Goal: Transaction & Acquisition: Book appointment/travel/reservation

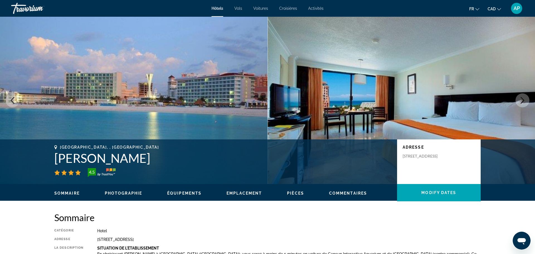
click at [120, 134] on img "Main content" at bounding box center [134, 100] width 268 height 167
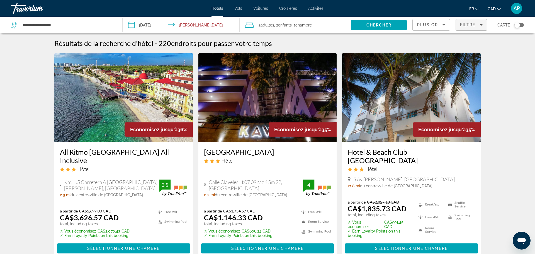
click at [466, 29] on span "Filters" at bounding box center [471, 24] width 31 height 13
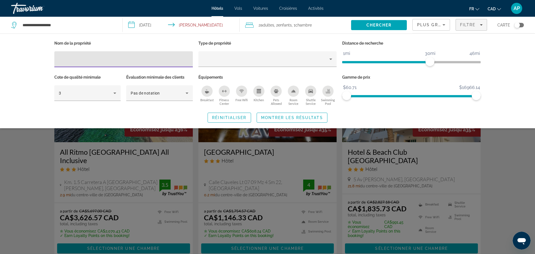
click at [260, 91] on icon "Kitchen" at bounding box center [259, 91] width 4 height 4
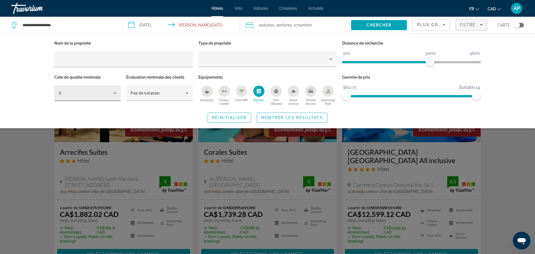
click at [116, 93] on icon "Hotel Filters" at bounding box center [115, 93] width 7 height 7
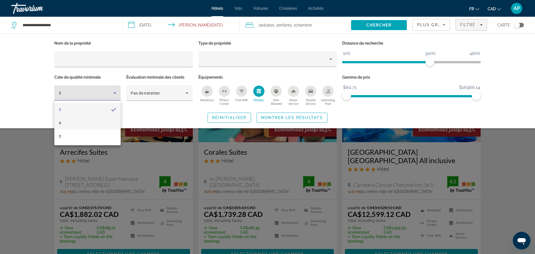
click at [68, 125] on mat-option "4" at bounding box center [87, 122] width 66 height 13
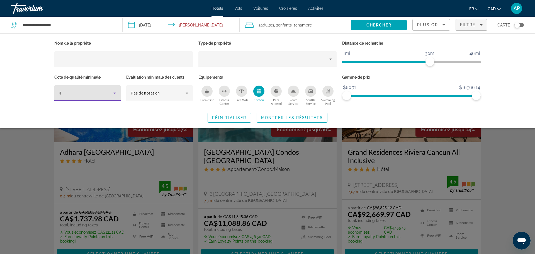
click at [139, 118] on div "Réinitialiser Montrer les résultats" at bounding box center [267, 118] width 427 height 10
click at [328, 91] on icon "Swimming Pool" at bounding box center [328, 90] width 2 height 3
click at [272, 117] on span "Montrer les résultats" at bounding box center [292, 117] width 62 height 4
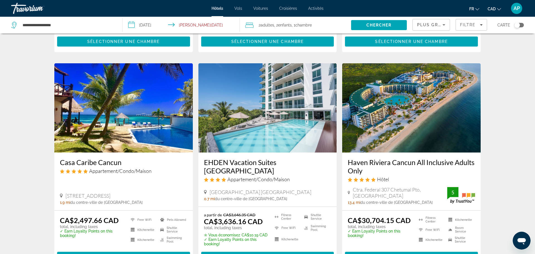
scroll to position [643, 0]
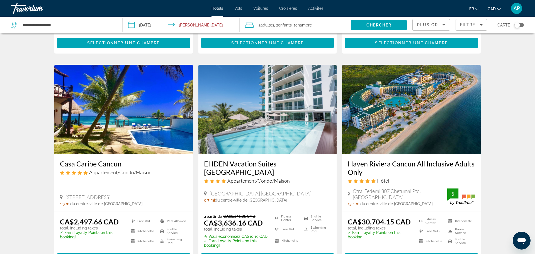
click at [114, 168] on h3 "Casa Caribe Cancun" at bounding box center [123, 164] width 127 height 8
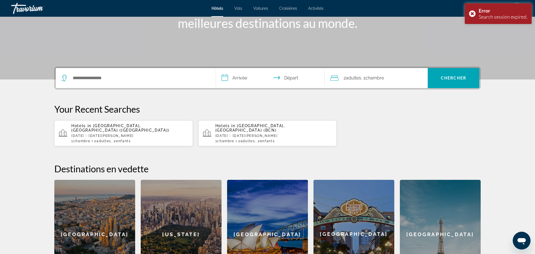
scroll to position [89, 0]
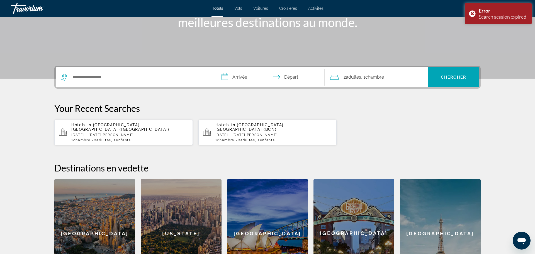
click at [104, 125] on span "[GEOGRAPHIC_DATA], [GEOGRAPHIC_DATA] ([GEOGRAPHIC_DATA])" at bounding box center [120, 127] width 98 height 9
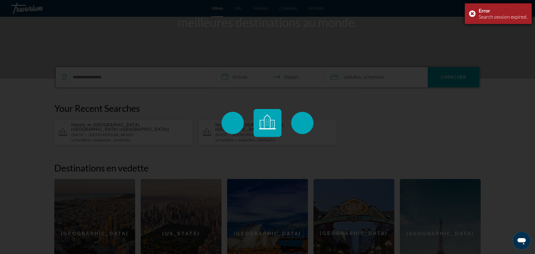
click at [471, 13] on div "Error Search session expired." at bounding box center [498, 13] width 67 height 21
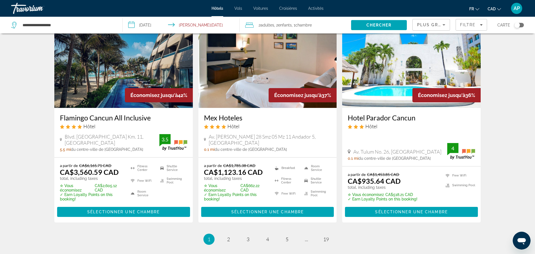
scroll to position [686, 0]
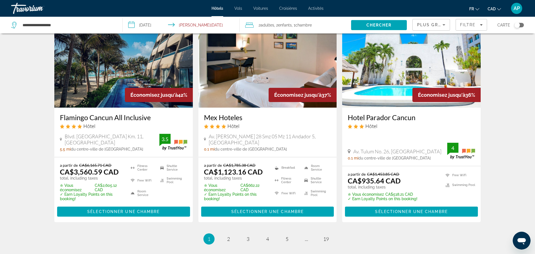
click at [164, 140] on img "Main content" at bounding box center [174, 142] width 28 height 16
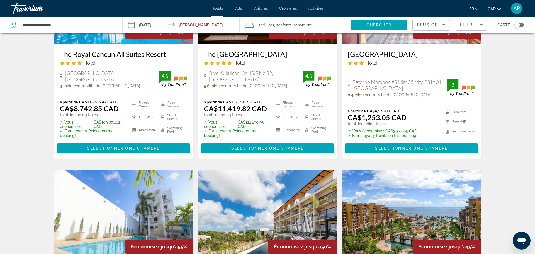
scroll to position [0, 0]
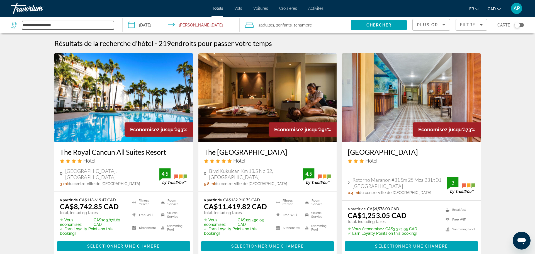
click at [51, 25] on input "**********" at bounding box center [68, 25] width 92 height 8
click at [37, 26] on input "**********" at bounding box center [68, 25] width 92 height 8
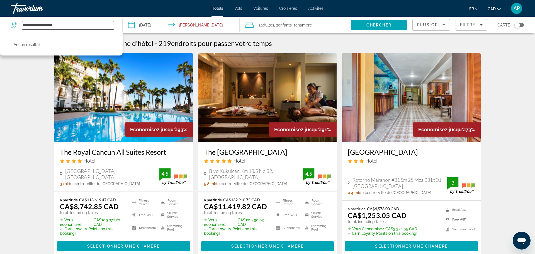
click at [38, 25] on input "**********" at bounding box center [68, 25] width 92 height 8
click at [51, 25] on input "**********" at bounding box center [68, 25] width 92 height 8
type input "*"
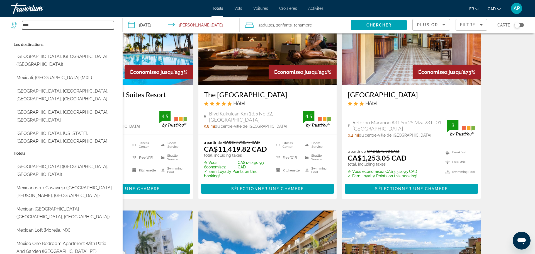
scroll to position [59, 0]
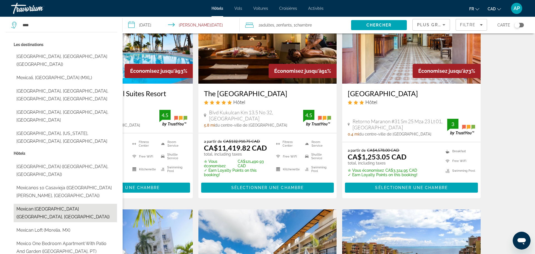
click at [49, 204] on button "Mexican [GEOGRAPHIC_DATA] ([GEOGRAPHIC_DATA], [GEOGRAPHIC_DATA])" at bounding box center [65, 213] width 103 height 18
type input "**********"
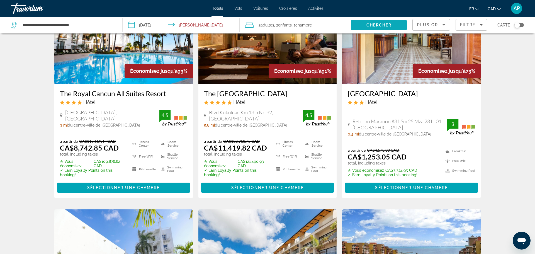
click at [373, 26] on span "Chercher" at bounding box center [379, 25] width 25 height 4
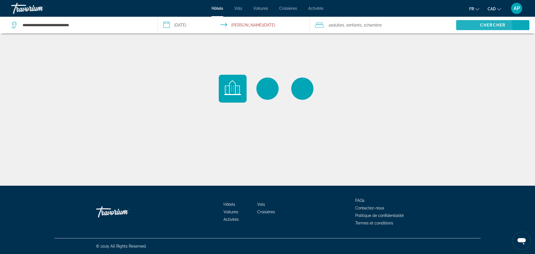
scroll to position [0, 0]
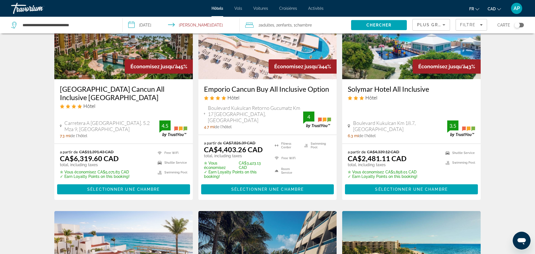
scroll to position [494, 0]
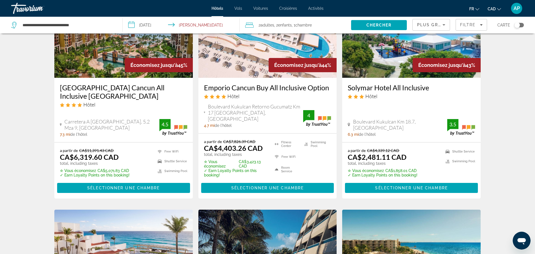
click at [389, 85] on h3 "Solymar Hotel All Inclusive" at bounding box center [411, 87] width 127 height 8
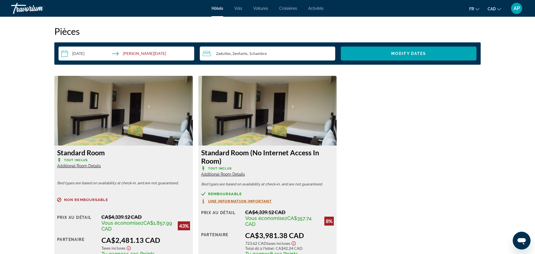
scroll to position [713, 0]
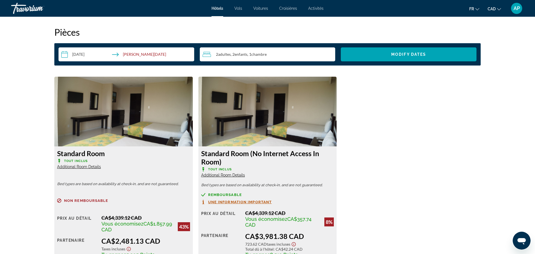
click at [75, 167] on span "Additional Room Details" at bounding box center [79, 167] width 44 height 4
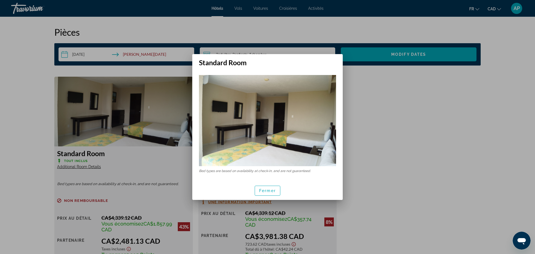
scroll to position [0, 0]
click at [172, 122] on div at bounding box center [267, 127] width 535 height 254
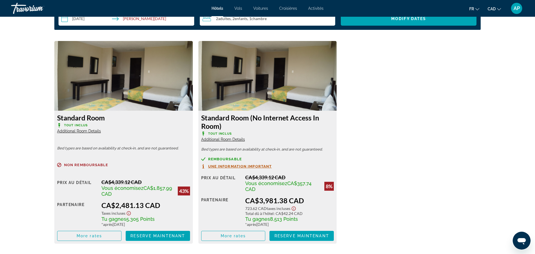
scroll to position [748, 0]
click at [229, 163] on div "Remboursable Une information important" at bounding box center [267, 163] width 133 height 12
click at [229, 166] on span "Une information important" at bounding box center [240, 167] width 64 height 4
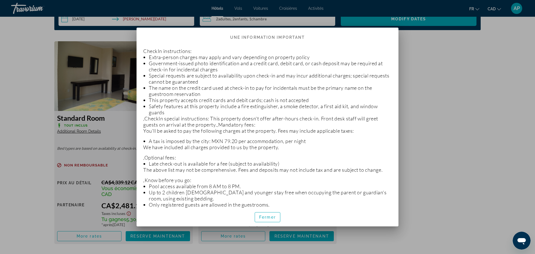
scroll to position [0, 0]
click at [458, 81] on div at bounding box center [267, 127] width 535 height 254
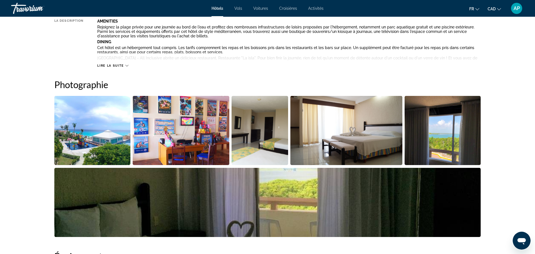
scroll to position [230, 0]
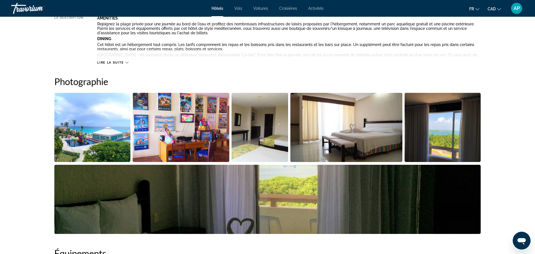
click at [107, 131] on img "Open full-screen image slider" at bounding box center [92, 127] width 76 height 69
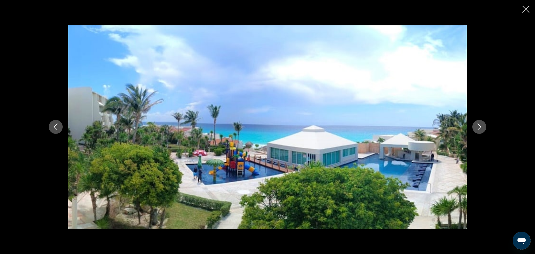
click at [482, 125] on icon "Next image" at bounding box center [479, 127] width 7 height 7
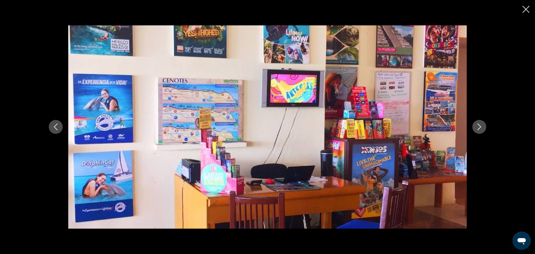
click at [482, 125] on icon "Next image" at bounding box center [479, 127] width 7 height 7
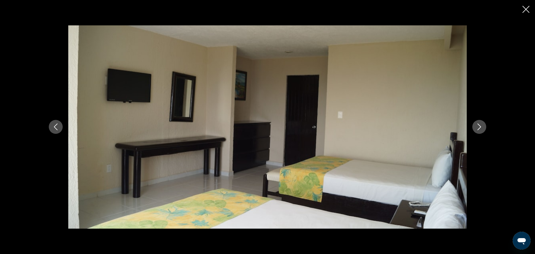
click at [482, 125] on icon "Next image" at bounding box center [479, 127] width 7 height 7
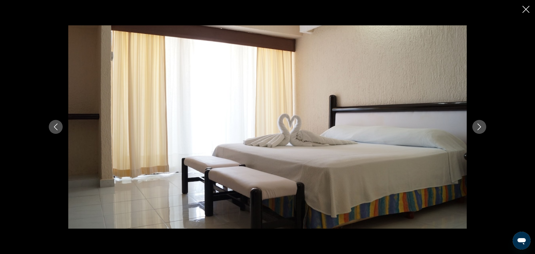
click at [482, 125] on icon "Next image" at bounding box center [479, 127] width 7 height 7
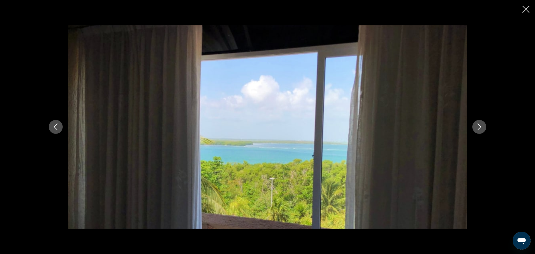
click at [482, 125] on icon "Next image" at bounding box center [479, 127] width 7 height 7
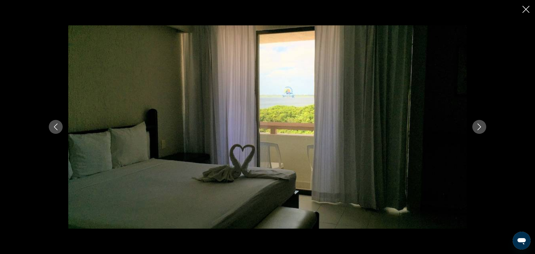
click at [482, 125] on icon "Next image" at bounding box center [479, 127] width 7 height 7
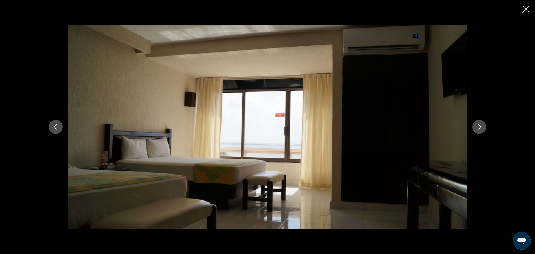
click at [482, 125] on icon "Next image" at bounding box center [479, 127] width 7 height 7
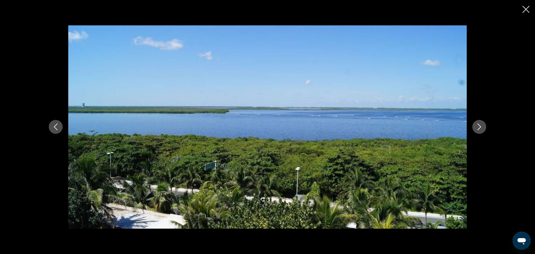
click at [482, 125] on icon "Next image" at bounding box center [479, 127] width 7 height 7
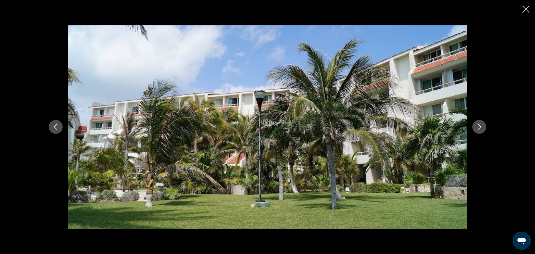
click at [482, 125] on icon "Next image" at bounding box center [479, 127] width 7 height 7
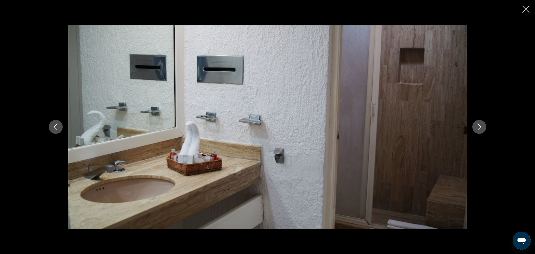
click at [482, 125] on icon "Next image" at bounding box center [479, 127] width 7 height 7
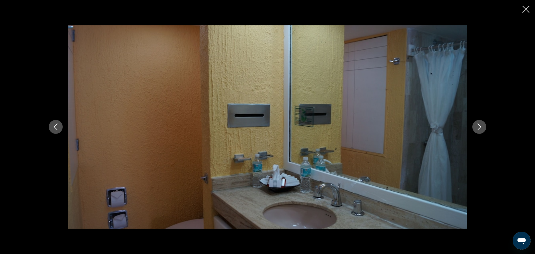
click at [482, 125] on icon "Next image" at bounding box center [479, 127] width 7 height 7
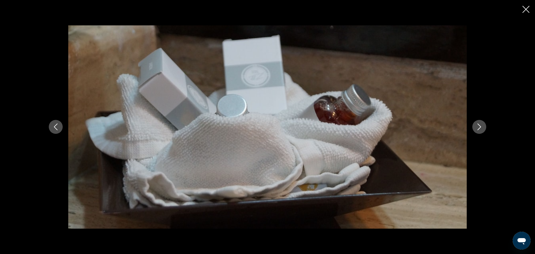
click at [482, 125] on icon "Next image" at bounding box center [479, 127] width 7 height 7
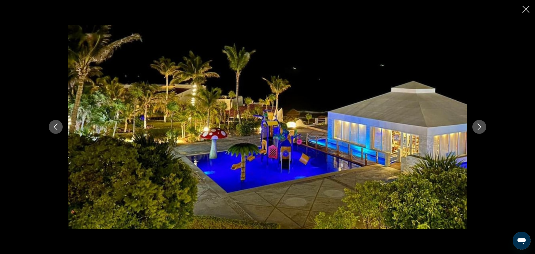
click at [482, 125] on icon "Next image" at bounding box center [479, 127] width 7 height 7
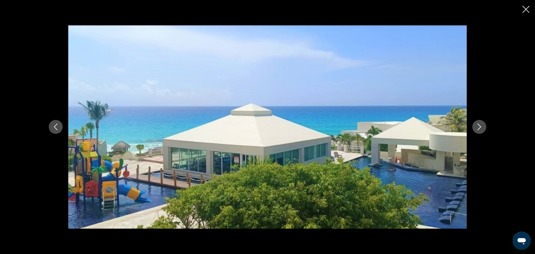
click at [482, 125] on icon "Next image" at bounding box center [479, 127] width 7 height 7
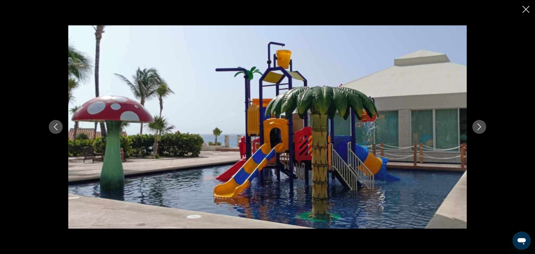
click at [482, 125] on icon "Next image" at bounding box center [479, 127] width 7 height 7
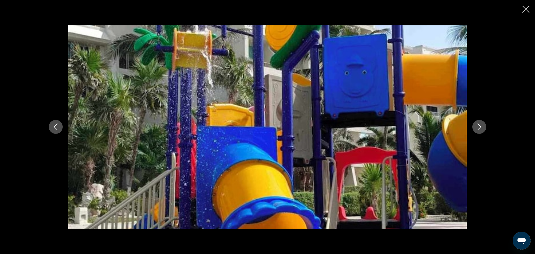
click at [482, 125] on icon "Next image" at bounding box center [479, 127] width 7 height 7
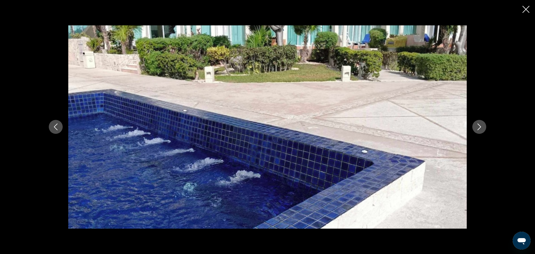
click at [482, 125] on icon "Next image" at bounding box center [479, 127] width 7 height 7
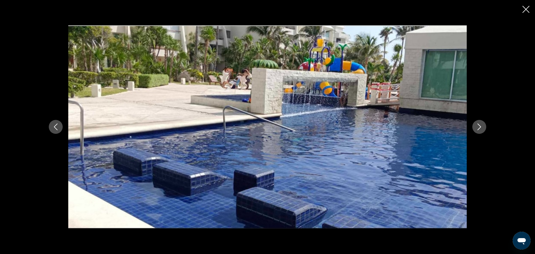
click at [482, 125] on icon "Next image" at bounding box center [479, 127] width 7 height 7
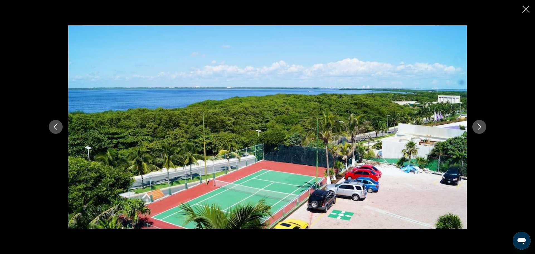
click at [482, 125] on icon "Next image" at bounding box center [479, 127] width 7 height 7
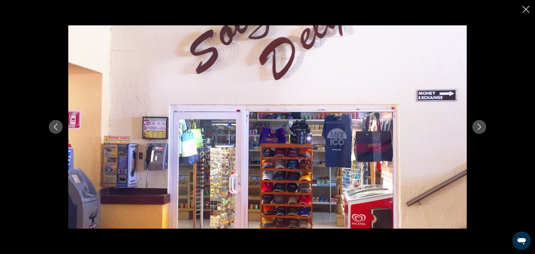
click at [482, 125] on icon "Next image" at bounding box center [479, 127] width 7 height 7
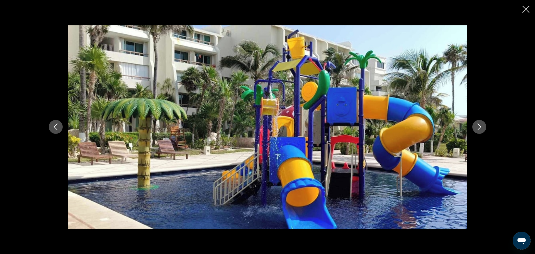
click at [482, 125] on icon "Next image" at bounding box center [479, 127] width 7 height 7
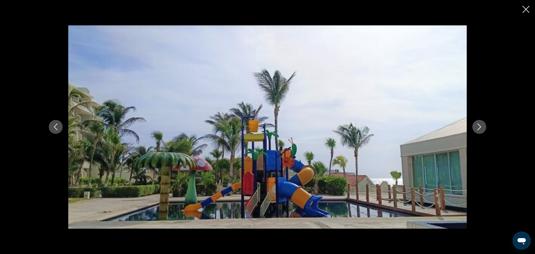
click at [482, 125] on icon "Next image" at bounding box center [479, 127] width 7 height 7
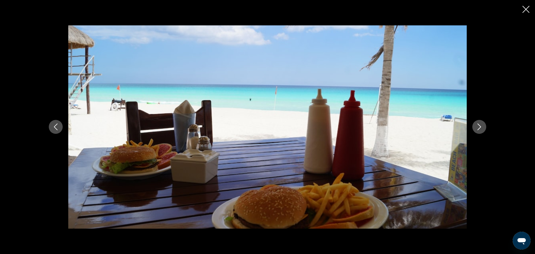
click at [482, 125] on icon "Next image" at bounding box center [479, 127] width 7 height 7
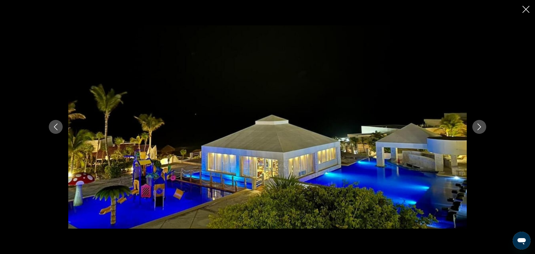
click at [482, 125] on icon "Next image" at bounding box center [479, 127] width 7 height 7
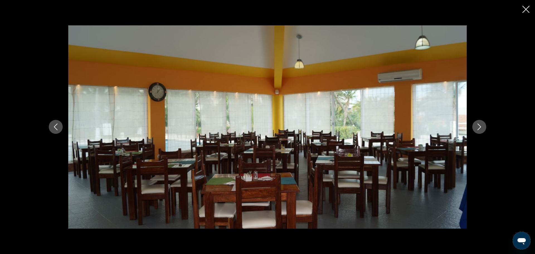
click at [482, 125] on icon "Next image" at bounding box center [479, 127] width 7 height 7
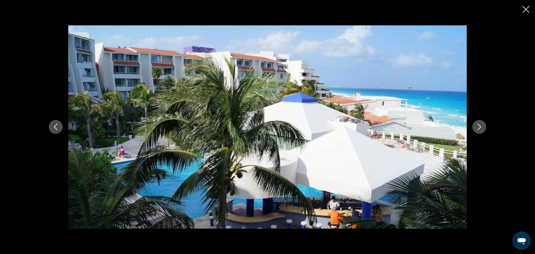
click at [482, 126] on icon "Next image" at bounding box center [479, 127] width 7 height 7
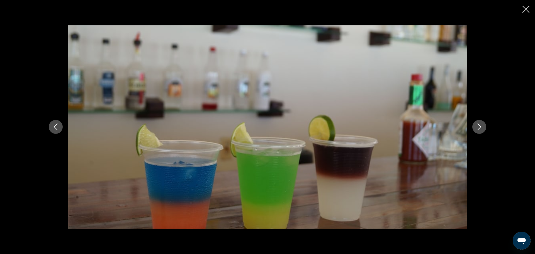
click at [482, 126] on icon "Next image" at bounding box center [479, 127] width 7 height 7
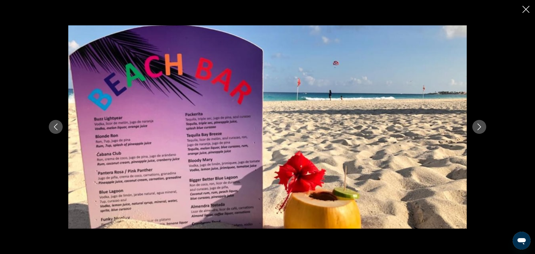
click at [482, 126] on icon "Next image" at bounding box center [479, 127] width 7 height 7
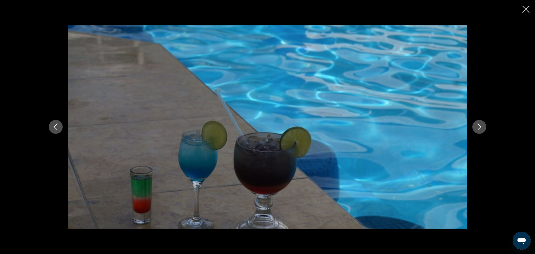
click at [482, 126] on icon "Next image" at bounding box center [479, 127] width 7 height 7
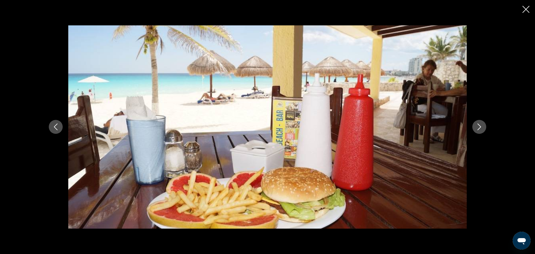
click at [482, 126] on icon "Next image" at bounding box center [479, 127] width 7 height 7
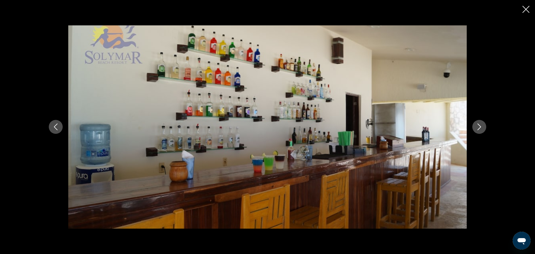
click at [482, 126] on icon "Next image" at bounding box center [479, 127] width 7 height 7
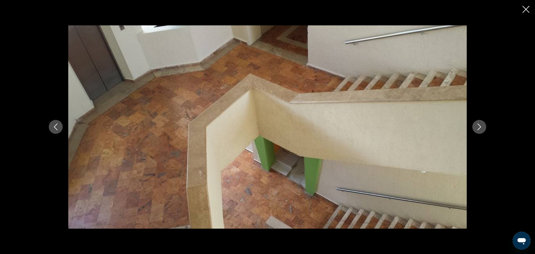
click at [482, 126] on icon "Next image" at bounding box center [479, 127] width 7 height 7
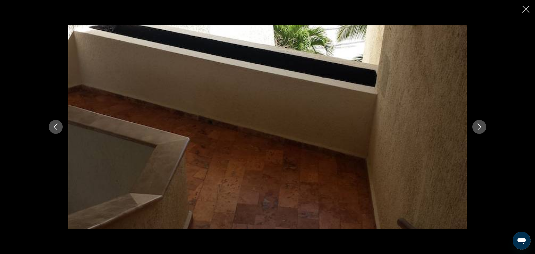
click at [482, 126] on icon "Next image" at bounding box center [479, 127] width 7 height 7
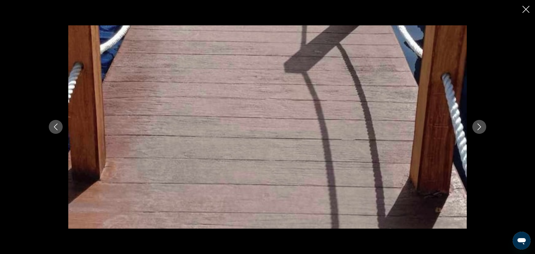
click at [482, 126] on icon "Next image" at bounding box center [479, 127] width 7 height 7
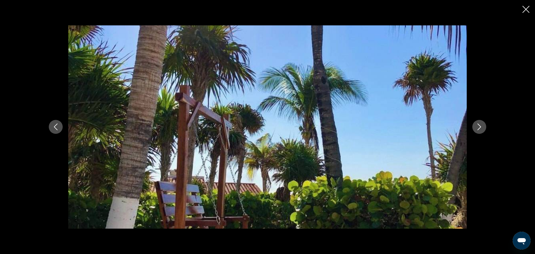
click at [482, 126] on icon "Next image" at bounding box center [479, 127] width 7 height 7
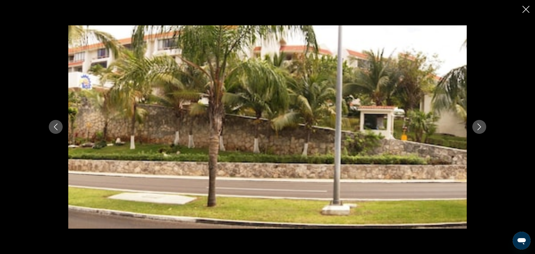
click at [482, 126] on icon "Next image" at bounding box center [479, 127] width 7 height 7
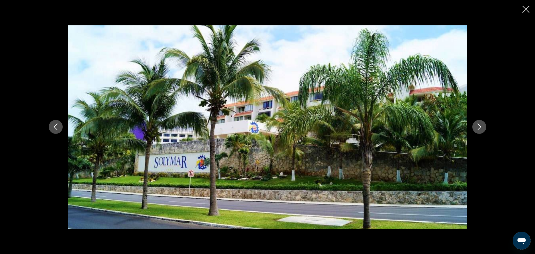
click at [482, 126] on icon "Next image" at bounding box center [479, 127] width 7 height 7
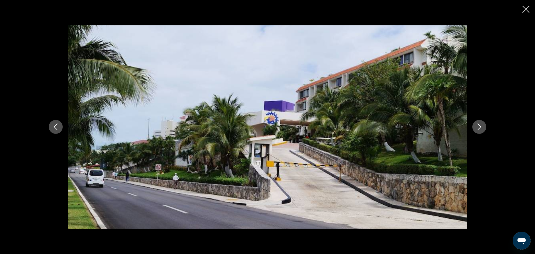
click at [482, 126] on icon "Next image" at bounding box center [479, 127] width 7 height 7
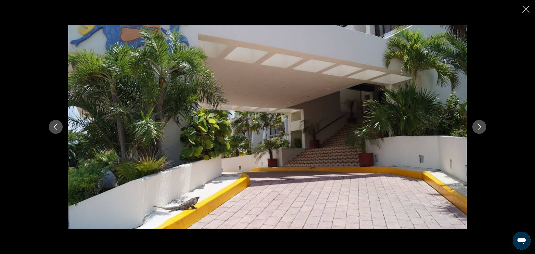
click at [482, 126] on icon "Next image" at bounding box center [479, 127] width 7 height 7
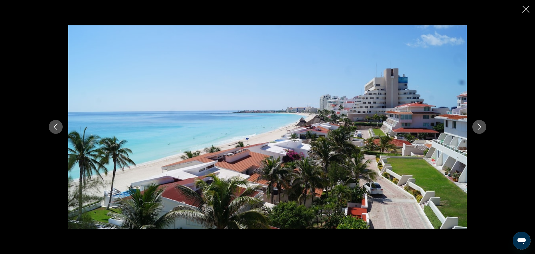
click at [482, 126] on icon "Next image" at bounding box center [479, 127] width 7 height 7
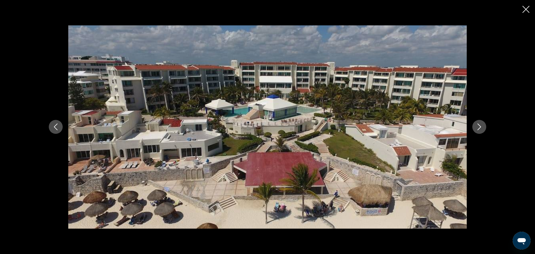
click at [482, 126] on icon "Next image" at bounding box center [479, 127] width 7 height 7
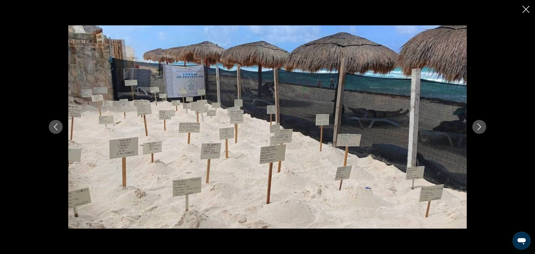
click at [482, 126] on icon "Next image" at bounding box center [479, 127] width 7 height 7
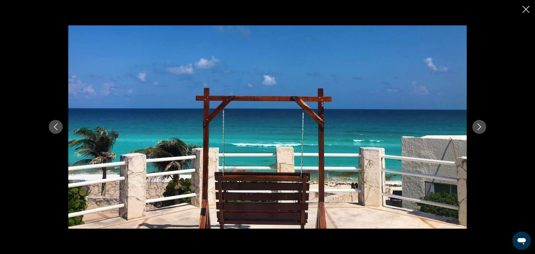
click at [482, 126] on icon "Next image" at bounding box center [479, 127] width 7 height 7
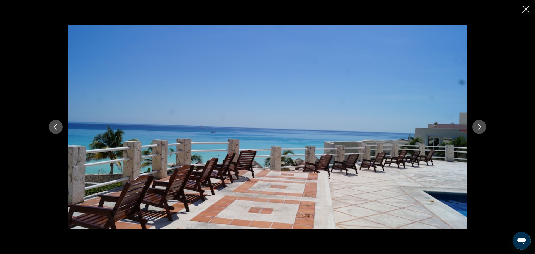
click at [482, 126] on icon "Next image" at bounding box center [479, 127] width 7 height 7
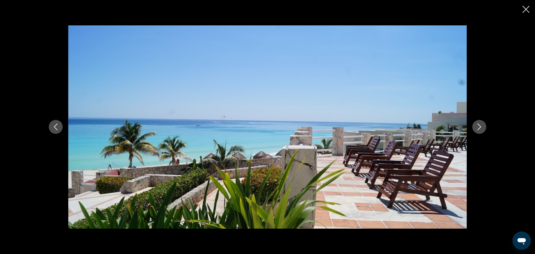
click at [482, 126] on icon "Next image" at bounding box center [479, 127] width 7 height 7
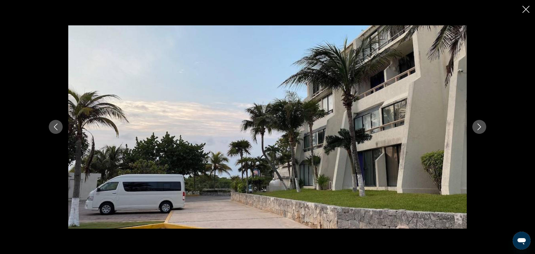
click at [482, 126] on icon "Next image" at bounding box center [479, 127] width 7 height 7
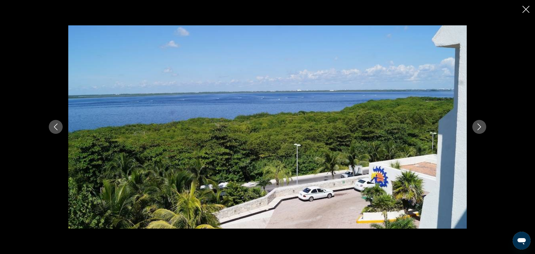
click at [482, 126] on icon "Next image" at bounding box center [479, 127] width 7 height 7
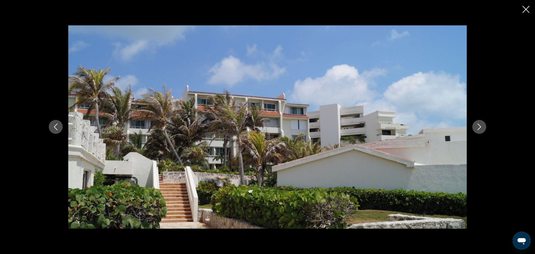
click at [482, 126] on icon "Next image" at bounding box center [479, 127] width 7 height 7
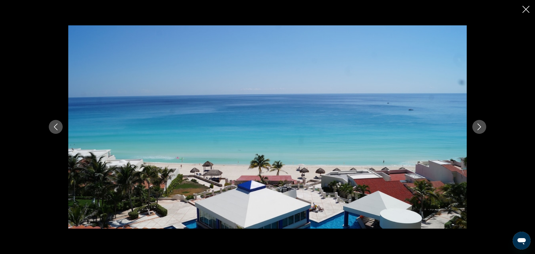
click at [482, 126] on icon "Next image" at bounding box center [479, 127] width 7 height 7
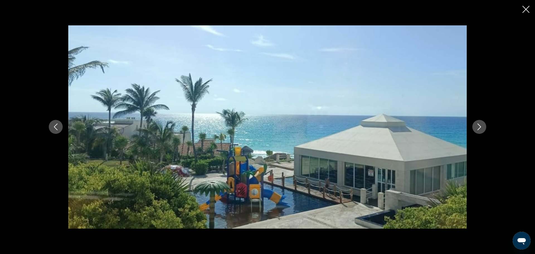
click at [482, 126] on icon "Next image" at bounding box center [479, 127] width 7 height 7
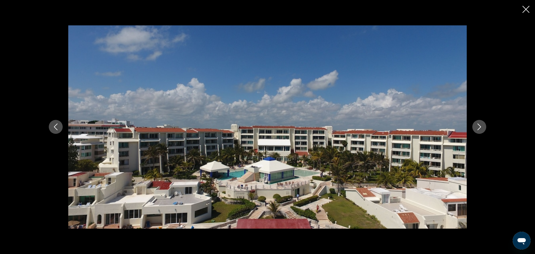
click at [529, 8] on icon "Close slideshow" at bounding box center [526, 9] width 7 height 7
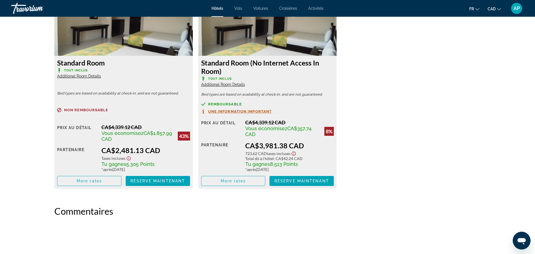
scroll to position [803, 0]
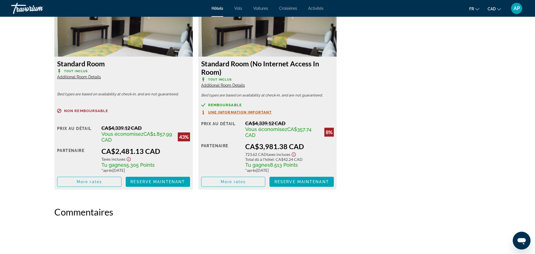
click at [249, 113] on span "Une information important" at bounding box center [240, 112] width 64 height 4
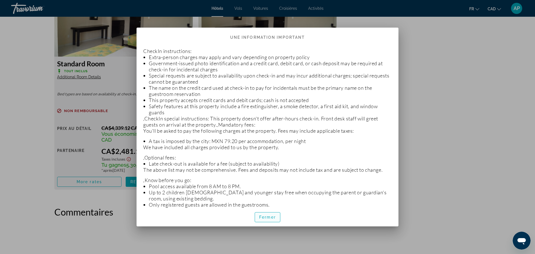
click at [272, 216] on span "Fermer" at bounding box center [267, 217] width 17 height 4
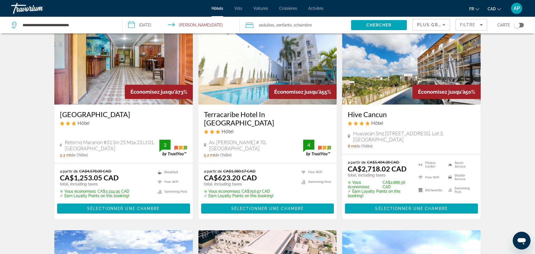
scroll to position [253, 0]
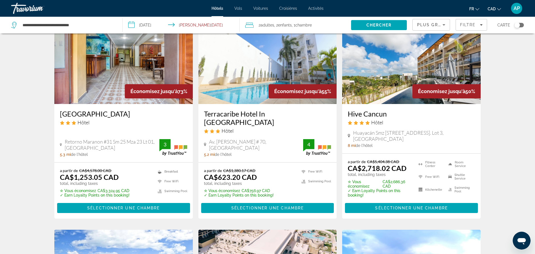
click at [372, 172] on div "a partir de CA$5,404.38 CAD CA$2,718.02 CAD total, including taxes ✮ Vous écono…" at bounding box center [380, 178] width 64 height 38
click at [383, 71] on img "Main content" at bounding box center [411, 59] width 139 height 89
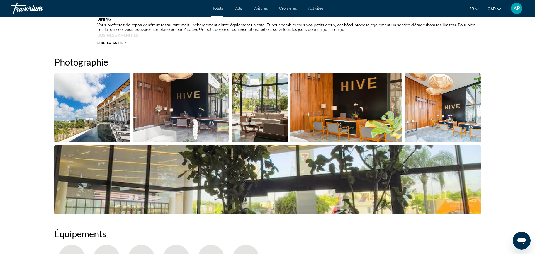
scroll to position [250, 0]
click at [106, 123] on img "Open full-screen image slider" at bounding box center [92, 107] width 76 height 69
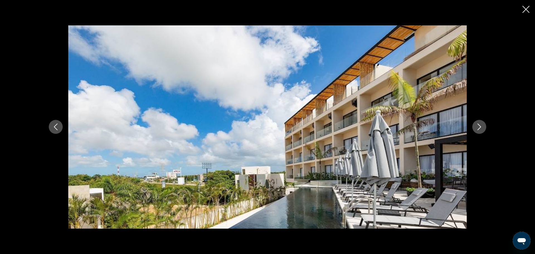
click at [477, 124] on icon "Next image" at bounding box center [479, 127] width 7 height 7
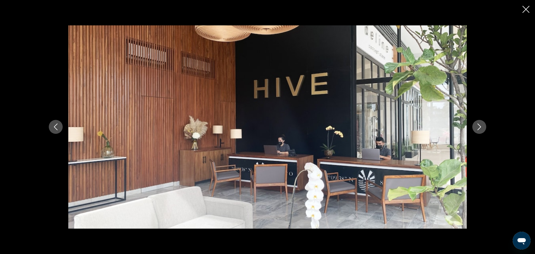
click at [477, 124] on icon "Next image" at bounding box center [479, 127] width 7 height 7
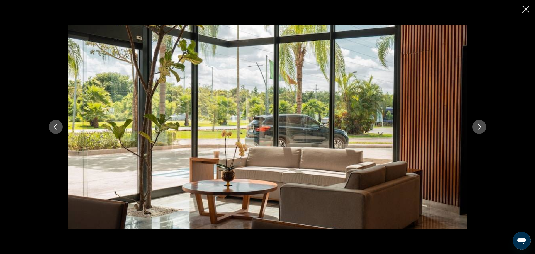
click at [477, 124] on icon "Next image" at bounding box center [479, 127] width 7 height 7
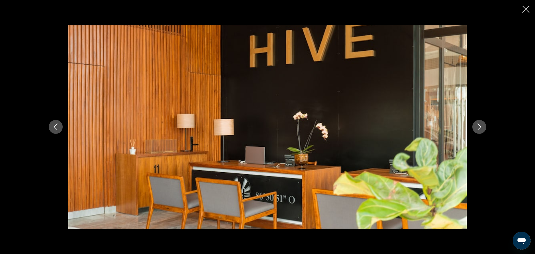
click at [477, 124] on icon "Next image" at bounding box center [479, 127] width 7 height 7
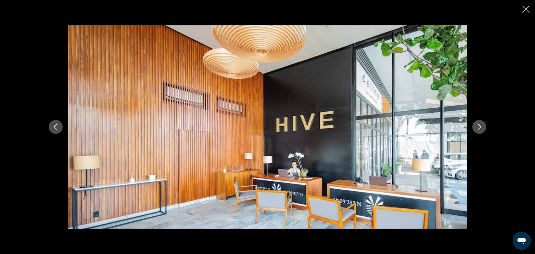
click at [477, 124] on icon "Next image" at bounding box center [479, 127] width 7 height 7
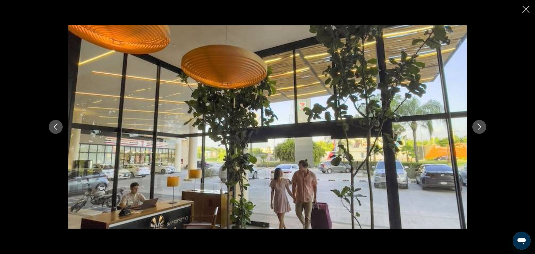
click at [477, 124] on icon "Next image" at bounding box center [479, 127] width 7 height 7
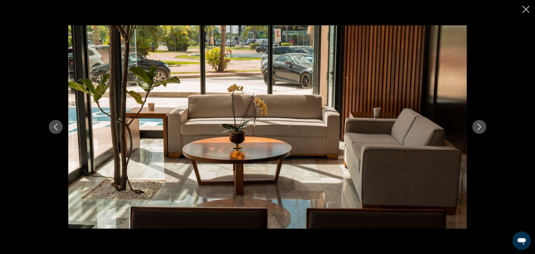
click at [477, 124] on icon "Next image" at bounding box center [479, 127] width 7 height 7
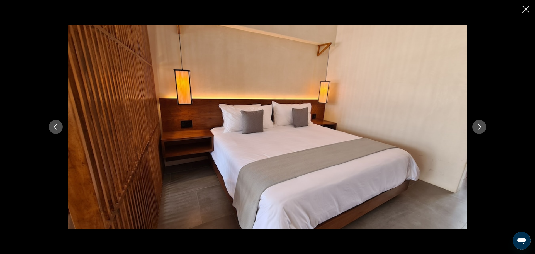
click at [477, 124] on icon "Next image" at bounding box center [479, 127] width 7 height 7
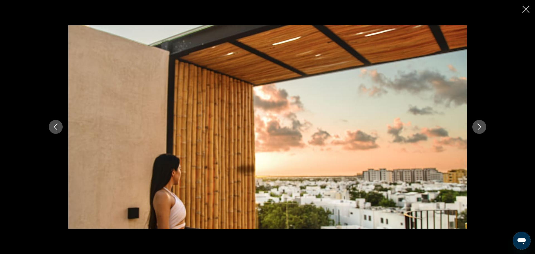
click at [477, 124] on icon "Next image" at bounding box center [479, 127] width 7 height 7
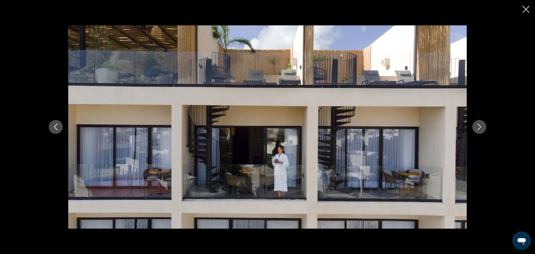
click at [477, 124] on icon "Next image" at bounding box center [479, 127] width 7 height 7
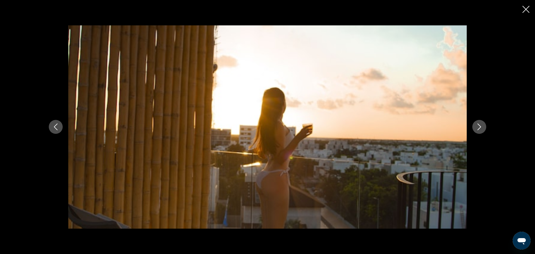
click at [477, 124] on icon "Next image" at bounding box center [479, 127] width 7 height 7
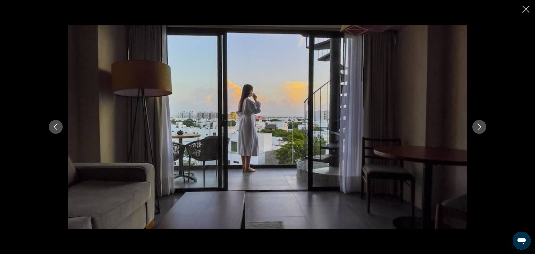
click at [477, 124] on icon "Next image" at bounding box center [479, 127] width 7 height 7
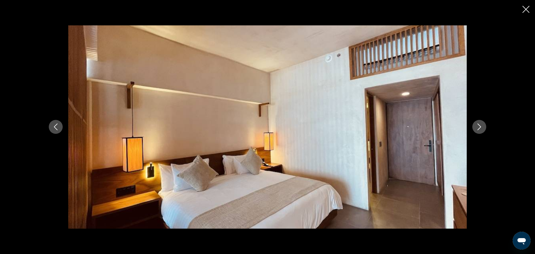
click at [477, 124] on icon "Next image" at bounding box center [479, 127] width 7 height 7
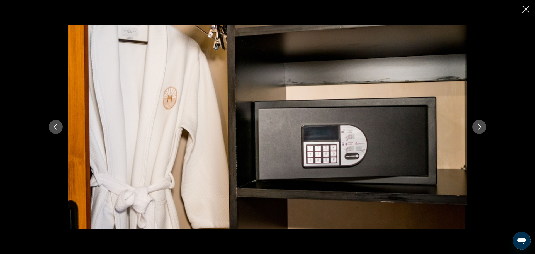
click at [477, 124] on icon "Next image" at bounding box center [479, 127] width 7 height 7
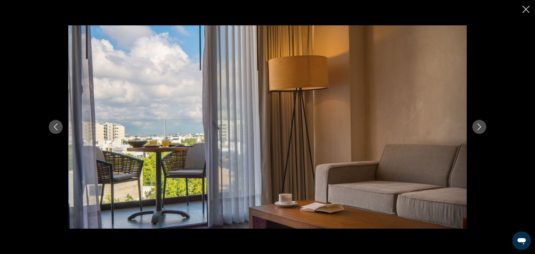
click at [477, 124] on icon "Next image" at bounding box center [479, 127] width 7 height 7
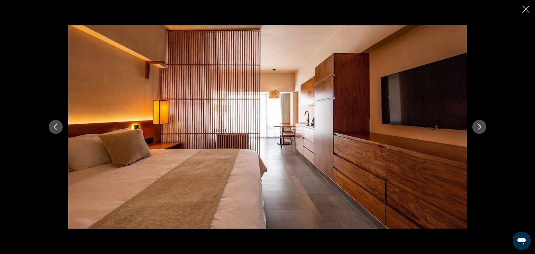
click at [477, 124] on icon "Next image" at bounding box center [479, 127] width 7 height 7
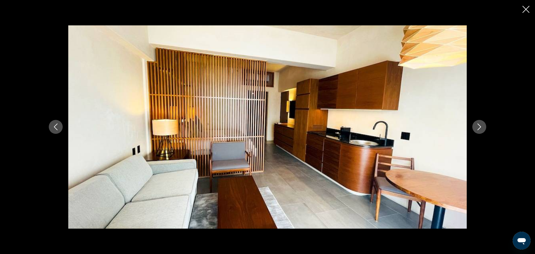
click at [477, 124] on icon "Next image" at bounding box center [479, 127] width 7 height 7
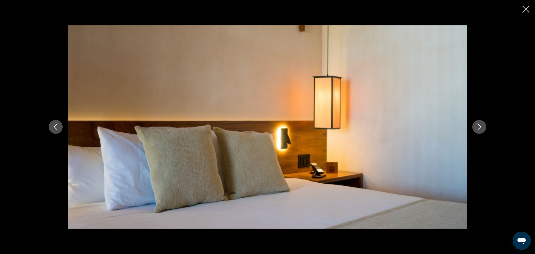
click at [477, 124] on icon "Next image" at bounding box center [479, 127] width 7 height 7
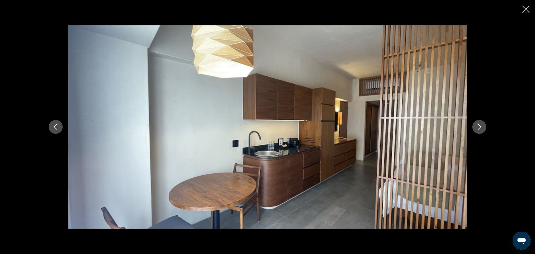
click at [477, 124] on icon "Next image" at bounding box center [479, 127] width 7 height 7
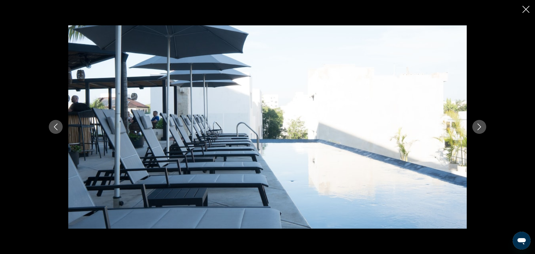
click at [477, 129] on icon "Next image" at bounding box center [479, 127] width 7 height 7
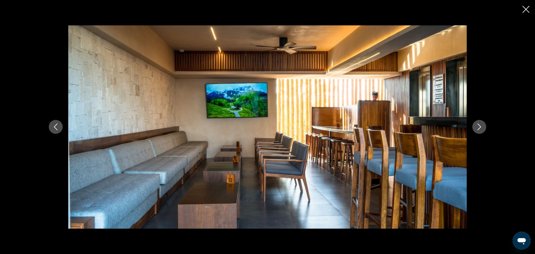
click at [477, 129] on icon "Next image" at bounding box center [479, 127] width 7 height 7
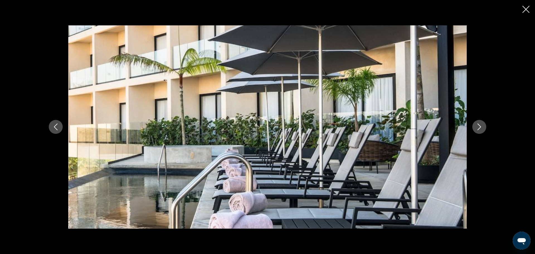
click at [477, 129] on icon "Next image" at bounding box center [479, 127] width 7 height 7
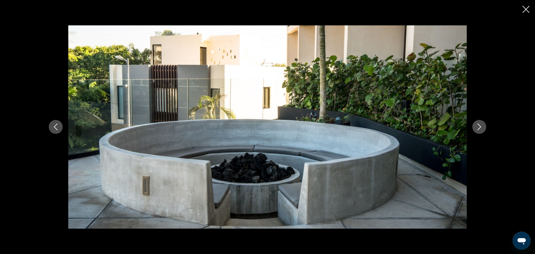
click at [477, 129] on icon "Next image" at bounding box center [479, 127] width 7 height 7
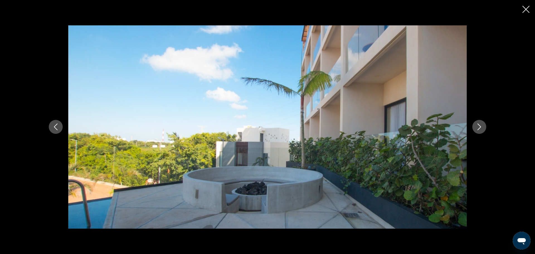
click at [477, 129] on icon "Next image" at bounding box center [479, 127] width 7 height 7
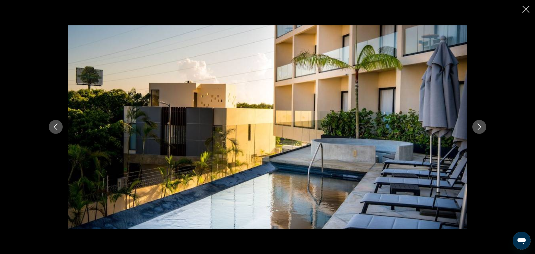
click at [477, 129] on icon "Next image" at bounding box center [479, 127] width 7 height 7
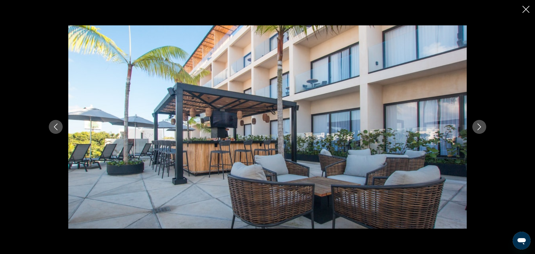
click at [477, 129] on icon "Next image" at bounding box center [479, 127] width 7 height 7
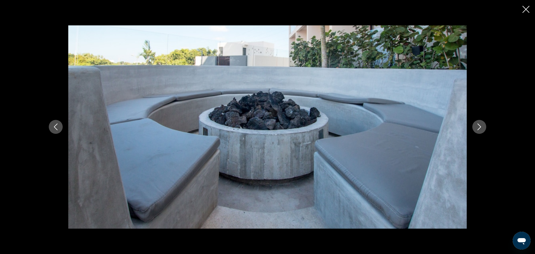
click at [477, 129] on icon "Next image" at bounding box center [479, 127] width 7 height 7
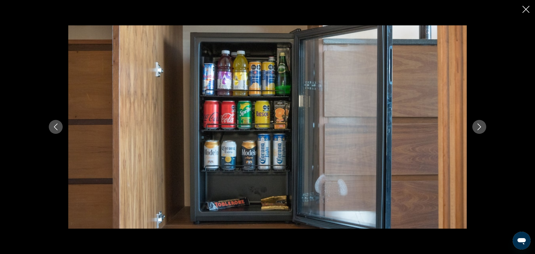
click at [477, 129] on icon "Next image" at bounding box center [479, 127] width 7 height 7
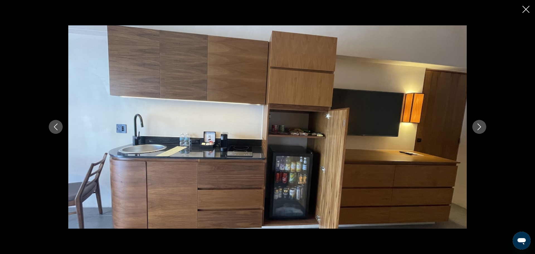
click at [477, 129] on icon "Next image" at bounding box center [479, 127] width 7 height 7
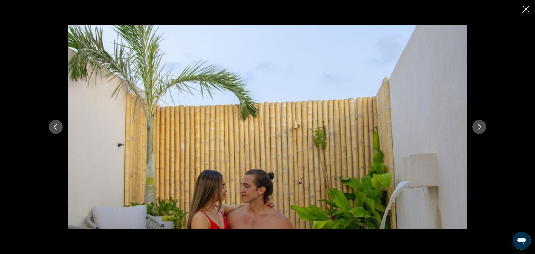
click at [477, 129] on icon "Next image" at bounding box center [479, 127] width 7 height 7
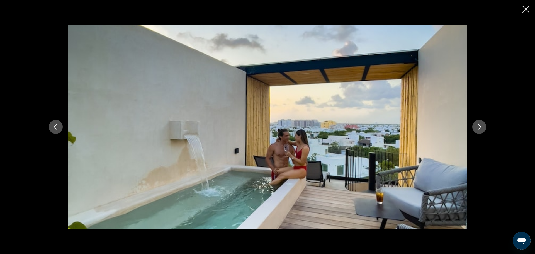
click at [477, 129] on icon "Next image" at bounding box center [479, 127] width 7 height 7
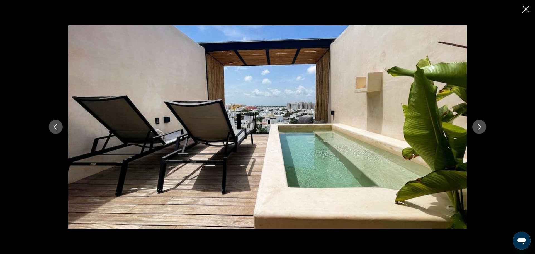
click at [477, 129] on icon "Next image" at bounding box center [479, 127] width 7 height 7
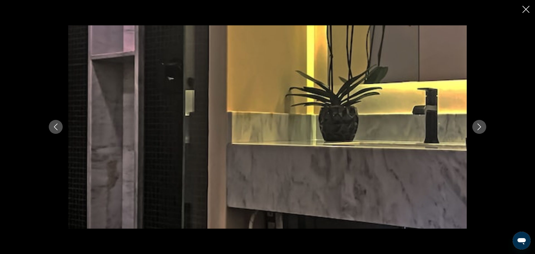
click at [477, 129] on icon "Next image" at bounding box center [479, 127] width 7 height 7
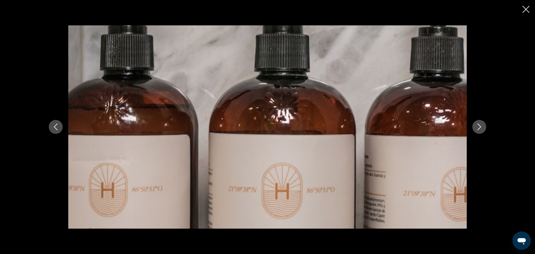
click at [477, 129] on icon "Next image" at bounding box center [479, 127] width 7 height 7
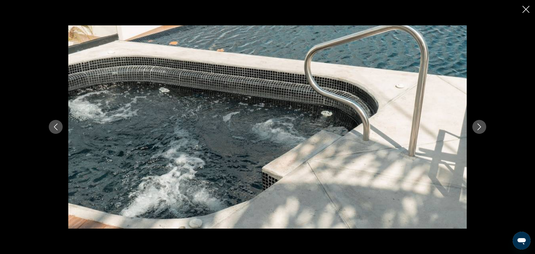
click at [477, 129] on icon "Next image" at bounding box center [479, 127] width 7 height 7
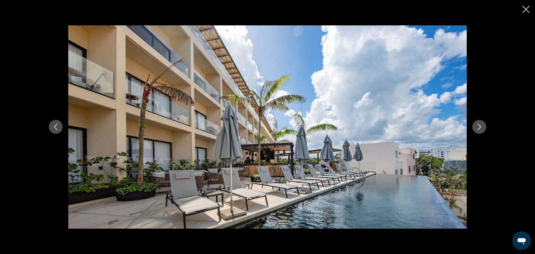
click at [477, 129] on icon "Next image" at bounding box center [479, 127] width 7 height 7
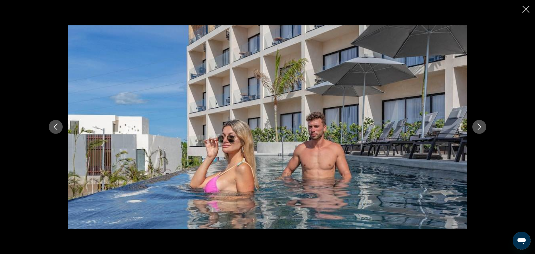
click at [477, 129] on icon "Next image" at bounding box center [479, 127] width 7 height 7
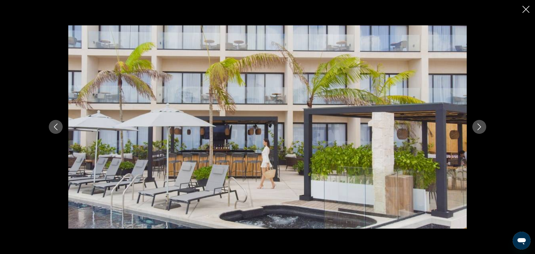
click at [477, 129] on icon "Next image" at bounding box center [479, 127] width 7 height 7
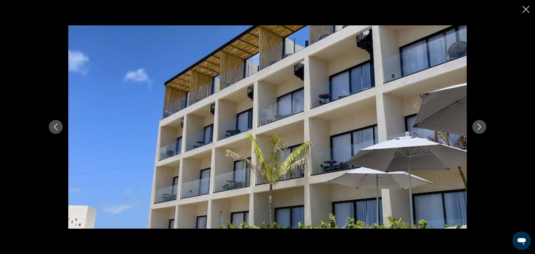
click at [477, 129] on icon "Next image" at bounding box center [479, 127] width 7 height 7
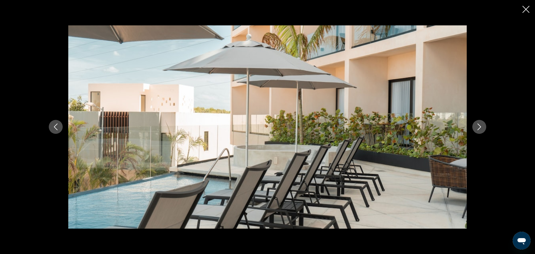
click at [477, 129] on icon "Next image" at bounding box center [479, 127] width 7 height 7
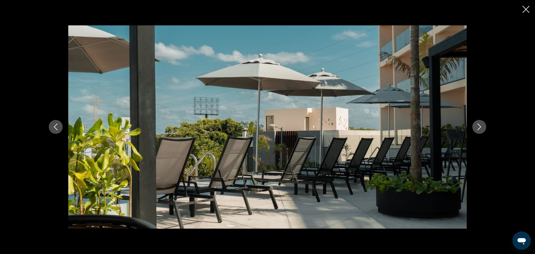
click at [477, 129] on icon "Next image" at bounding box center [479, 127] width 7 height 7
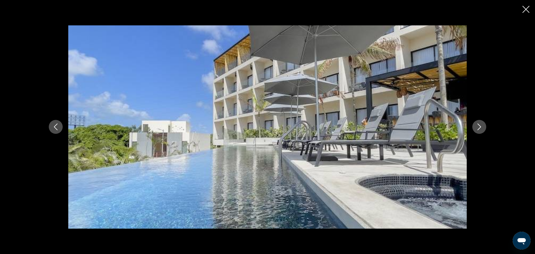
click at [477, 129] on icon "Next image" at bounding box center [479, 127] width 7 height 7
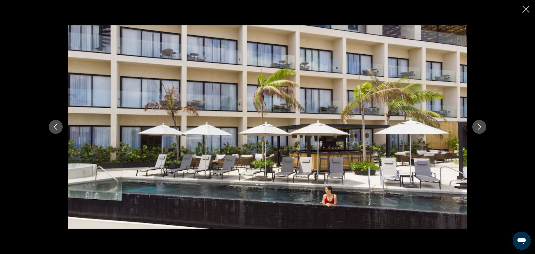
click at [477, 129] on icon "Next image" at bounding box center [479, 127] width 7 height 7
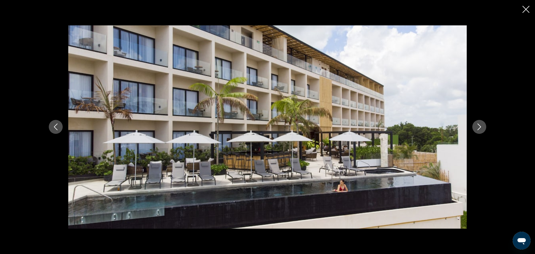
click at [477, 129] on icon "Next image" at bounding box center [479, 127] width 7 height 7
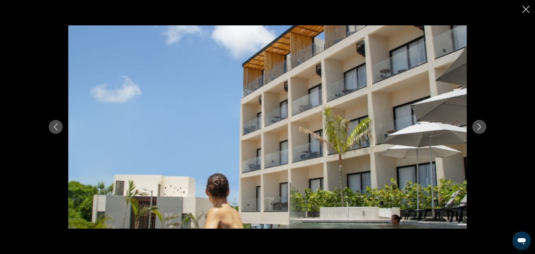
click at [477, 129] on icon "Next image" at bounding box center [479, 127] width 7 height 7
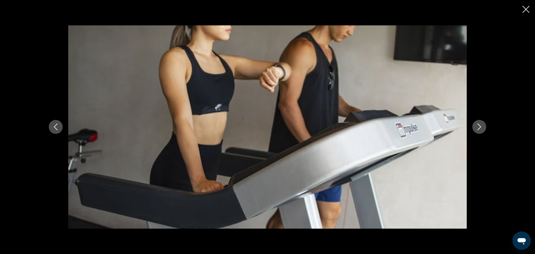
click at [477, 129] on icon "Next image" at bounding box center [479, 127] width 7 height 7
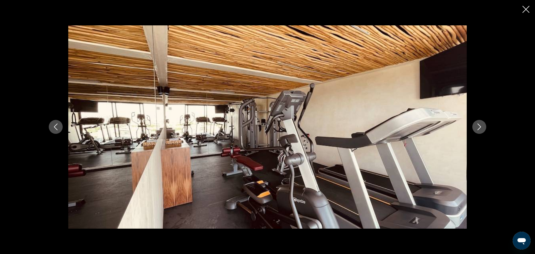
click at [477, 129] on icon "Next image" at bounding box center [479, 127] width 7 height 7
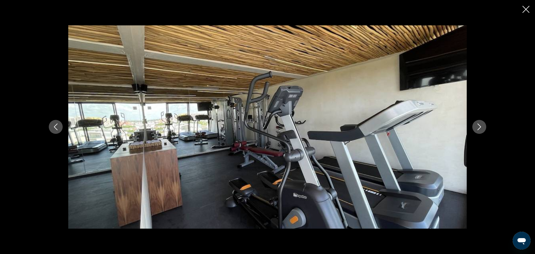
click at [477, 129] on icon "Next image" at bounding box center [479, 127] width 7 height 7
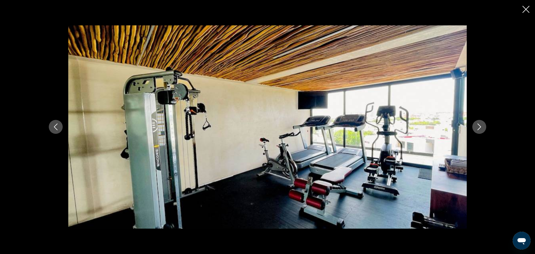
click at [477, 129] on icon "Next image" at bounding box center [479, 127] width 7 height 7
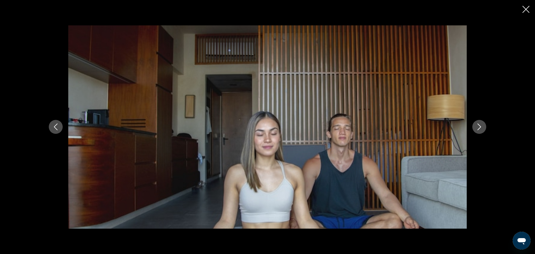
click at [477, 129] on icon "Next image" at bounding box center [479, 127] width 7 height 7
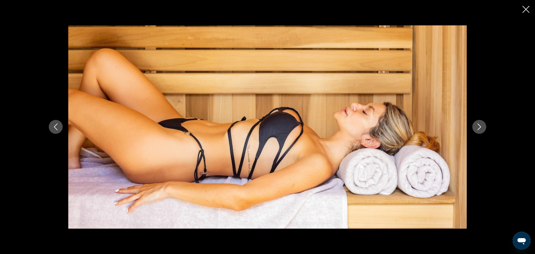
click at [477, 129] on icon "Next image" at bounding box center [479, 127] width 7 height 7
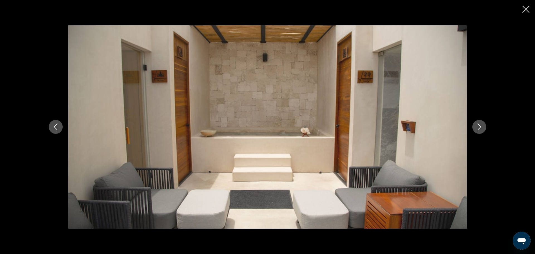
click at [477, 129] on icon "Next image" at bounding box center [479, 127] width 7 height 7
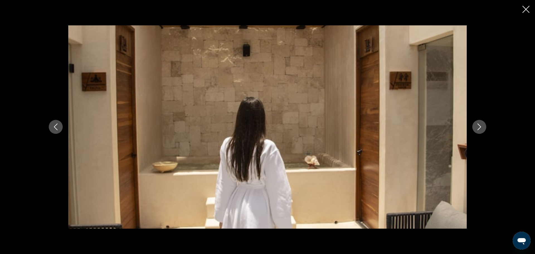
click at [477, 129] on icon "Next image" at bounding box center [479, 127] width 7 height 7
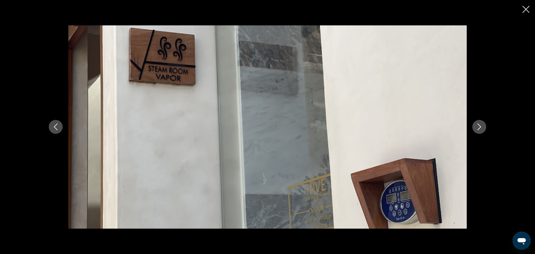
click at [477, 129] on icon "Next image" at bounding box center [479, 127] width 7 height 7
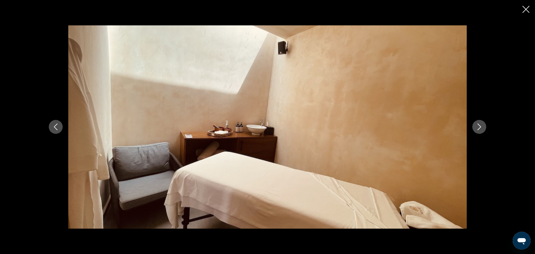
click at [477, 129] on icon "Next image" at bounding box center [479, 127] width 7 height 7
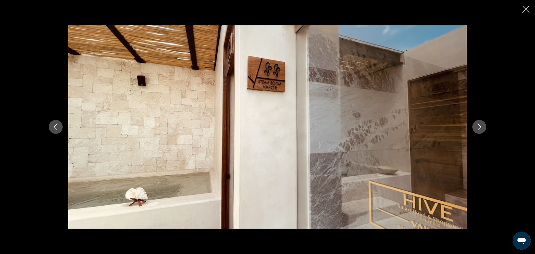
click at [477, 129] on icon "Next image" at bounding box center [479, 127] width 7 height 7
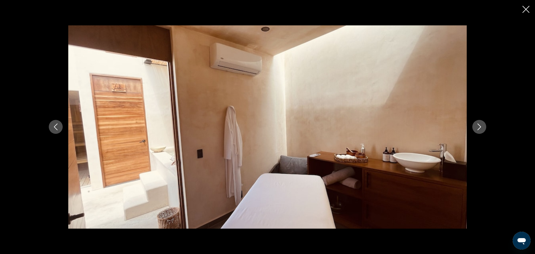
click at [477, 129] on icon "Next image" at bounding box center [479, 127] width 7 height 7
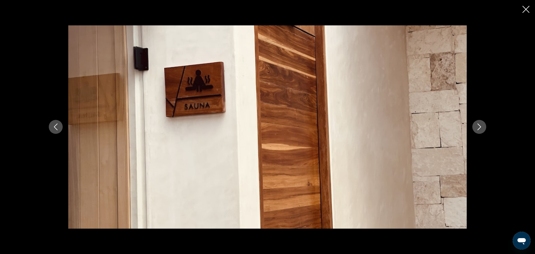
click at [477, 129] on icon "Next image" at bounding box center [479, 127] width 7 height 7
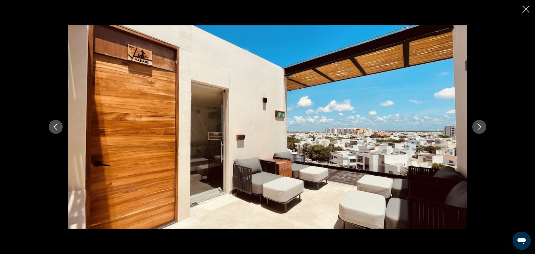
click at [477, 129] on icon "Next image" at bounding box center [479, 127] width 7 height 7
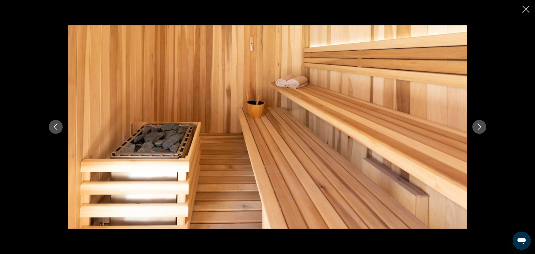
click at [477, 129] on icon "Next image" at bounding box center [479, 127] width 7 height 7
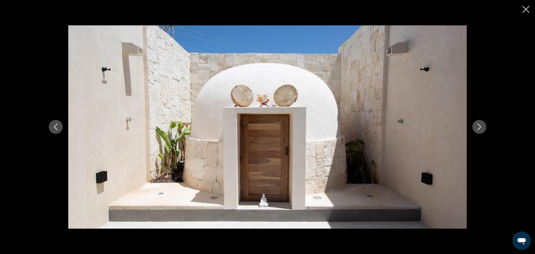
click at [477, 129] on icon "Next image" at bounding box center [479, 127] width 7 height 7
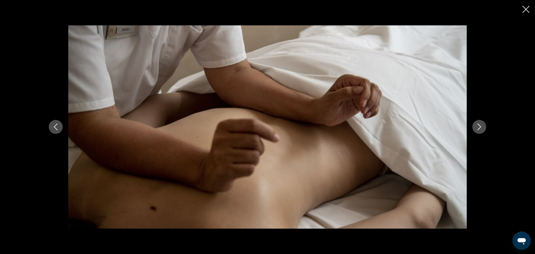
click at [477, 129] on icon "Next image" at bounding box center [479, 127] width 7 height 7
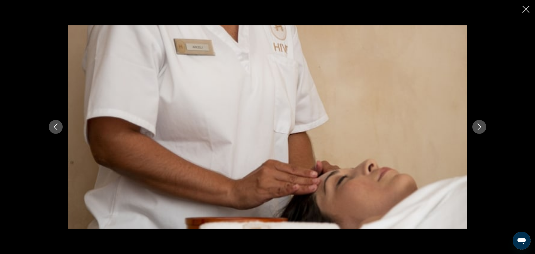
click at [477, 129] on icon "Next image" at bounding box center [479, 127] width 7 height 7
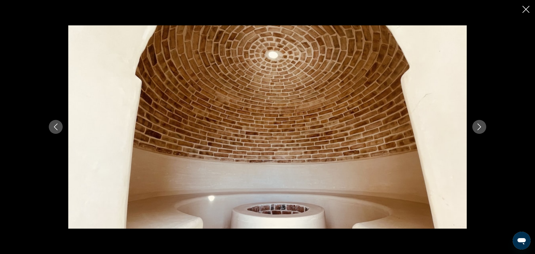
click at [477, 129] on icon "Next image" at bounding box center [479, 127] width 7 height 7
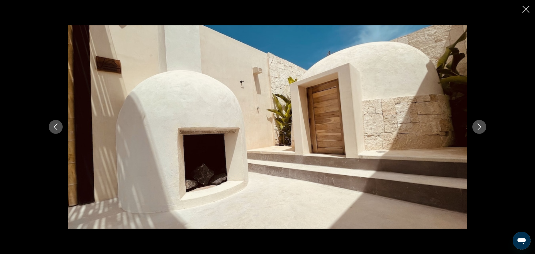
click at [477, 129] on icon "Next image" at bounding box center [479, 127] width 7 height 7
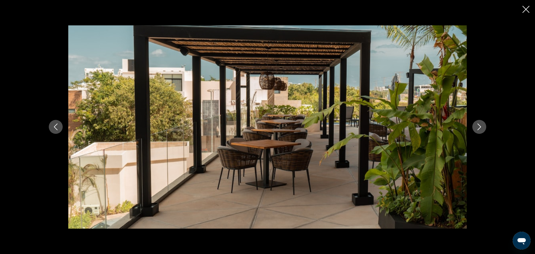
click at [477, 129] on icon "Next image" at bounding box center [479, 127] width 7 height 7
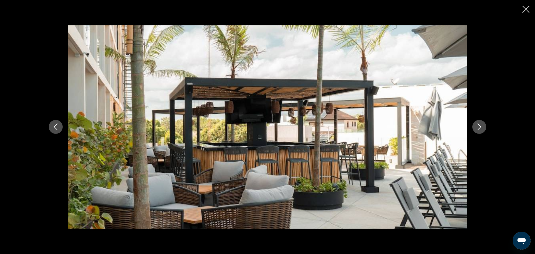
click at [477, 129] on icon "Next image" at bounding box center [479, 127] width 7 height 7
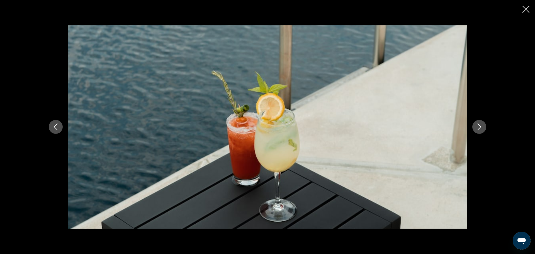
click at [477, 129] on icon "Next image" at bounding box center [479, 127] width 7 height 7
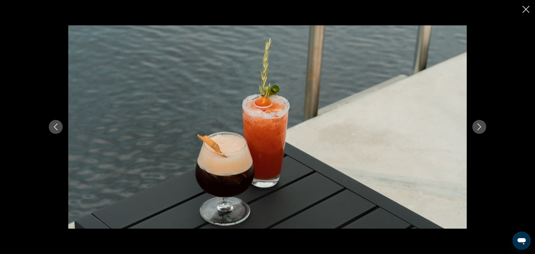
click at [477, 129] on icon "Next image" at bounding box center [479, 127] width 7 height 7
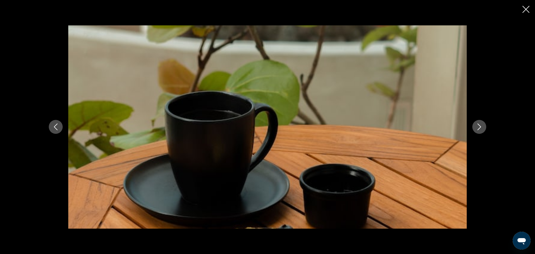
click at [477, 129] on icon "Next image" at bounding box center [479, 127] width 7 height 7
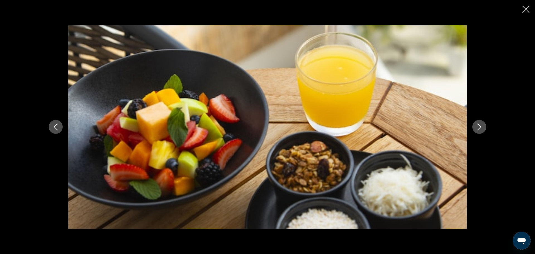
click at [477, 129] on icon "Next image" at bounding box center [479, 127] width 7 height 7
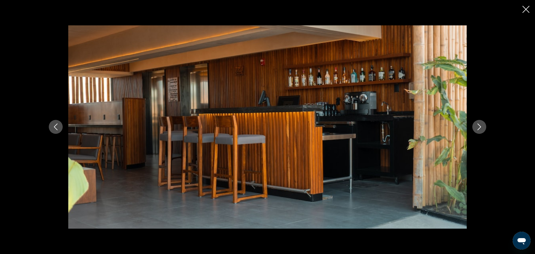
click at [477, 129] on icon "Next image" at bounding box center [479, 127] width 7 height 7
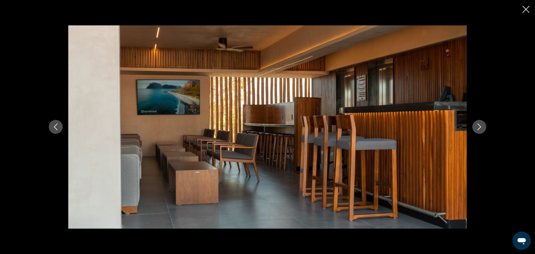
click at [477, 129] on icon "Next image" at bounding box center [479, 127] width 7 height 7
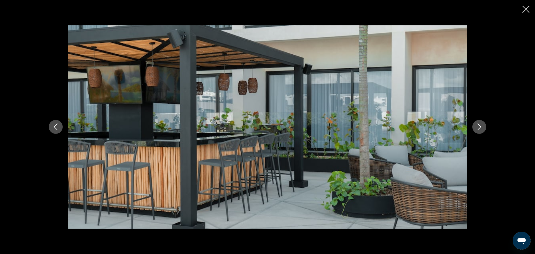
click at [477, 129] on icon "Next image" at bounding box center [479, 127] width 7 height 7
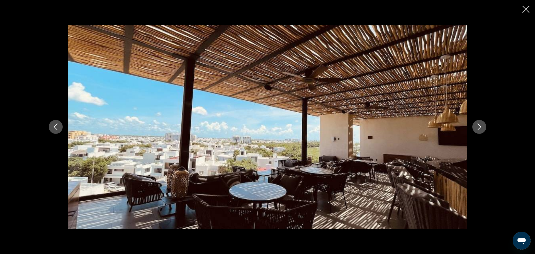
click at [477, 129] on icon "Next image" at bounding box center [479, 127] width 7 height 7
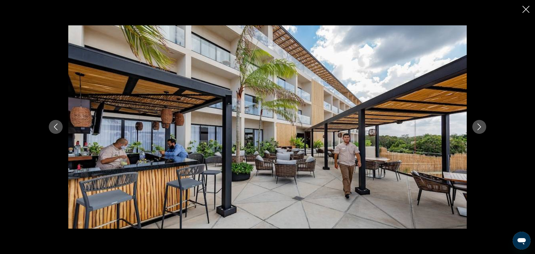
click at [477, 129] on icon "Next image" at bounding box center [479, 127] width 7 height 7
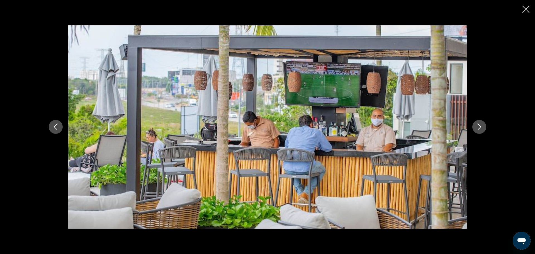
click at [477, 129] on icon "Next image" at bounding box center [479, 127] width 7 height 7
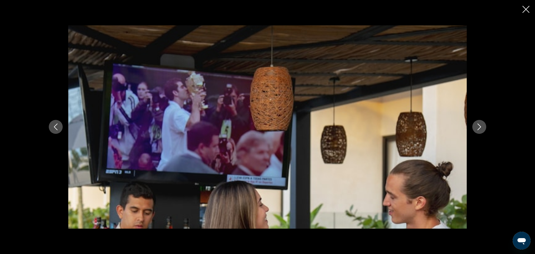
click at [477, 129] on icon "Next image" at bounding box center [479, 127] width 7 height 7
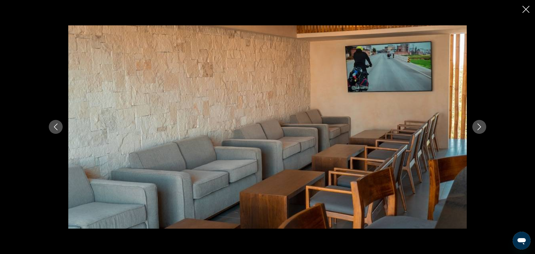
click at [477, 129] on icon "Next image" at bounding box center [479, 127] width 7 height 7
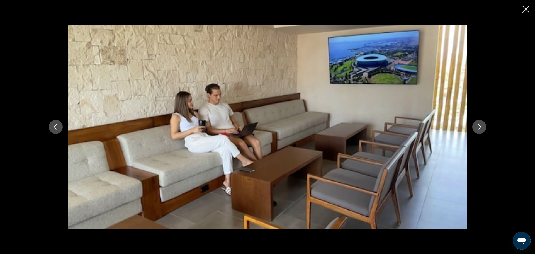
click at [477, 129] on icon "Next image" at bounding box center [479, 127] width 7 height 7
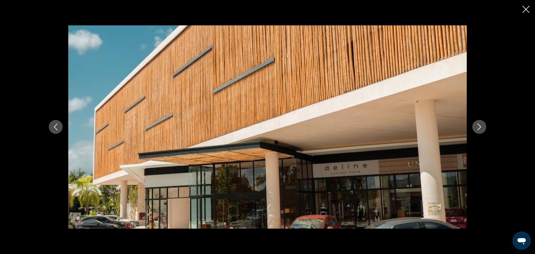
click at [477, 129] on icon "Next image" at bounding box center [479, 127] width 7 height 7
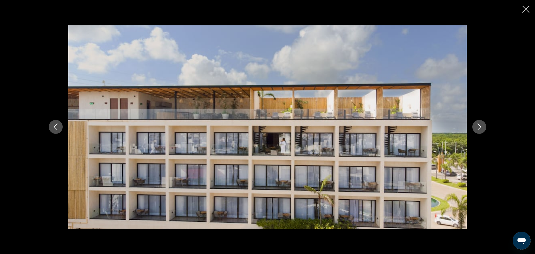
click at [477, 129] on icon "Next image" at bounding box center [479, 127] width 7 height 7
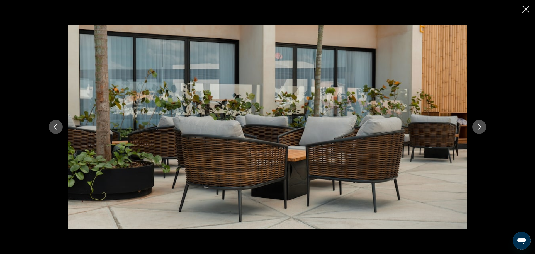
click at [477, 129] on icon "Next image" at bounding box center [479, 127] width 7 height 7
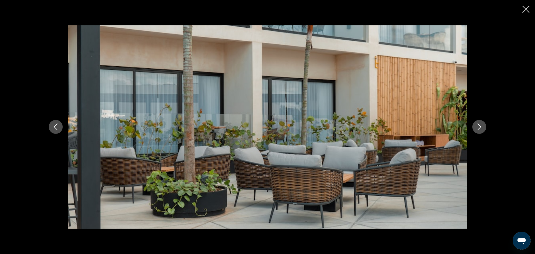
click at [477, 129] on icon "Next image" at bounding box center [479, 127] width 7 height 7
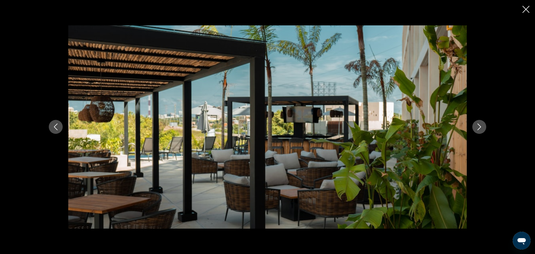
click at [477, 129] on icon "Next image" at bounding box center [479, 127] width 7 height 7
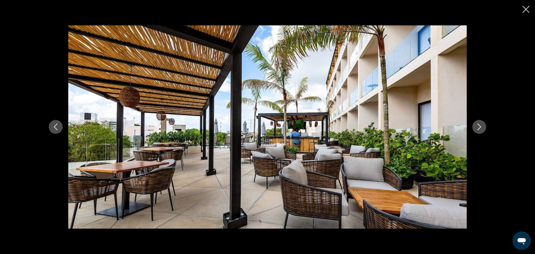
click at [477, 129] on icon "Next image" at bounding box center [479, 127] width 7 height 7
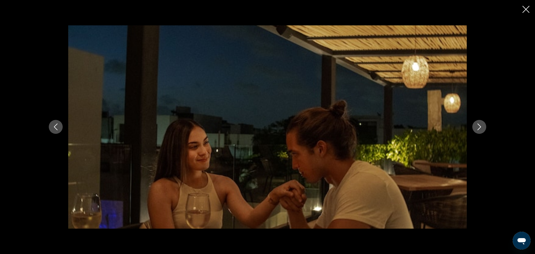
click at [477, 129] on icon "Next image" at bounding box center [479, 127] width 7 height 7
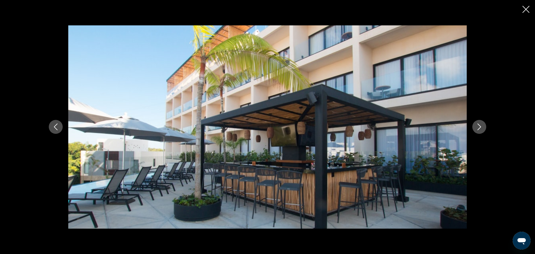
click at [477, 129] on icon "Next image" at bounding box center [479, 127] width 7 height 7
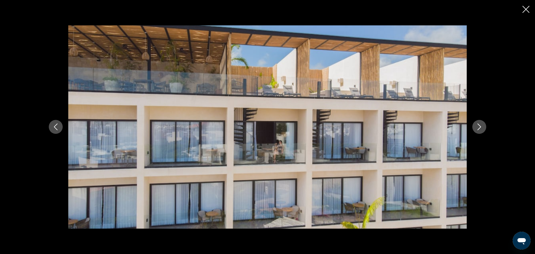
click at [477, 129] on icon "Next image" at bounding box center [479, 127] width 7 height 7
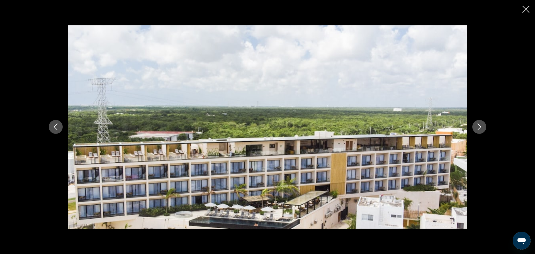
click at [477, 129] on icon "Next image" at bounding box center [479, 127] width 7 height 7
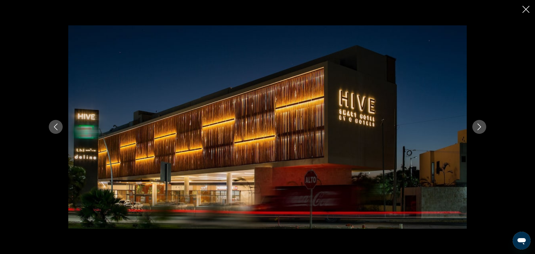
click at [477, 129] on icon "Next image" at bounding box center [479, 127] width 7 height 7
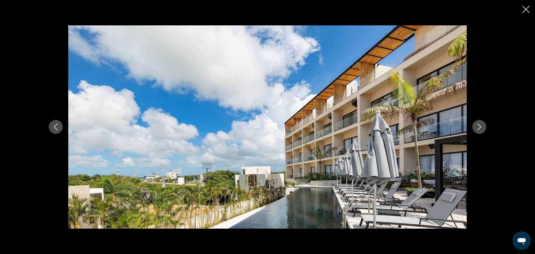
click at [477, 129] on icon "Next image" at bounding box center [479, 127] width 7 height 7
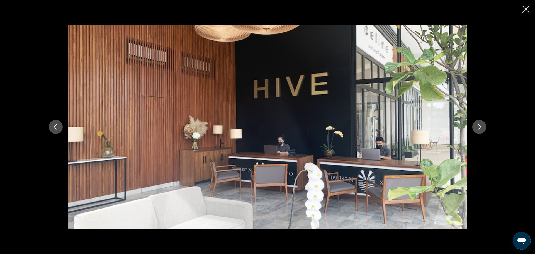
click at [526, 11] on icon "Close slideshow" at bounding box center [526, 9] width 7 height 7
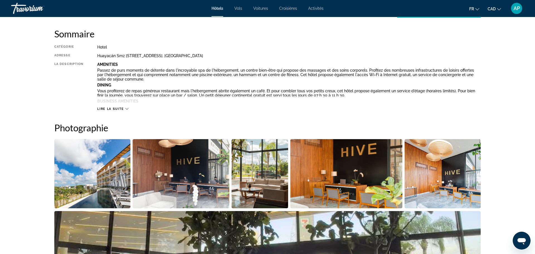
scroll to position [182, 0]
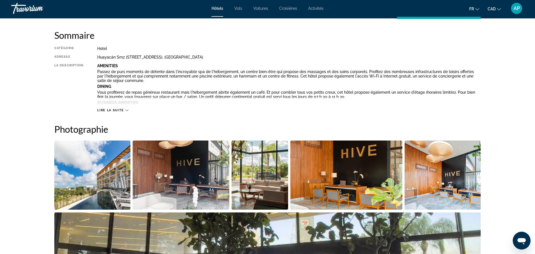
click at [127, 111] on icon "Main content" at bounding box center [126, 110] width 3 height 3
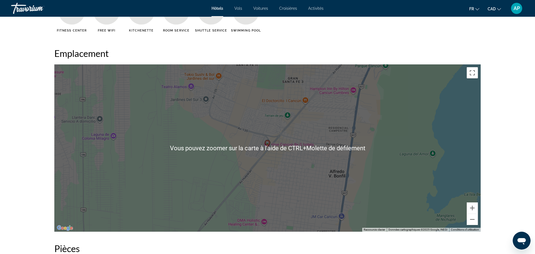
scroll to position [665, 0]
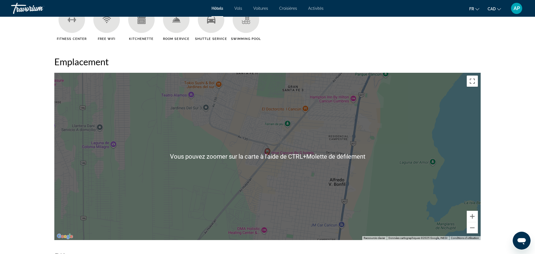
click at [0, 152] on div "prev next [GEOGRAPHIC_DATA], , [GEOGRAPHIC_DATA] Hive Cancun Adresse [GEOGRAPHI…" at bounding box center [267, 50] width 535 height 1397
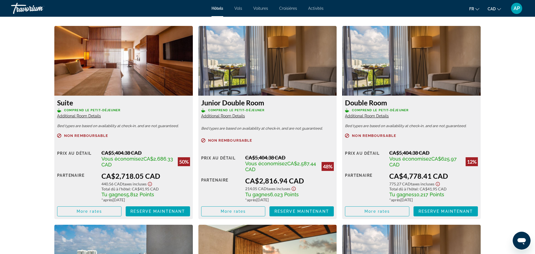
scroll to position [941, 0]
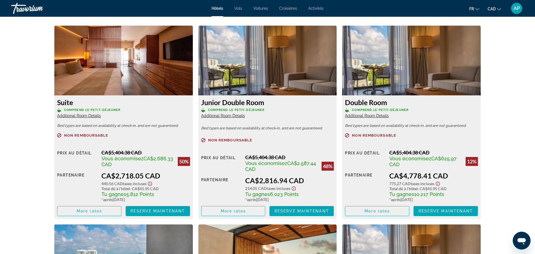
click at [84, 116] on span "Additional Room Details" at bounding box center [79, 115] width 44 height 4
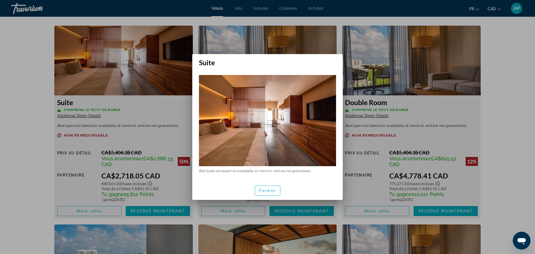
scroll to position [0, 0]
click at [272, 119] on img at bounding box center [267, 120] width 137 height 91
click at [260, 188] on span "button" at bounding box center [267, 190] width 25 height 13
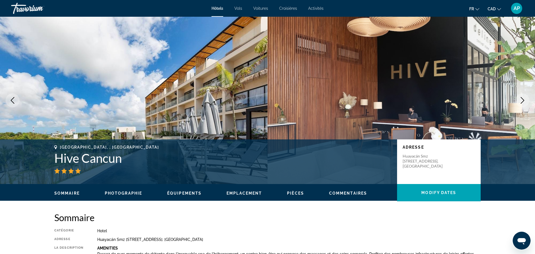
scroll to position [941, 0]
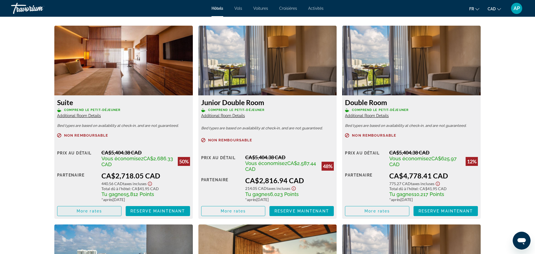
click at [115, 211] on span "Main content" at bounding box center [89, 210] width 64 height 13
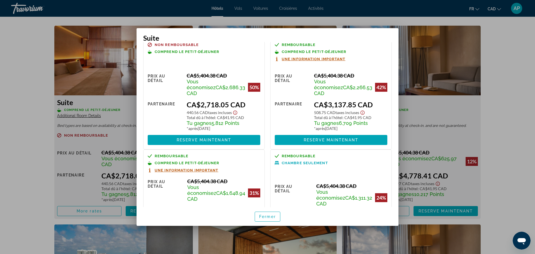
scroll to position [0, 0]
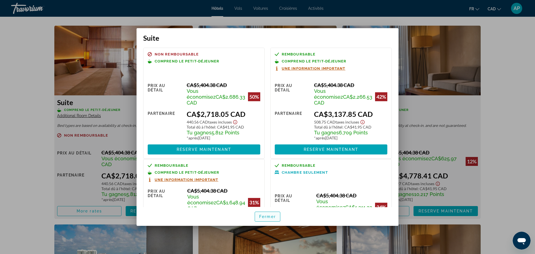
click at [265, 219] on span "button" at bounding box center [267, 216] width 25 height 13
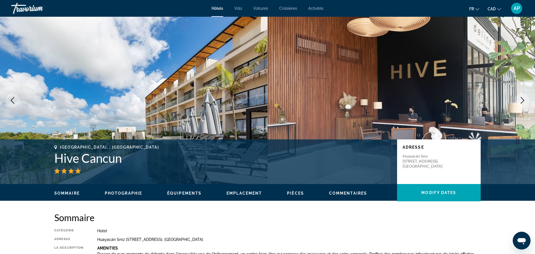
scroll to position [941, 0]
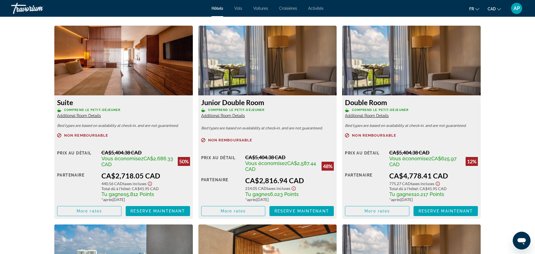
click at [244, 86] on img "Main content" at bounding box center [268, 61] width 139 height 70
click at [266, 88] on img "Main content" at bounding box center [268, 61] width 139 height 70
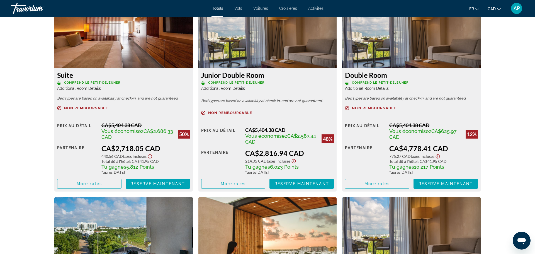
scroll to position [968, 0]
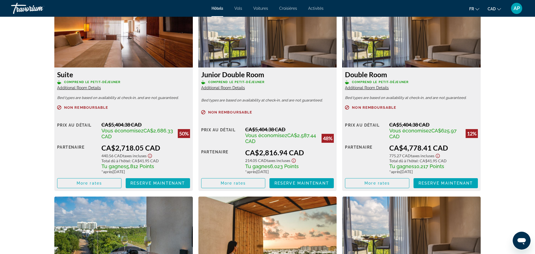
click at [161, 181] on span "Reserve maintenant" at bounding box center [158, 183] width 55 height 4
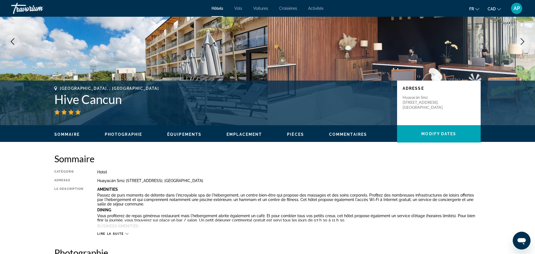
scroll to position [50, 0]
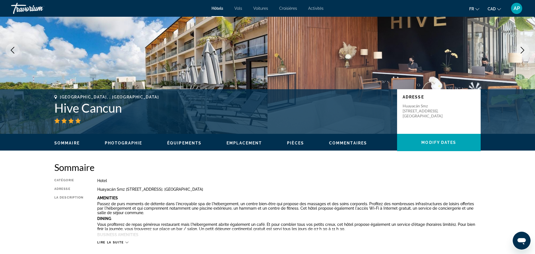
click at [292, 145] on span "Pièces" at bounding box center [295, 143] width 17 height 4
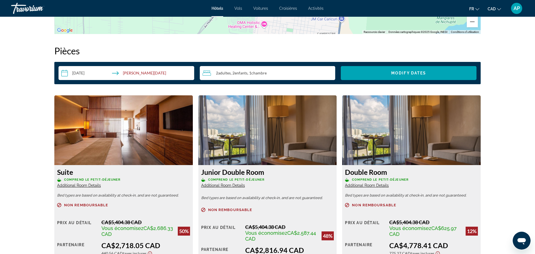
scroll to position [706, 0]
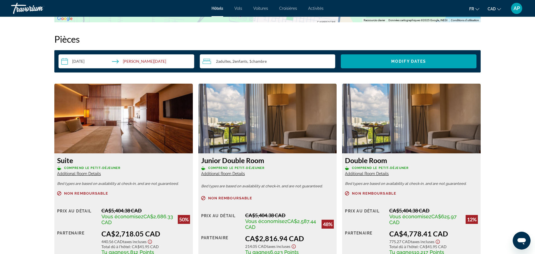
click at [141, 138] on img "Main content" at bounding box center [123, 119] width 139 height 70
click at [103, 116] on img "Main content" at bounding box center [123, 119] width 139 height 70
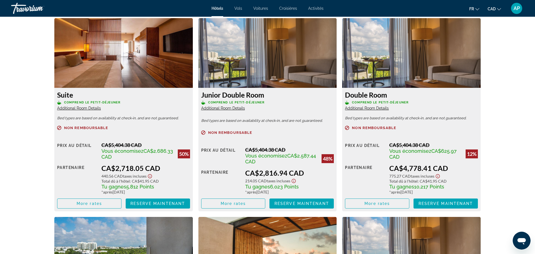
scroll to position [772, 0]
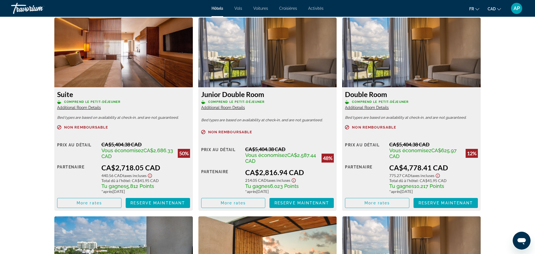
click at [162, 135] on div "Main content" at bounding box center [123, 134] width 133 height 4
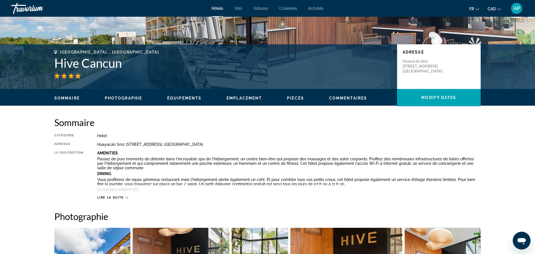
scroll to position [0, 0]
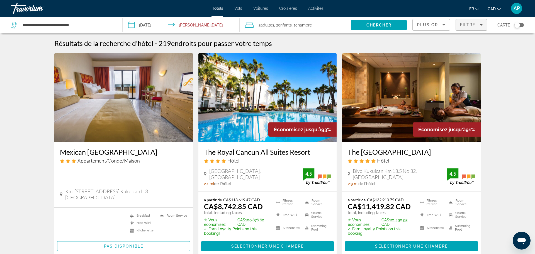
click at [465, 23] on span "Filtre" at bounding box center [468, 25] width 16 height 4
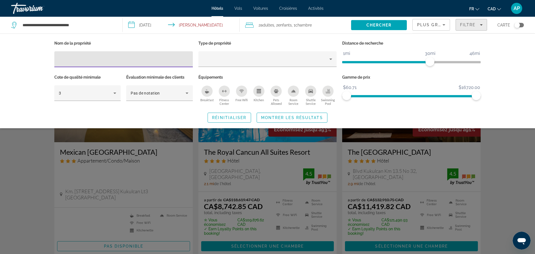
click at [471, 29] on span "Filters" at bounding box center [471, 24] width 31 height 13
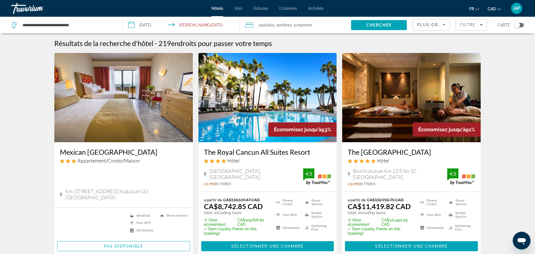
click at [521, 25] on div "Toggle map" at bounding box center [519, 25] width 9 height 4
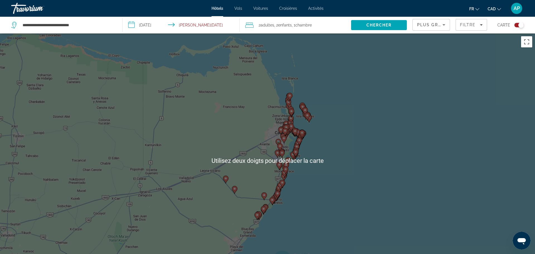
click at [332, 123] on div "Pour activer le glissement avec le clavier, appuyez sur Alt+Entrée. Une fois ce…" at bounding box center [267, 160] width 535 height 254
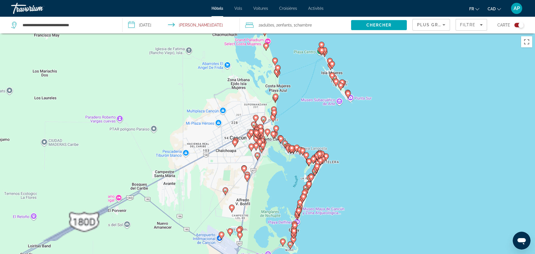
click at [284, 174] on div "Pour activer le glissement avec le clavier, appuyez sur Alt+Entrée. Une fois ce…" at bounding box center [267, 160] width 535 height 254
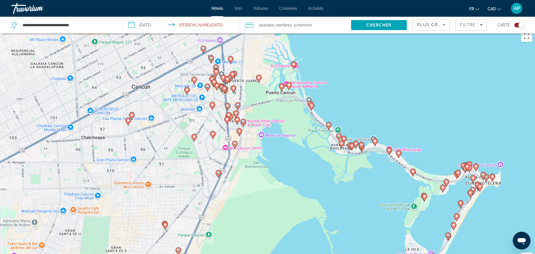
scroll to position [6, 0]
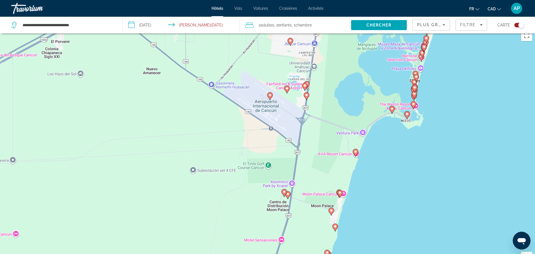
click at [356, 153] on image "Main content" at bounding box center [355, 151] width 3 height 3
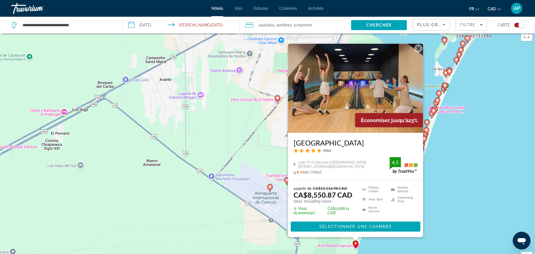
click at [484, 163] on div "Pour activer le glissement avec le clavier, appuyez sur Alt+Entrée. Une fois ce…" at bounding box center [267, 154] width 535 height 254
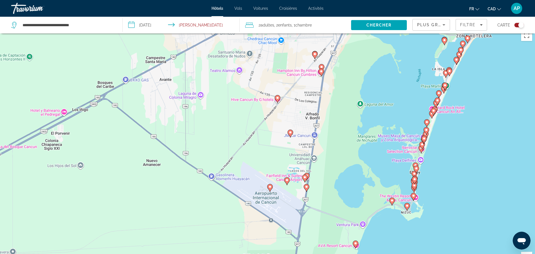
click at [392, 200] on image "Main content" at bounding box center [392, 200] width 3 height 3
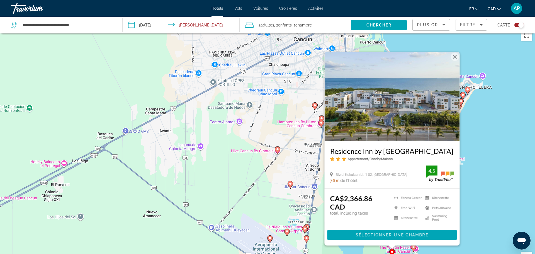
click at [412, 147] on h3 "Residence Inn by [GEOGRAPHIC_DATA]" at bounding box center [392, 151] width 124 height 8
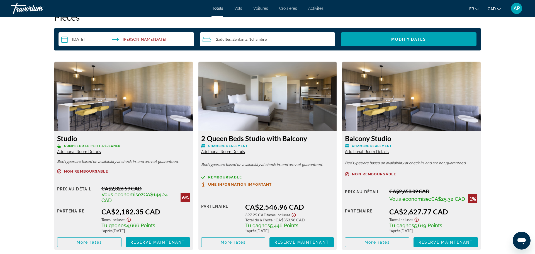
scroll to position [732, 0]
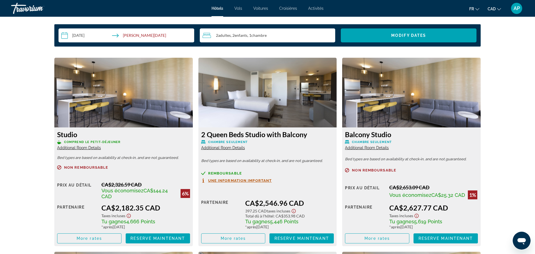
click at [57, 193] on div "Prix au détail" at bounding box center [77, 191] width 40 height 18
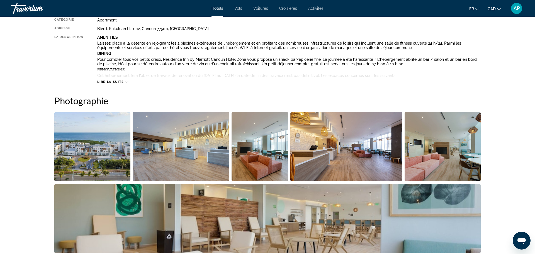
scroll to position [212, 0]
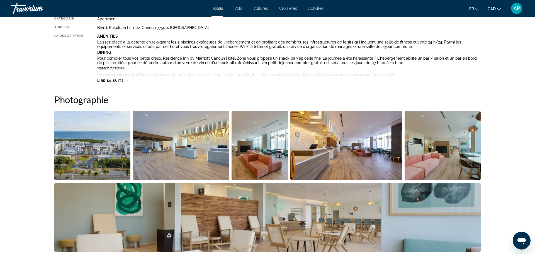
click at [96, 148] on img "Open full-screen image slider" at bounding box center [92, 145] width 76 height 69
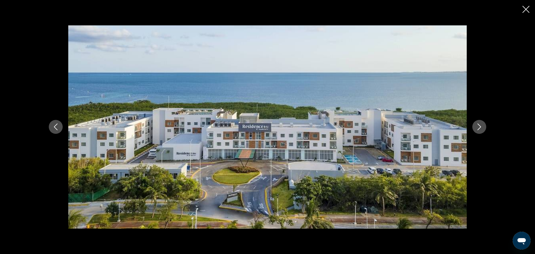
click at [482, 129] on icon "Next image" at bounding box center [479, 127] width 7 height 7
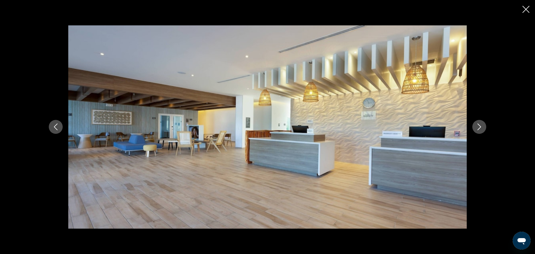
click at [483, 128] on button "Next image" at bounding box center [480, 127] width 14 height 14
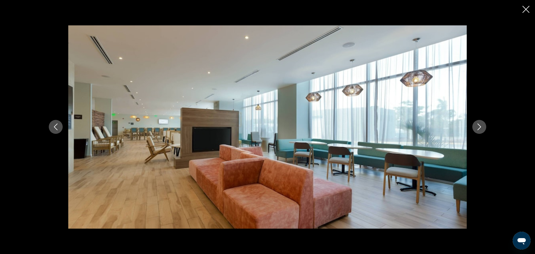
click at [476, 130] on button "Next image" at bounding box center [480, 127] width 14 height 14
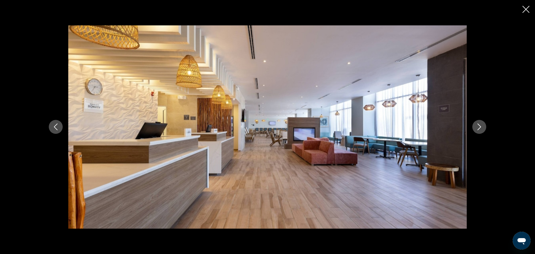
click at [476, 130] on button "Next image" at bounding box center [480, 127] width 14 height 14
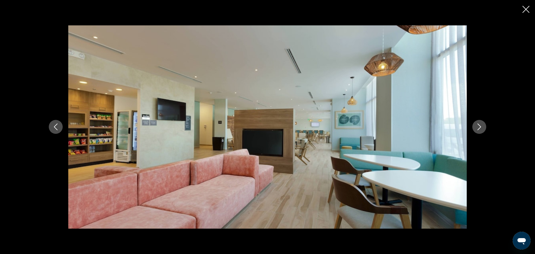
click at [476, 130] on button "Next image" at bounding box center [480, 127] width 14 height 14
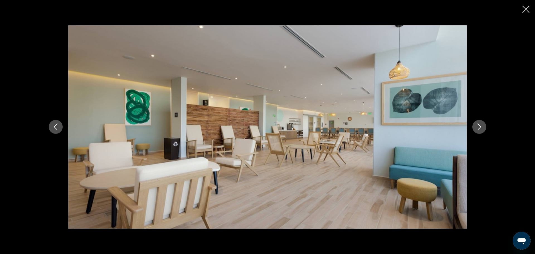
click at [476, 130] on button "Next image" at bounding box center [480, 127] width 14 height 14
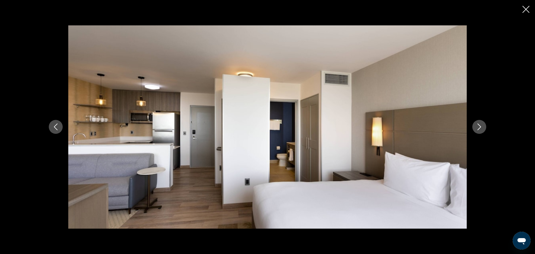
click at [476, 130] on button "Next image" at bounding box center [480, 127] width 14 height 14
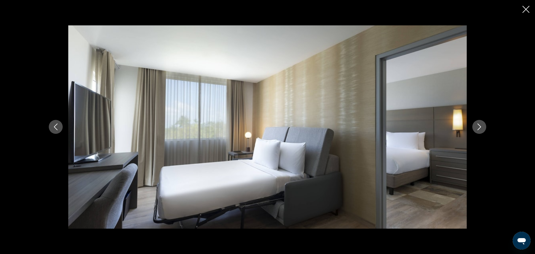
click at [476, 130] on button "Next image" at bounding box center [480, 127] width 14 height 14
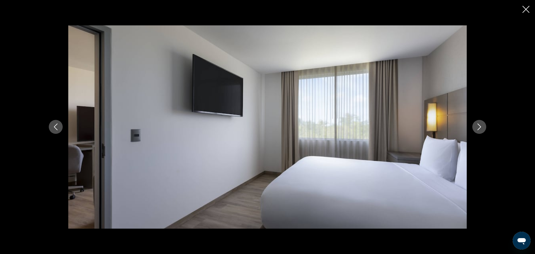
click at [476, 130] on button "Next image" at bounding box center [480, 127] width 14 height 14
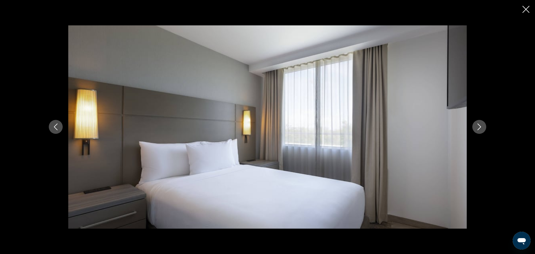
click at [476, 130] on button "Next image" at bounding box center [480, 127] width 14 height 14
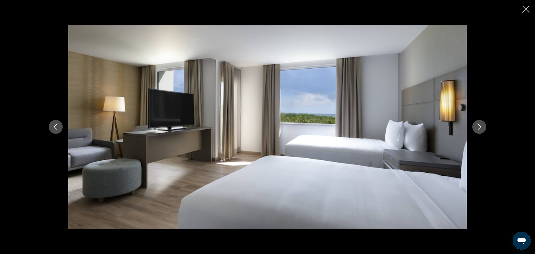
click at [476, 130] on button "Next image" at bounding box center [480, 127] width 14 height 14
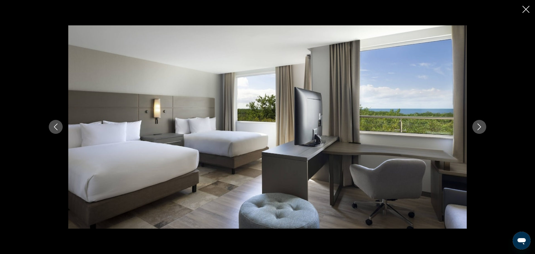
click at [476, 130] on button "Next image" at bounding box center [480, 127] width 14 height 14
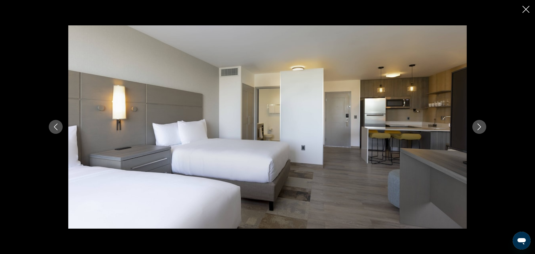
click at [476, 130] on button "Next image" at bounding box center [480, 127] width 14 height 14
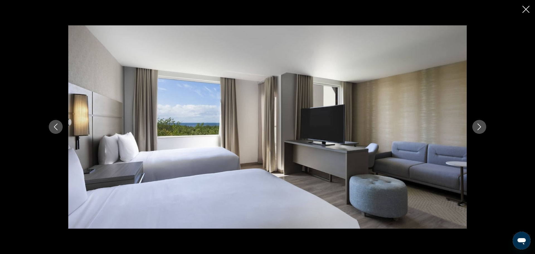
click at [476, 130] on button "Next image" at bounding box center [480, 127] width 14 height 14
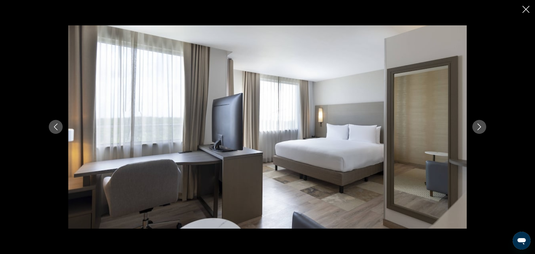
click at [476, 130] on button "Next image" at bounding box center [480, 127] width 14 height 14
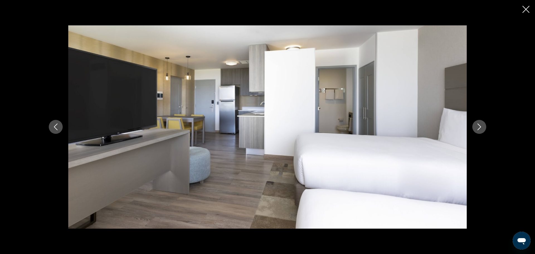
click at [476, 130] on button "Next image" at bounding box center [480, 127] width 14 height 14
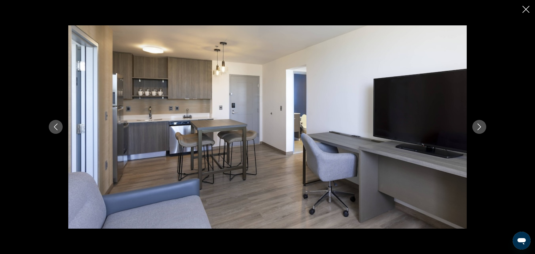
click at [476, 130] on button "Next image" at bounding box center [480, 127] width 14 height 14
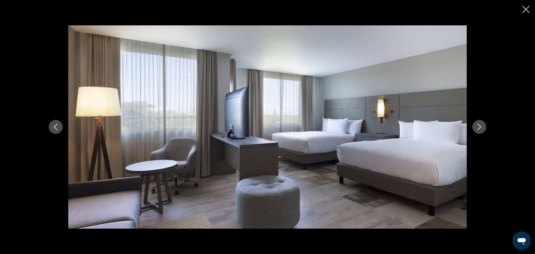
click at [476, 130] on button "Next image" at bounding box center [480, 127] width 14 height 14
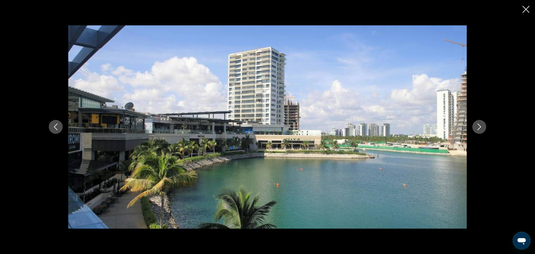
click at [476, 130] on button "Next image" at bounding box center [480, 127] width 14 height 14
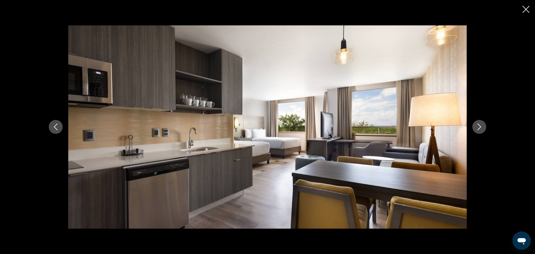
click at [55, 126] on icon "Previous image" at bounding box center [55, 127] width 7 height 7
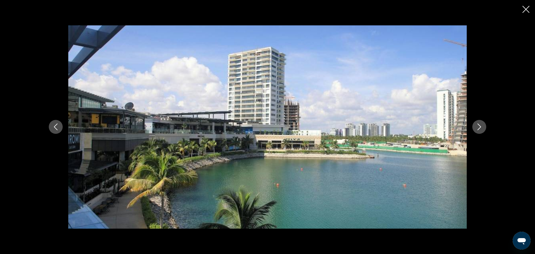
click at [481, 131] on button "Next image" at bounding box center [480, 127] width 14 height 14
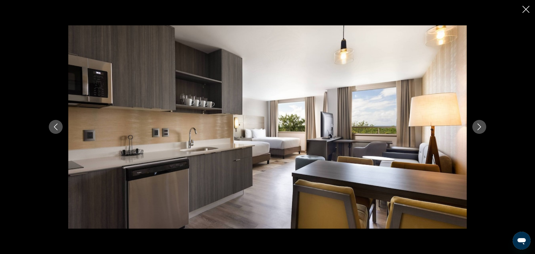
click at [481, 131] on button "Next image" at bounding box center [480, 127] width 14 height 14
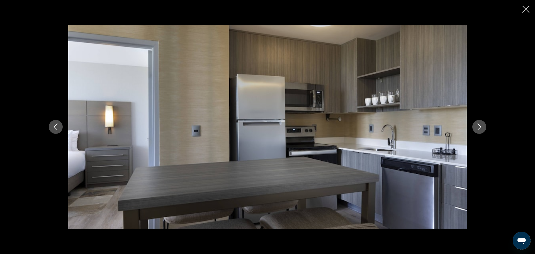
click at [481, 131] on button "Next image" at bounding box center [480, 127] width 14 height 14
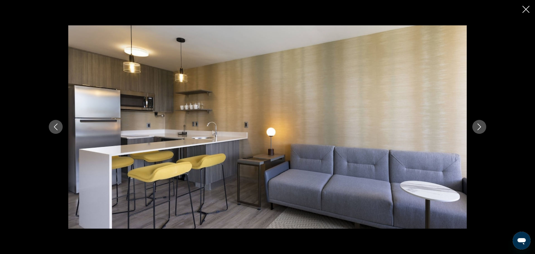
click at [481, 131] on button "Next image" at bounding box center [480, 127] width 14 height 14
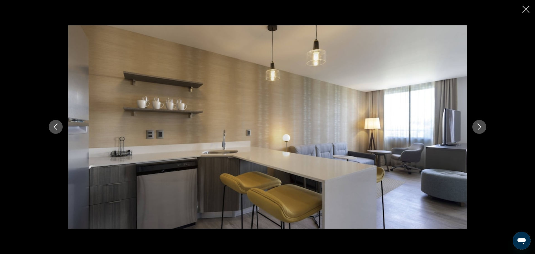
click at [481, 131] on button "Next image" at bounding box center [480, 127] width 14 height 14
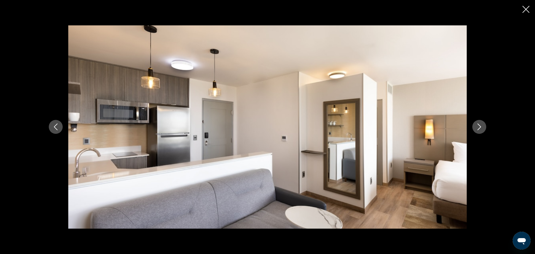
click at [481, 131] on button "Next image" at bounding box center [480, 127] width 14 height 14
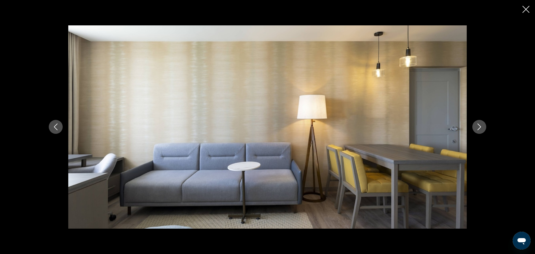
click at [481, 131] on button "Next image" at bounding box center [480, 127] width 14 height 14
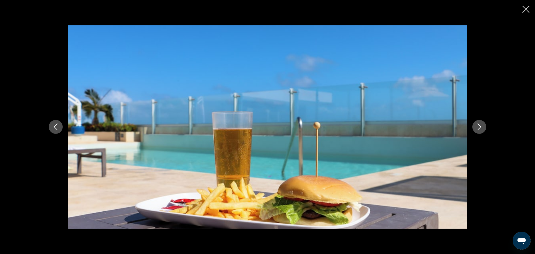
click at [481, 131] on button "Next image" at bounding box center [480, 127] width 14 height 14
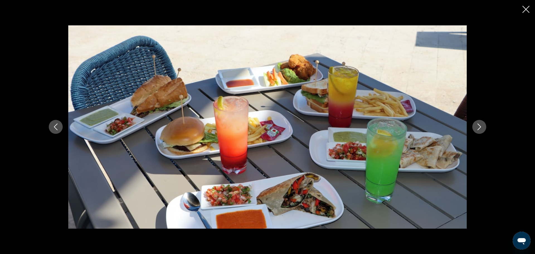
click at [481, 131] on button "Next image" at bounding box center [480, 127] width 14 height 14
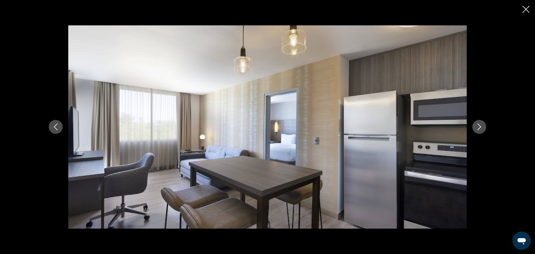
click at [481, 131] on button "Next image" at bounding box center [480, 127] width 14 height 14
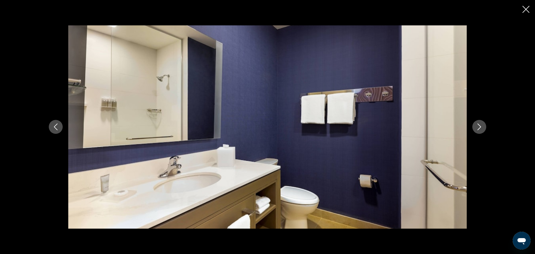
click at [481, 131] on button "Next image" at bounding box center [480, 127] width 14 height 14
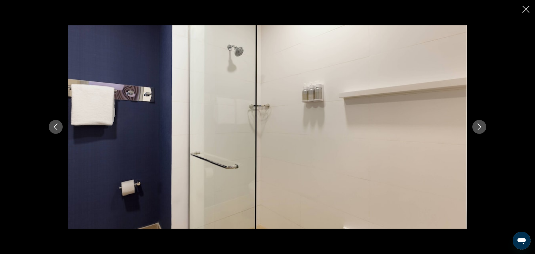
click at [481, 131] on button "Next image" at bounding box center [480, 127] width 14 height 14
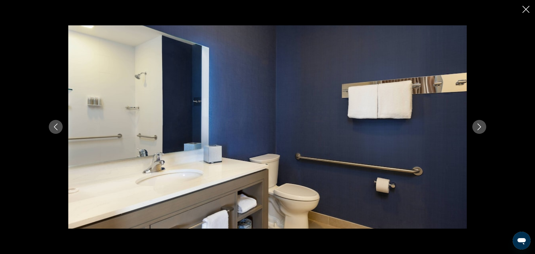
click at [481, 131] on button "Next image" at bounding box center [480, 127] width 14 height 14
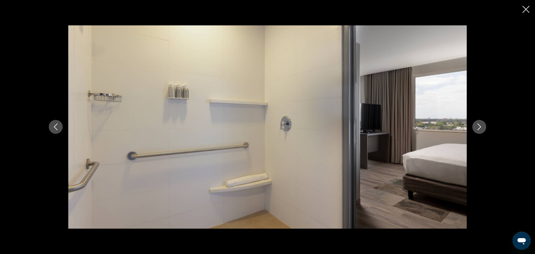
click at [481, 131] on button "Next image" at bounding box center [480, 127] width 14 height 14
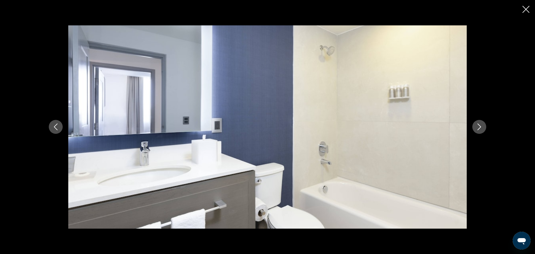
click at [481, 131] on button "Next image" at bounding box center [480, 127] width 14 height 14
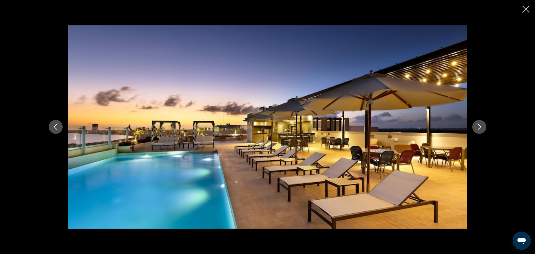
click at [481, 131] on button "Next image" at bounding box center [480, 127] width 14 height 14
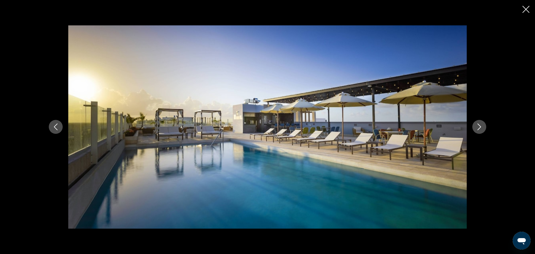
click at [481, 131] on button "Next image" at bounding box center [480, 127] width 14 height 14
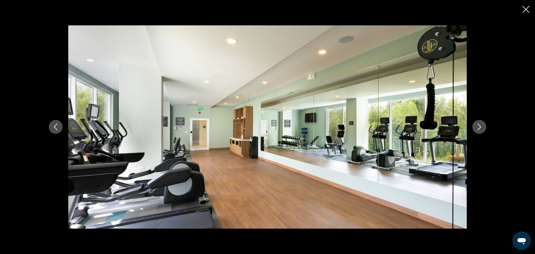
click at [481, 131] on button "Next image" at bounding box center [480, 127] width 14 height 14
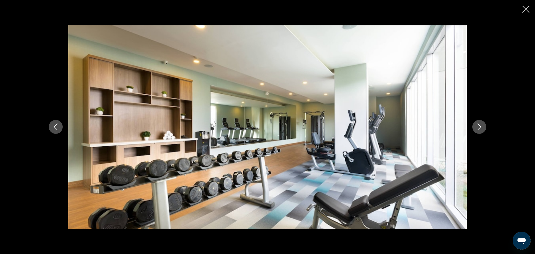
click at [481, 131] on button "Next image" at bounding box center [480, 127] width 14 height 14
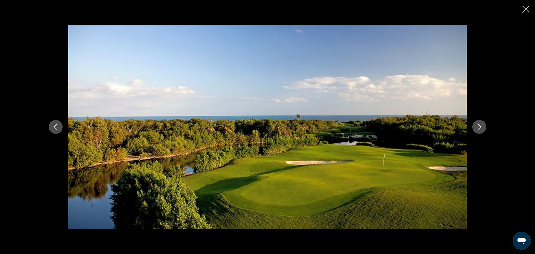
click at [481, 131] on button "Next image" at bounding box center [480, 127] width 14 height 14
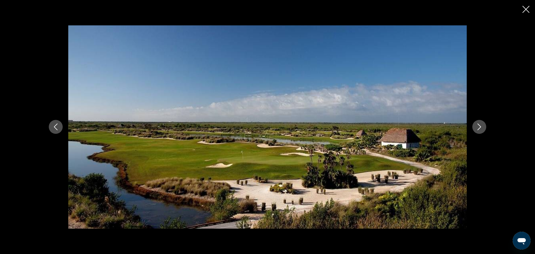
click at [481, 131] on button "Next image" at bounding box center [480, 127] width 14 height 14
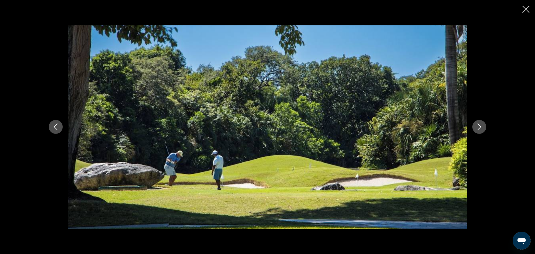
click at [481, 131] on button "Next image" at bounding box center [480, 127] width 14 height 14
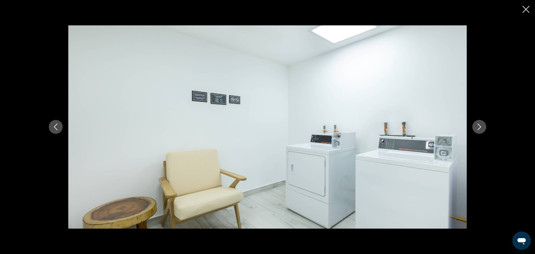
click at [481, 131] on button "Next image" at bounding box center [480, 127] width 14 height 14
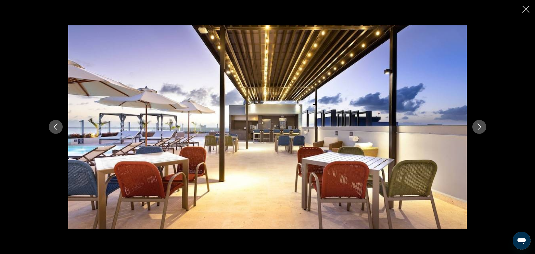
click at [481, 131] on button "Next image" at bounding box center [480, 127] width 14 height 14
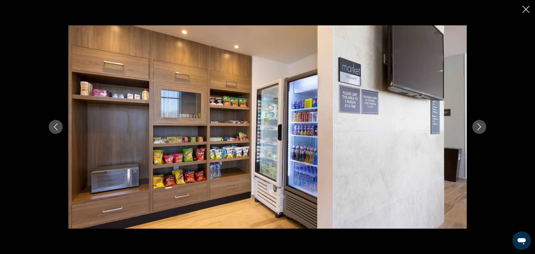
click at [481, 131] on button "Next image" at bounding box center [480, 127] width 14 height 14
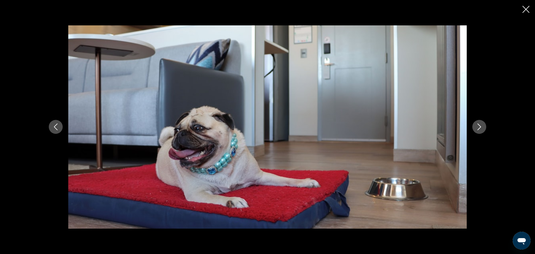
click at [481, 131] on button "Next image" at bounding box center [480, 127] width 14 height 14
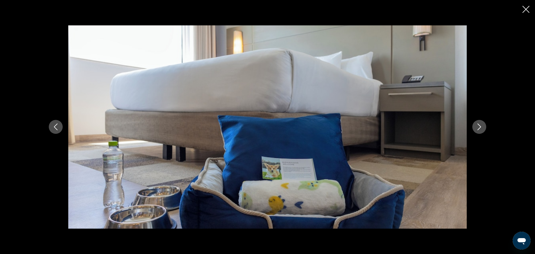
click at [481, 131] on button "Next image" at bounding box center [480, 127] width 14 height 14
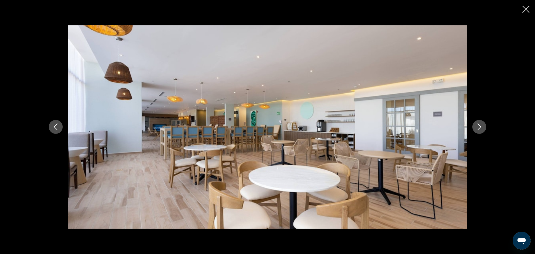
click at [481, 131] on button "Next image" at bounding box center [480, 127] width 14 height 14
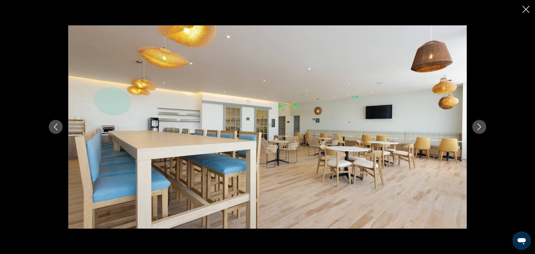
click at [481, 131] on button "Next image" at bounding box center [480, 127] width 14 height 14
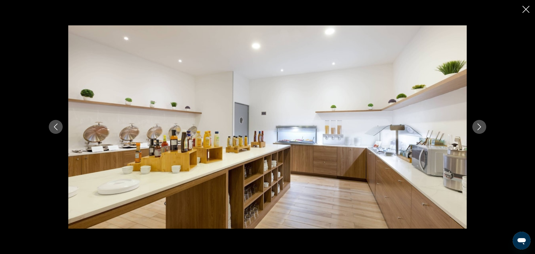
click at [481, 131] on button "Next image" at bounding box center [480, 127] width 14 height 14
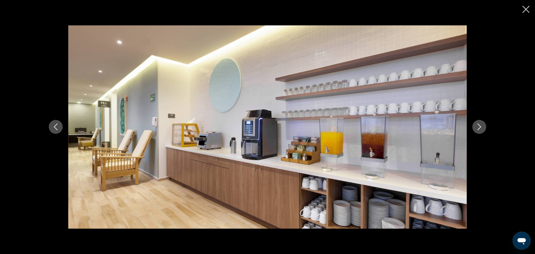
click at [481, 131] on button "Next image" at bounding box center [480, 127] width 14 height 14
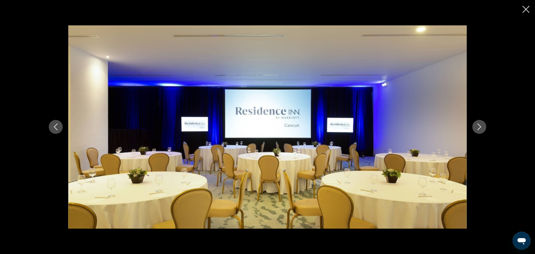
click at [481, 131] on button "Next image" at bounding box center [480, 127] width 14 height 14
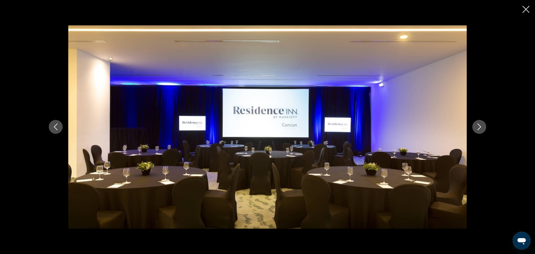
click at [481, 131] on button "Next image" at bounding box center [480, 127] width 14 height 14
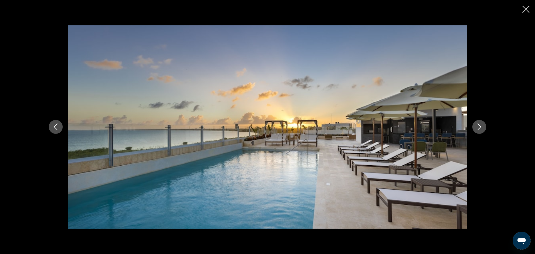
click at [481, 131] on button "Next image" at bounding box center [480, 127] width 14 height 14
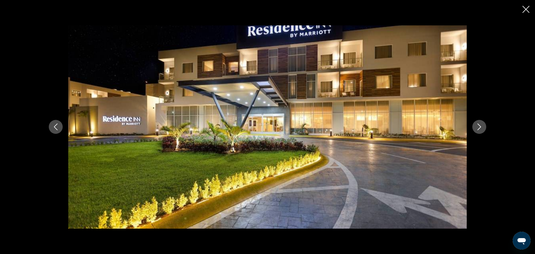
click at [481, 131] on button "Next image" at bounding box center [480, 127] width 14 height 14
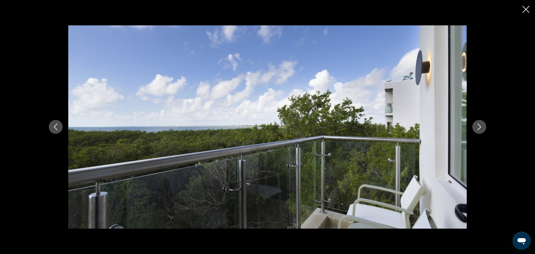
click at [481, 131] on button "Next image" at bounding box center [480, 127] width 14 height 14
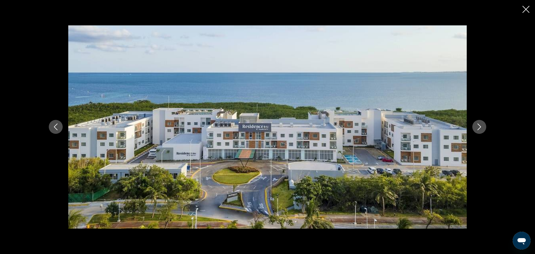
click at [481, 131] on button "Next image" at bounding box center [480, 127] width 14 height 14
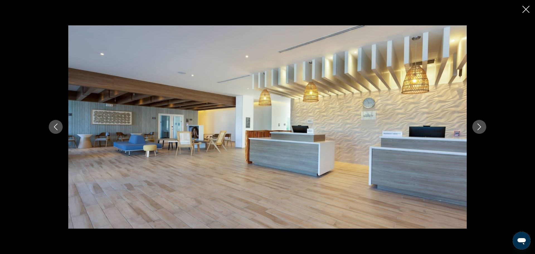
click at [526, 11] on icon "Close slideshow" at bounding box center [526, 9] width 7 height 7
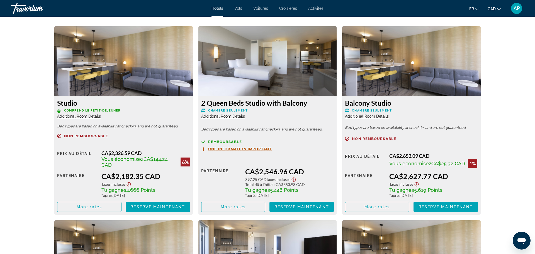
scroll to position [764, 0]
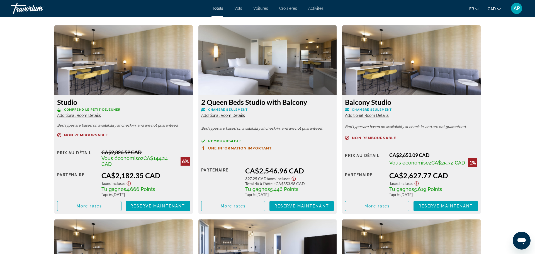
click at [294, 179] on icon "Show Taxes and Fees disclaimer" at bounding box center [294, 179] width 4 height 4
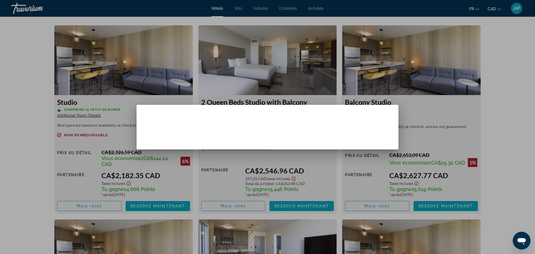
scroll to position [0, 0]
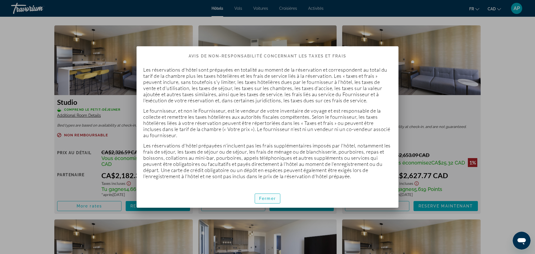
click at [272, 199] on span "Fermer" at bounding box center [267, 198] width 17 height 4
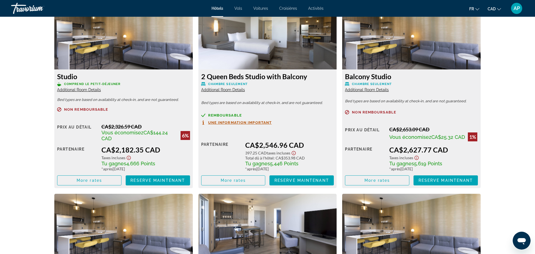
scroll to position [790, 0]
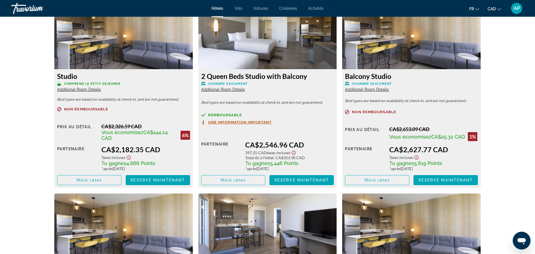
click at [251, 122] on span "Une information important" at bounding box center [240, 122] width 64 height 4
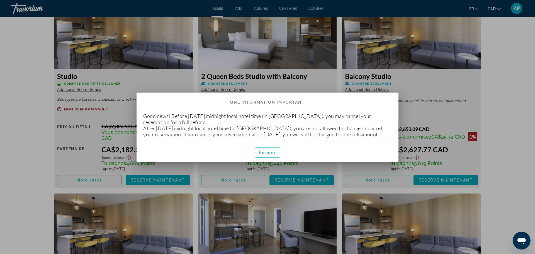
scroll to position [0, 0]
click at [269, 154] on span "Fermer" at bounding box center [267, 152] width 17 height 4
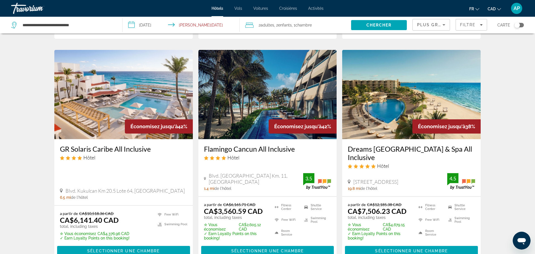
scroll to position [651, 0]
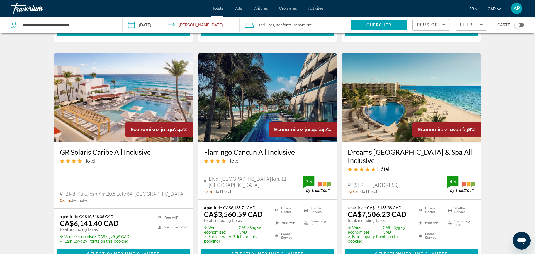
click at [267, 148] on h3 "Flamingo Cancun All Inclusive" at bounding box center [267, 152] width 127 height 8
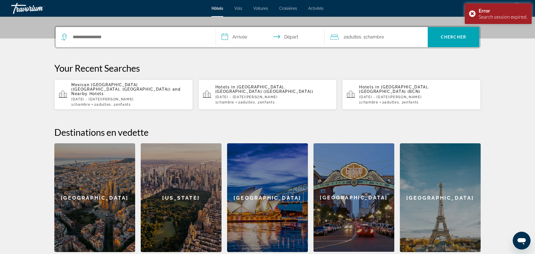
scroll to position [131, 0]
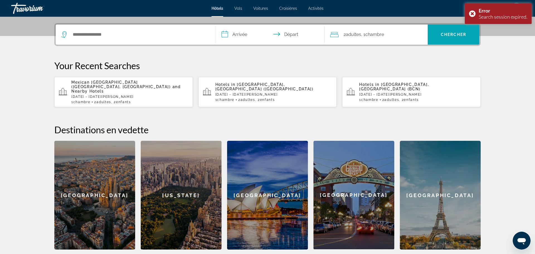
click at [100, 82] on span "Mexican [GEOGRAPHIC_DATA] ([GEOGRAPHIC_DATA], [GEOGRAPHIC_DATA])" at bounding box center [121, 84] width 100 height 9
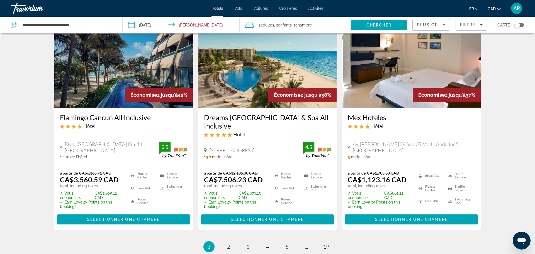
scroll to position [687, 0]
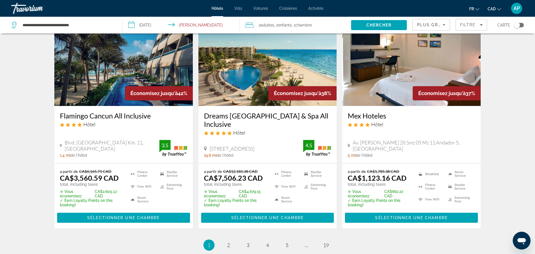
click at [360, 112] on h3 "Mex Hoteles" at bounding box center [411, 116] width 127 height 8
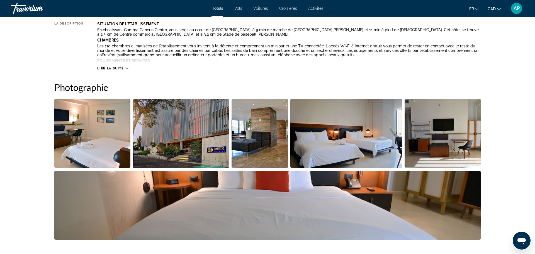
scroll to position [225, 0]
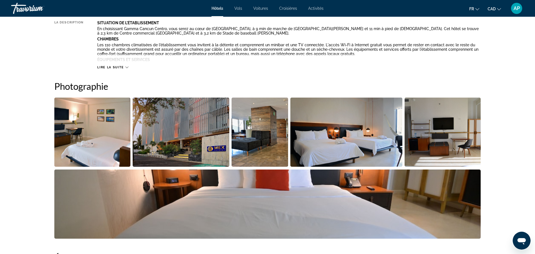
click at [163, 137] on img "Open full-screen image slider" at bounding box center [181, 132] width 97 height 69
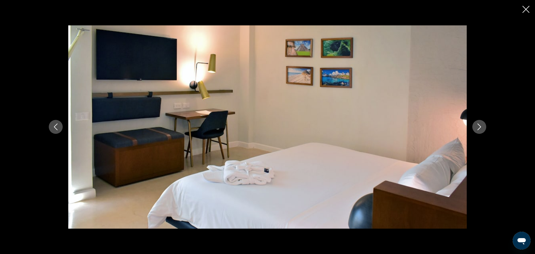
click at [483, 123] on button "Next image" at bounding box center [480, 127] width 14 height 14
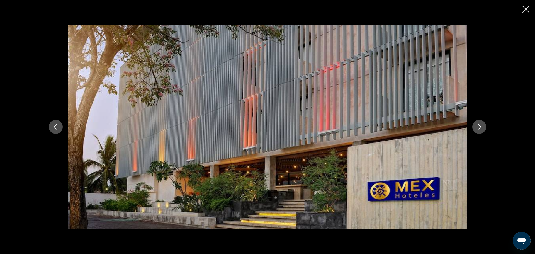
click at [480, 132] on button "Next image" at bounding box center [480, 127] width 14 height 14
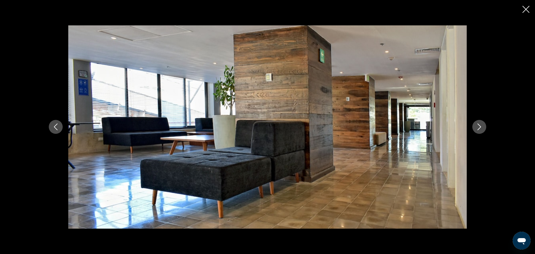
click at [484, 126] on button "Next image" at bounding box center [480, 127] width 14 height 14
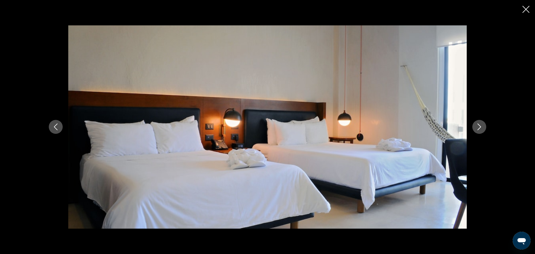
click at [484, 126] on button "Next image" at bounding box center [480, 127] width 14 height 14
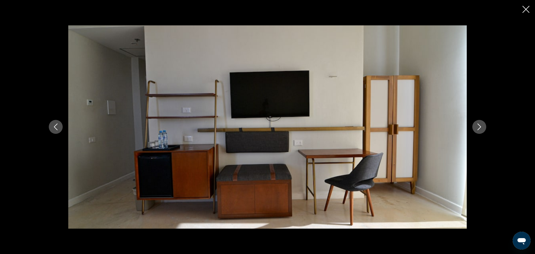
click at [484, 126] on button "Next image" at bounding box center [480, 127] width 14 height 14
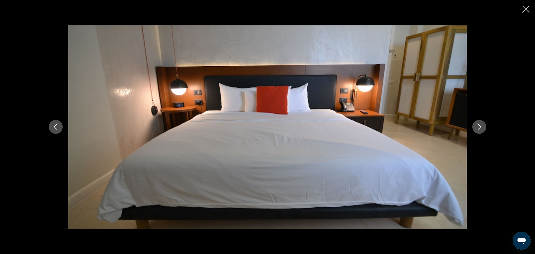
click at [57, 126] on icon "Previous image" at bounding box center [55, 127] width 7 height 7
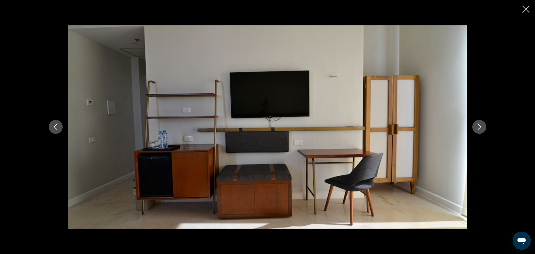
click at [476, 131] on button "Next image" at bounding box center [480, 127] width 14 height 14
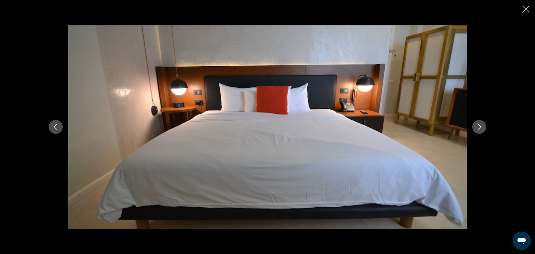
click at [476, 131] on button "Next image" at bounding box center [480, 127] width 14 height 14
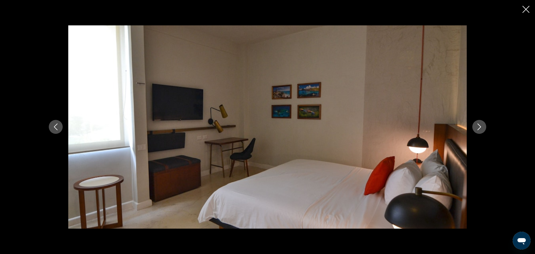
click at [476, 131] on button "Next image" at bounding box center [480, 127] width 14 height 14
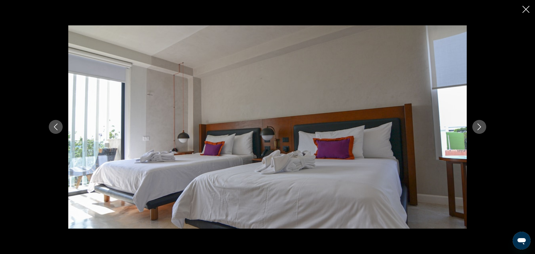
click at [476, 131] on button "Next image" at bounding box center [480, 127] width 14 height 14
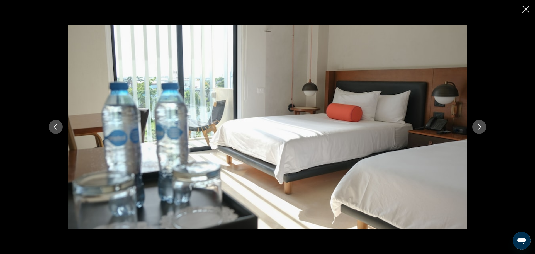
click at [476, 131] on button "Next image" at bounding box center [480, 127] width 14 height 14
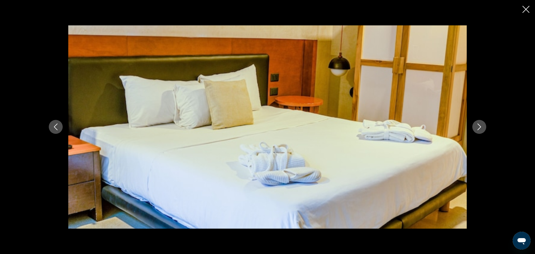
click at [476, 131] on button "Next image" at bounding box center [480, 127] width 14 height 14
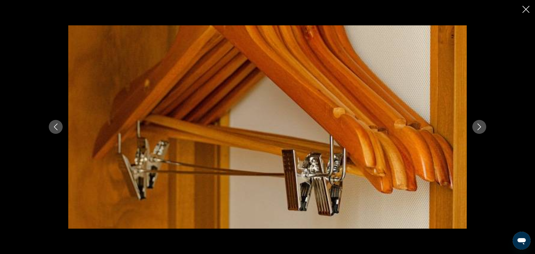
click at [476, 131] on button "Next image" at bounding box center [480, 127] width 14 height 14
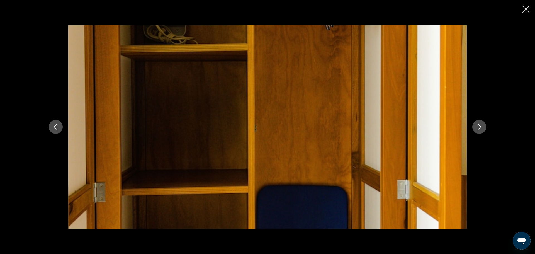
click at [476, 131] on button "Next image" at bounding box center [480, 127] width 14 height 14
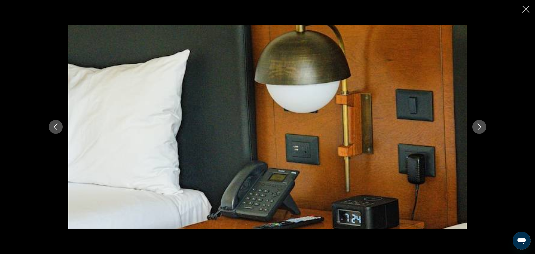
click at [476, 131] on button "Next image" at bounding box center [480, 127] width 14 height 14
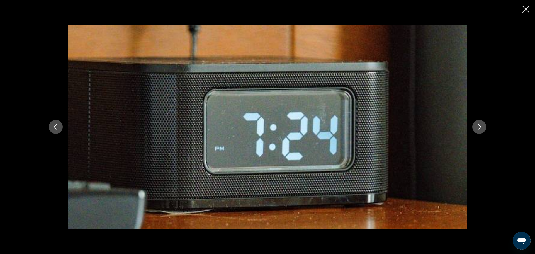
click at [476, 131] on button "Next image" at bounding box center [480, 127] width 14 height 14
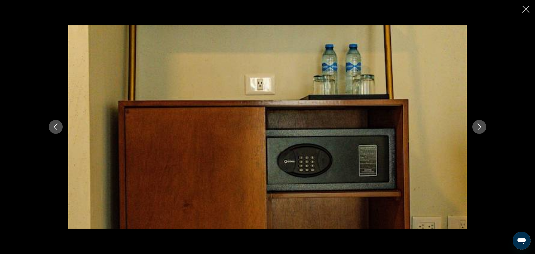
click at [476, 131] on button "Next image" at bounding box center [480, 127] width 14 height 14
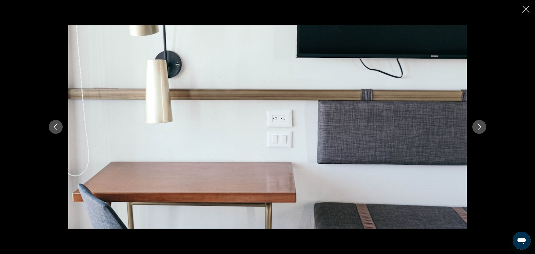
click at [476, 131] on button "Next image" at bounding box center [480, 127] width 14 height 14
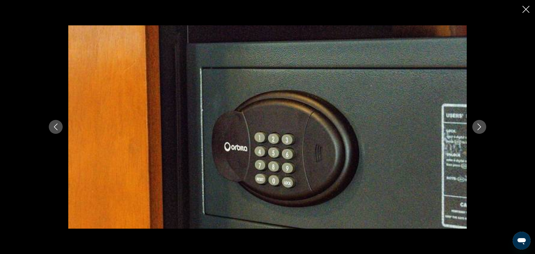
click at [476, 131] on button "Next image" at bounding box center [480, 127] width 14 height 14
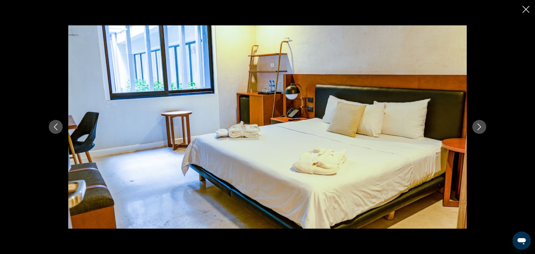
click at [476, 131] on button "Next image" at bounding box center [480, 127] width 14 height 14
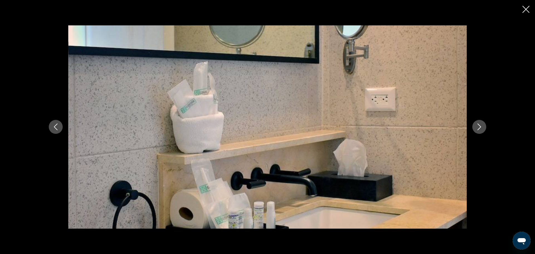
click at [476, 131] on button "Next image" at bounding box center [480, 127] width 14 height 14
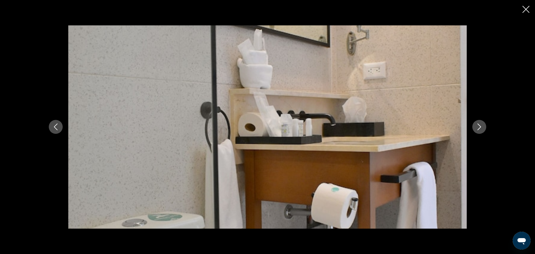
click at [476, 131] on button "Next image" at bounding box center [480, 127] width 14 height 14
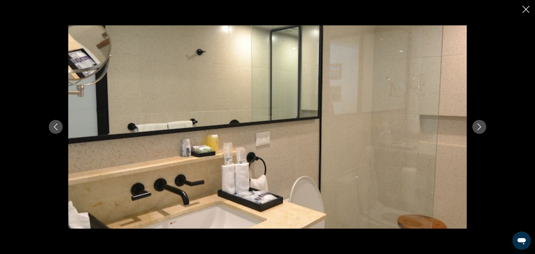
click at [476, 131] on button "Next image" at bounding box center [480, 127] width 14 height 14
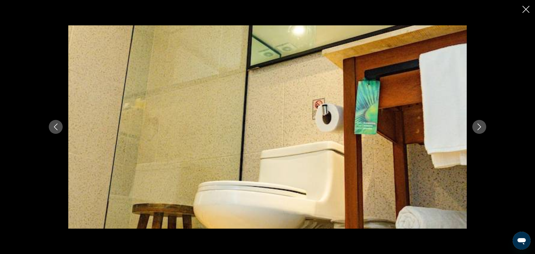
click at [476, 131] on button "Next image" at bounding box center [480, 127] width 14 height 14
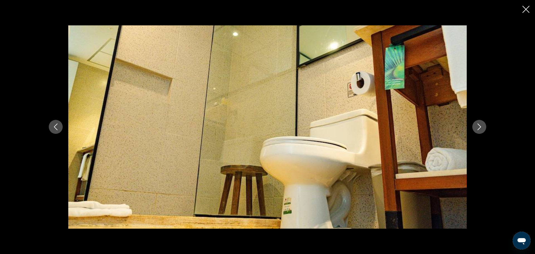
click at [476, 131] on button "Next image" at bounding box center [480, 127] width 14 height 14
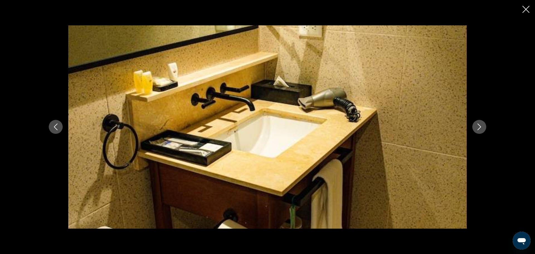
click at [476, 131] on button "Next image" at bounding box center [480, 127] width 14 height 14
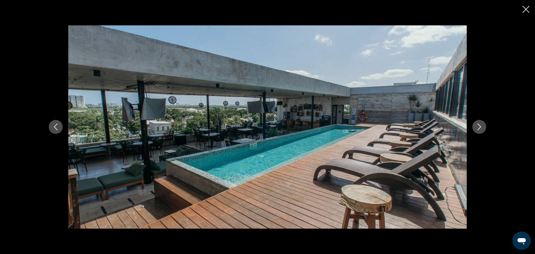
click at [476, 131] on button "Next image" at bounding box center [480, 127] width 14 height 14
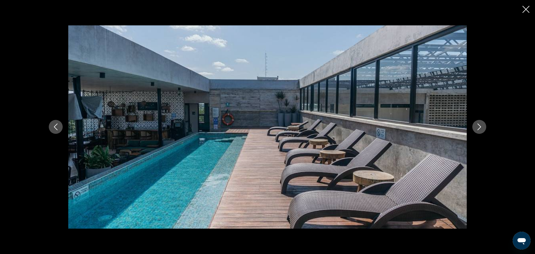
click at [476, 131] on button "Next image" at bounding box center [480, 127] width 14 height 14
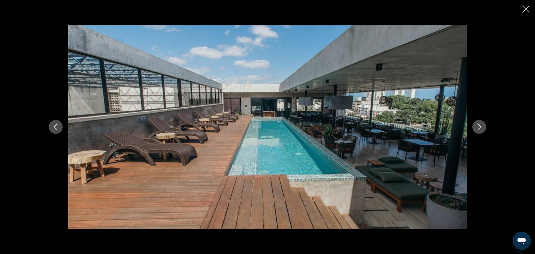
click at [524, 8] on icon "Close slideshow" at bounding box center [526, 9] width 7 height 7
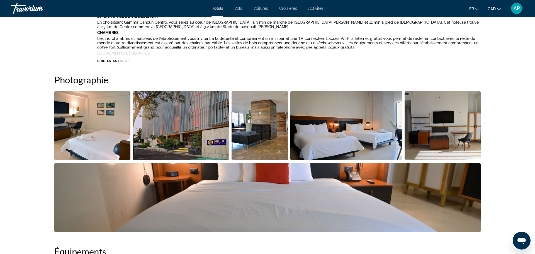
scroll to position [0, 0]
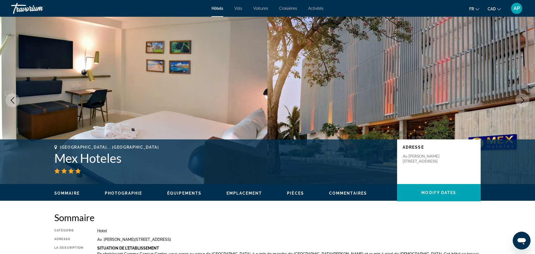
click at [410, 132] on img "Main content" at bounding box center [402, 100] width 268 height 167
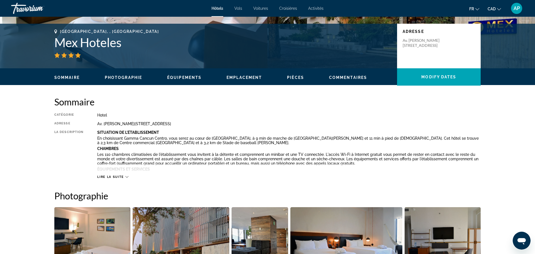
scroll to position [118, 0]
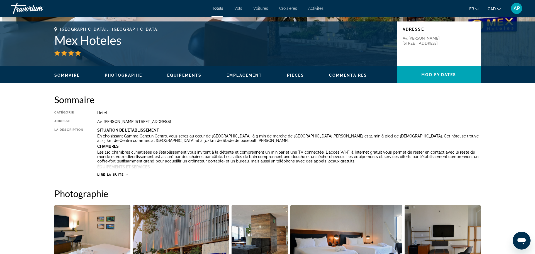
click at [125, 175] on icon "Main content" at bounding box center [126, 174] width 3 height 3
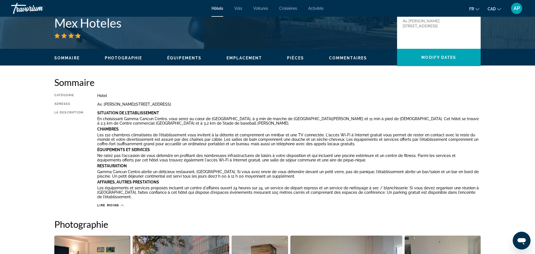
scroll to position [0, 0]
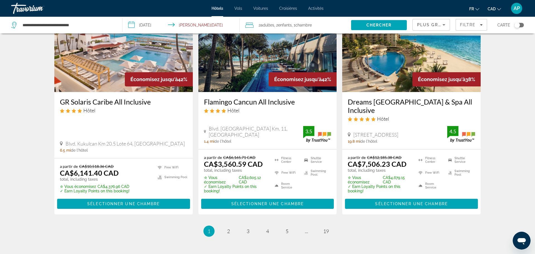
scroll to position [723, 0]
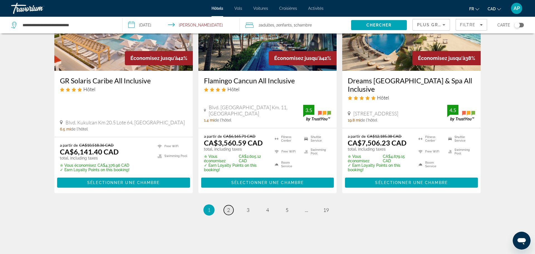
click at [227, 207] on span "2" at bounding box center [228, 210] width 3 height 6
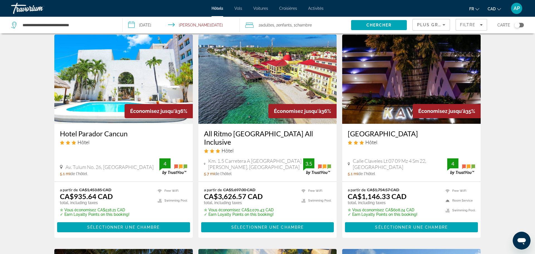
scroll to position [15, 0]
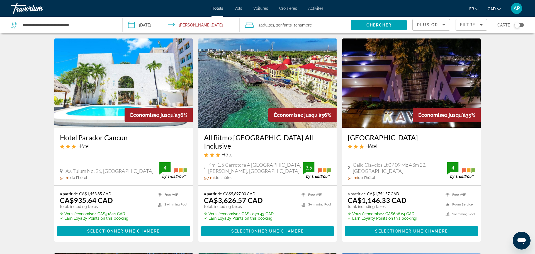
click at [218, 136] on h3 "All Ritmo [GEOGRAPHIC_DATA] All Inclusive" at bounding box center [267, 141] width 127 height 17
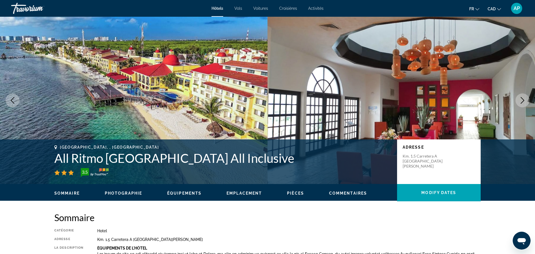
click at [218, 136] on img "Main content" at bounding box center [134, 100] width 268 height 167
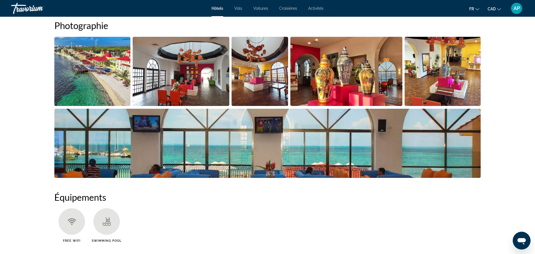
scroll to position [282, 0]
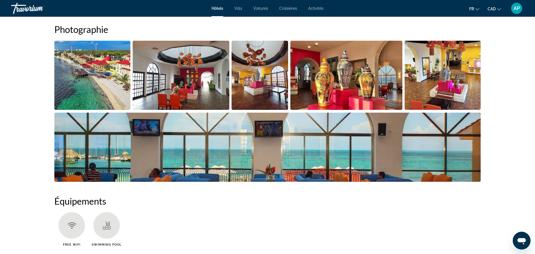
click at [222, 132] on img "Open full-screen image slider" at bounding box center [267, 147] width 427 height 69
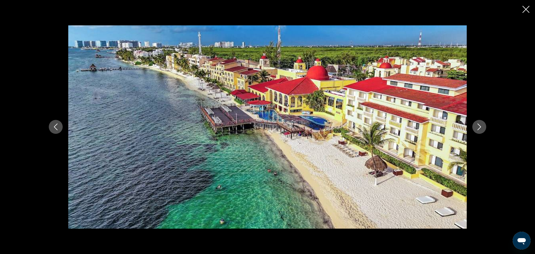
click at [479, 125] on icon "Next image" at bounding box center [480, 127] width 4 height 7
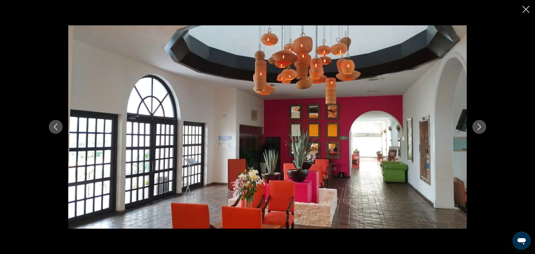
click at [479, 125] on icon "Next image" at bounding box center [480, 127] width 4 height 7
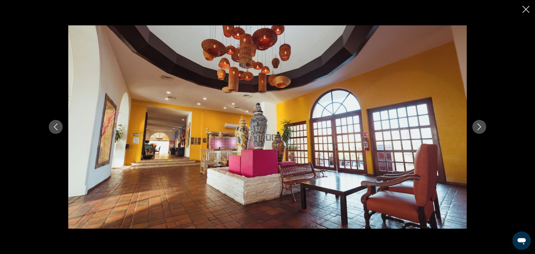
click at [479, 125] on icon "Next image" at bounding box center [480, 127] width 4 height 7
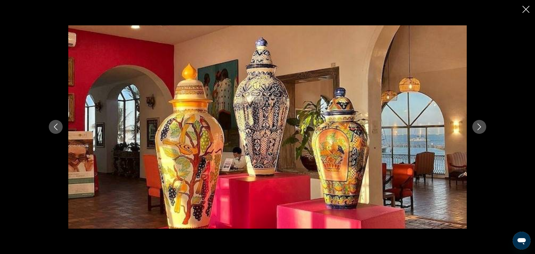
click at [479, 125] on icon "Next image" at bounding box center [480, 127] width 4 height 7
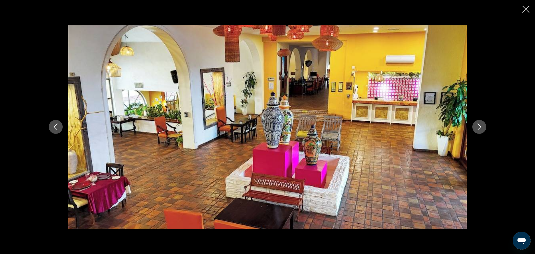
click at [479, 125] on icon "Next image" at bounding box center [480, 127] width 4 height 7
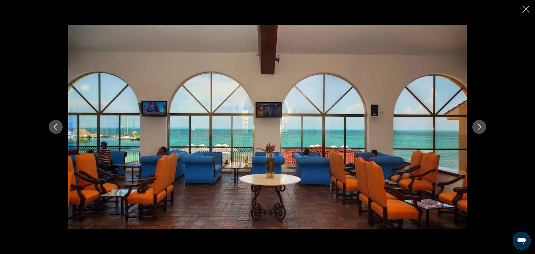
click at [479, 125] on icon "Next image" at bounding box center [480, 127] width 4 height 7
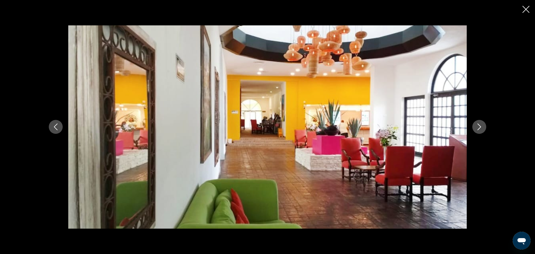
click at [479, 125] on icon "Next image" at bounding box center [480, 127] width 4 height 7
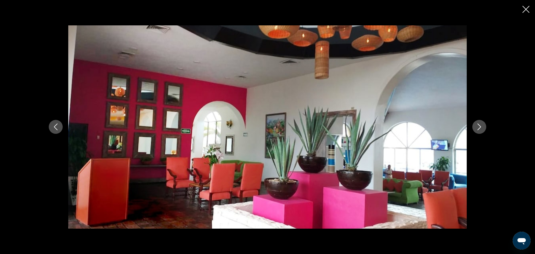
click at [479, 125] on icon "Next image" at bounding box center [480, 127] width 4 height 7
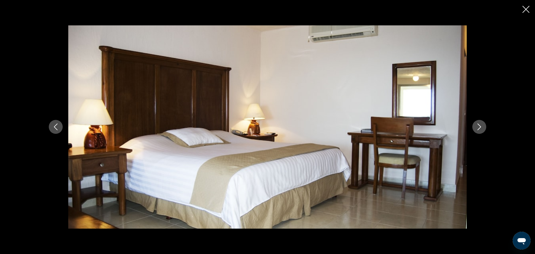
click at [479, 125] on icon "Next image" at bounding box center [480, 127] width 4 height 7
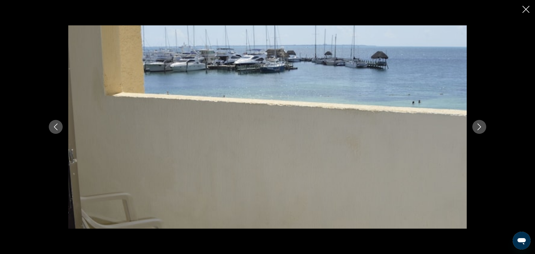
click at [479, 125] on icon "Next image" at bounding box center [480, 127] width 4 height 7
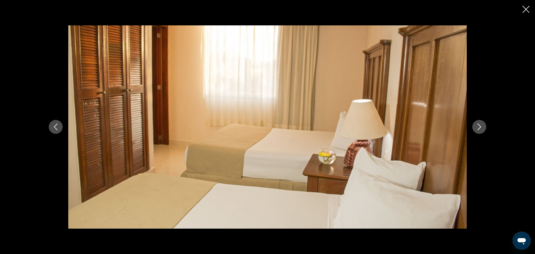
click at [479, 125] on icon "Next image" at bounding box center [480, 127] width 4 height 7
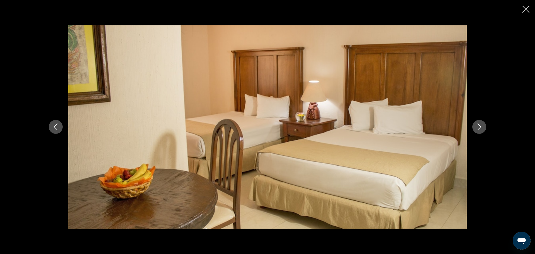
click at [479, 125] on icon "Next image" at bounding box center [480, 127] width 4 height 7
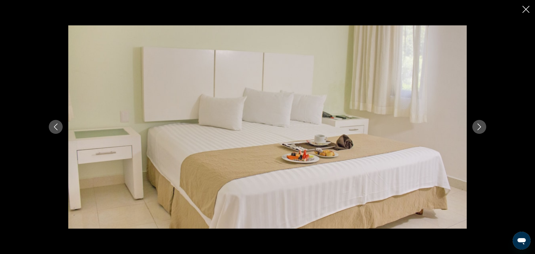
click at [479, 125] on icon "Next image" at bounding box center [480, 127] width 4 height 7
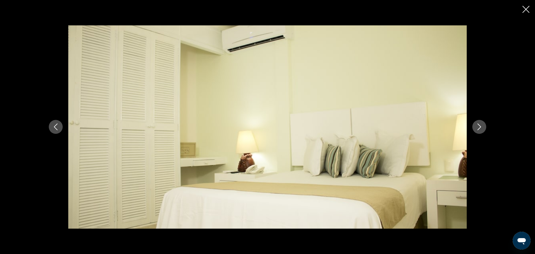
click at [479, 125] on icon "Next image" at bounding box center [480, 127] width 4 height 7
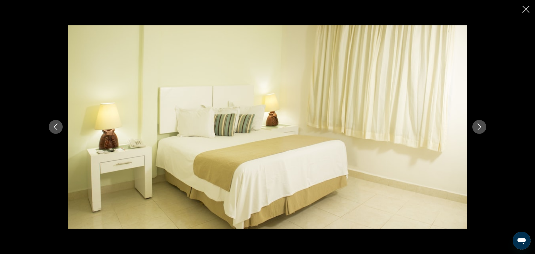
click at [479, 125] on icon "Next image" at bounding box center [480, 127] width 4 height 7
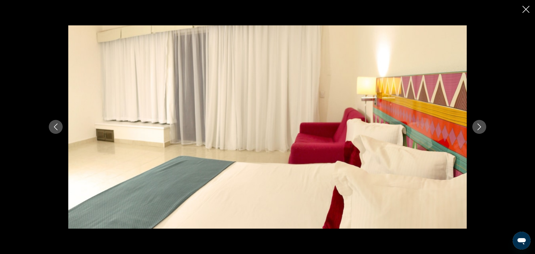
click at [479, 125] on icon "Next image" at bounding box center [480, 127] width 4 height 7
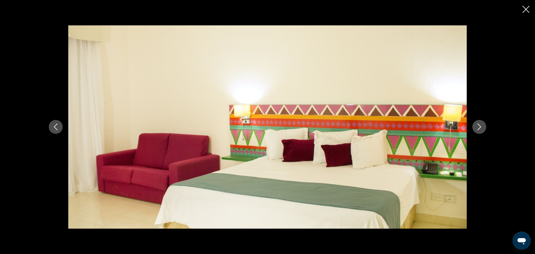
click at [479, 125] on icon "Next image" at bounding box center [480, 127] width 4 height 7
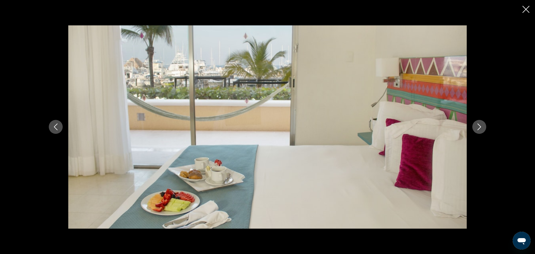
click at [479, 125] on icon "Next image" at bounding box center [480, 127] width 4 height 7
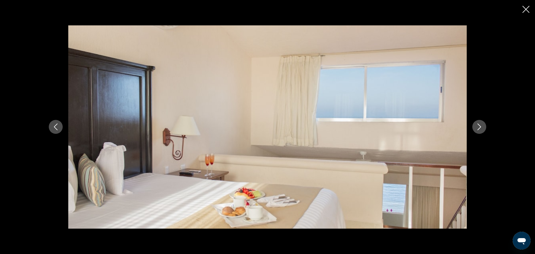
click at [479, 125] on icon "Next image" at bounding box center [480, 127] width 4 height 7
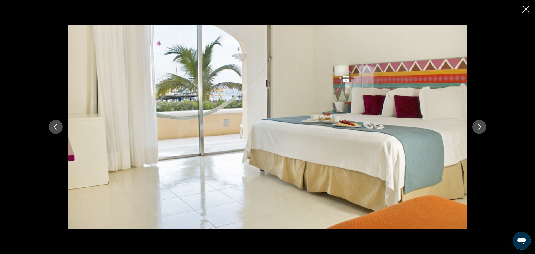
click at [59, 125] on icon "Previous image" at bounding box center [55, 127] width 7 height 7
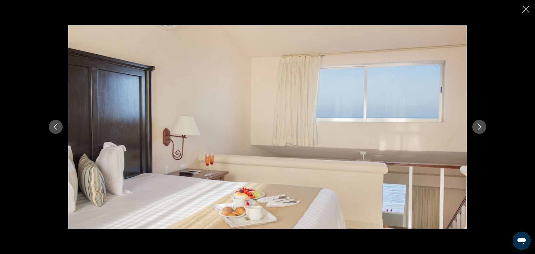
click at [477, 126] on icon "Next image" at bounding box center [479, 127] width 7 height 7
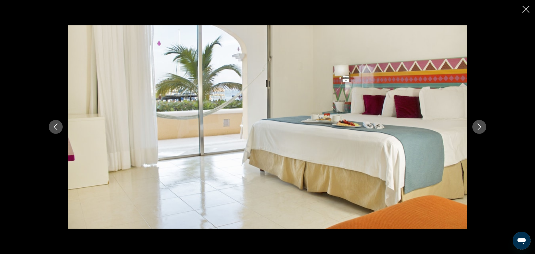
click at [477, 126] on icon "Next image" at bounding box center [479, 127] width 7 height 7
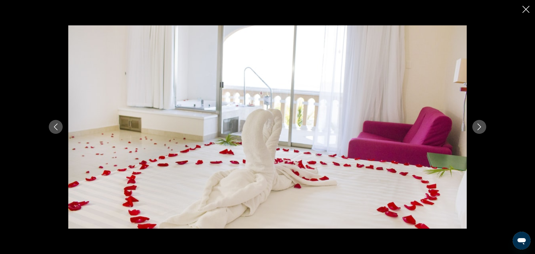
click at [477, 126] on icon "Next image" at bounding box center [479, 127] width 7 height 7
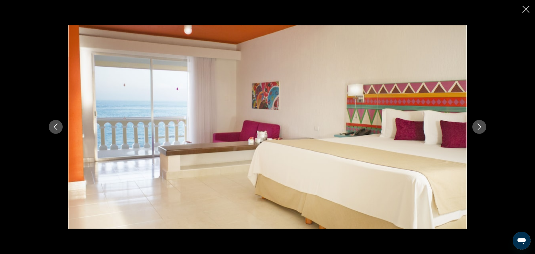
click at [477, 126] on icon "Next image" at bounding box center [479, 127] width 7 height 7
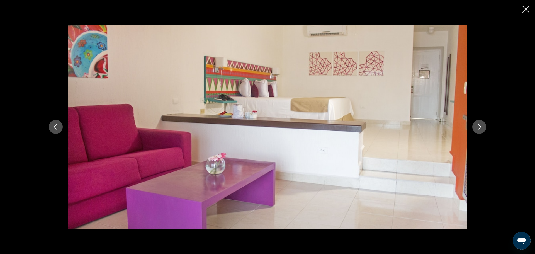
click at [477, 126] on icon "Next image" at bounding box center [479, 127] width 7 height 7
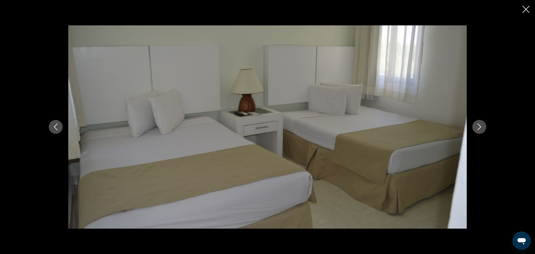
click at [477, 126] on icon "Next image" at bounding box center [479, 127] width 7 height 7
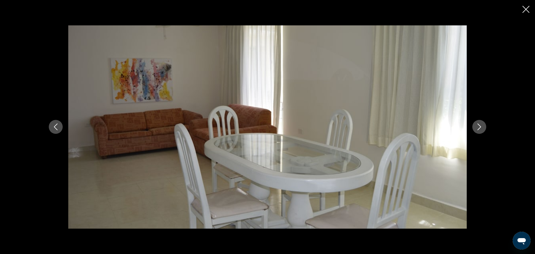
click at [477, 126] on icon "Next image" at bounding box center [479, 127] width 7 height 7
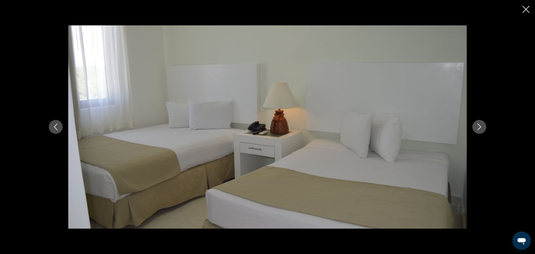
click at [477, 126] on icon "Next image" at bounding box center [479, 127] width 7 height 7
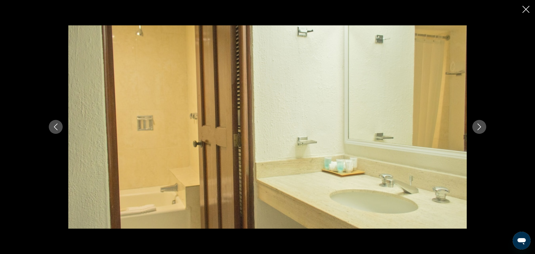
click at [477, 126] on icon "Next image" at bounding box center [479, 127] width 7 height 7
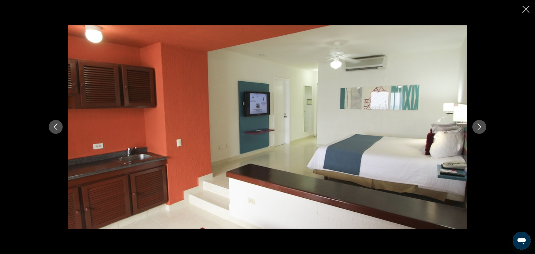
click at [477, 126] on icon "Next image" at bounding box center [479, 127] width 7 height 7
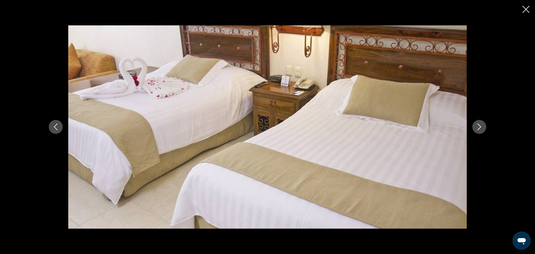
click at [477, 126] on icon "Next image" at bounding box center [479, 127] width 7 height 7
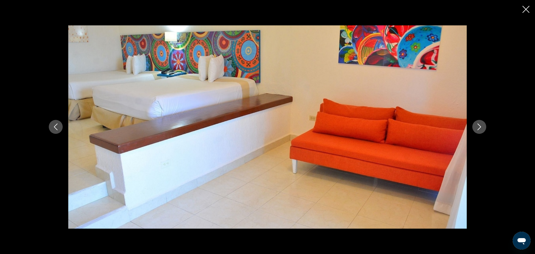
click at [53, 127] on icon "Previous image" at bounding box center [55, 127] width 7 height 7
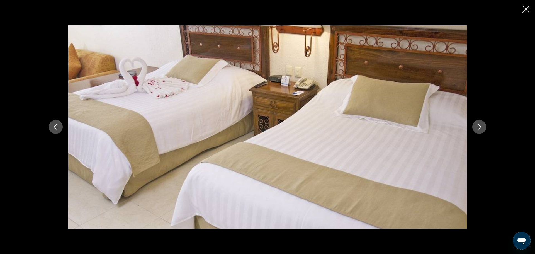
click at [481, 128] on icon "Next image" at bounding box center [479, 127] width 7 height 7
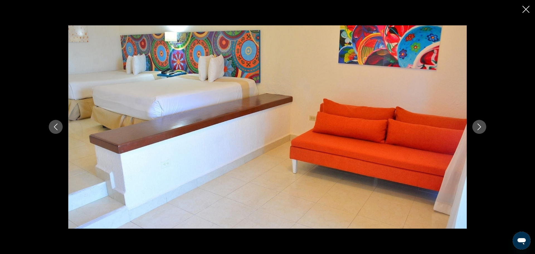
click at [481, 128] on icon "Next image" at bounding box center [479, 127] width 7 height 7
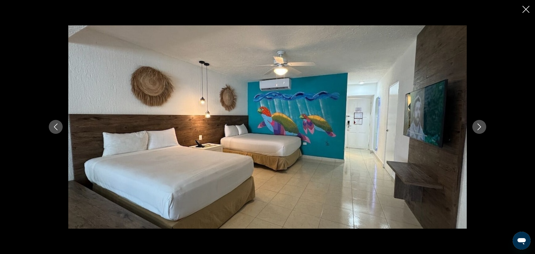
click at [481, 128] on icon "Next image" at bounding box center [479, 127] width 7 height 7
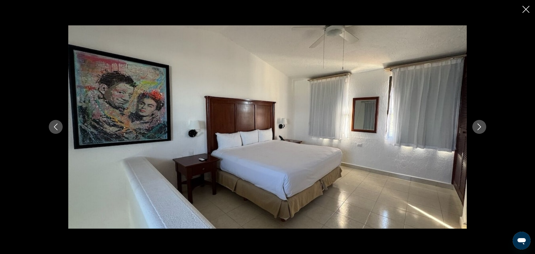
click at [481, 128] on icon "Next image" at bounding box center [479, 127] width 7 height 7
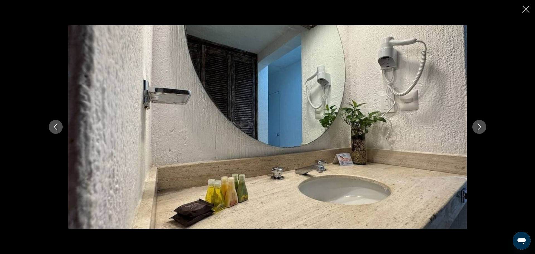
click at [481, 128] on icon "Next image" at bounding box center [479, 127] width 7 height 7
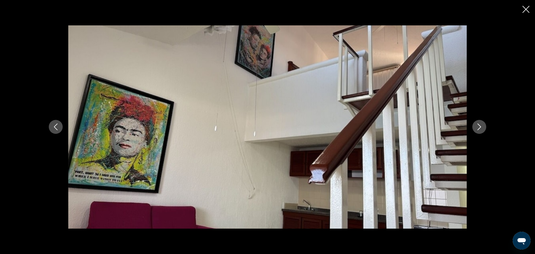
click at [481, 128] on icon "Next image" at bounding box center [479, 127] width 7 height 7
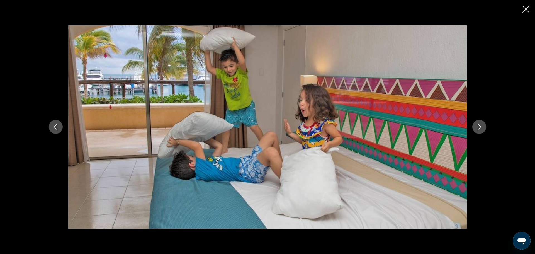
click at [481, 128] on icon "Next image" at bounding box center [479, 127] width 7 height 7
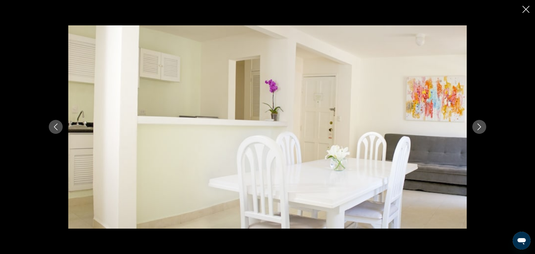
click at [481, 128] on icon "Next image" at bounding box center [479, 127] width 7 height 7
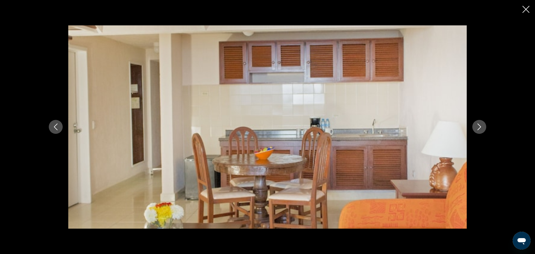
click at [481, 128] on icon "Next image" at bounding box center [479, 127] width 7 height 7
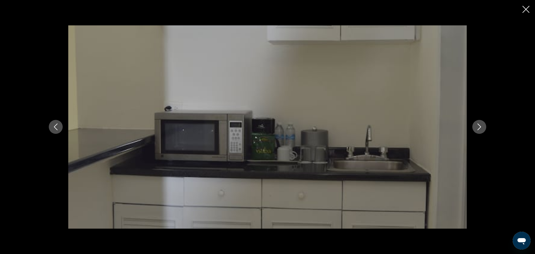
click at [481, 128] on icon "Next image" at bounding box center [479, 127] width 7 height 7
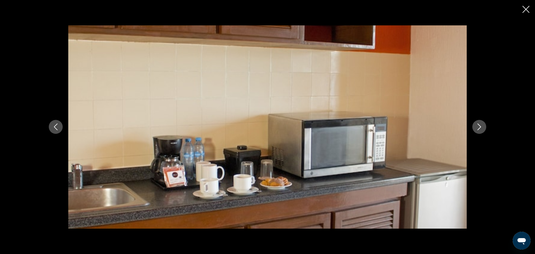
click at [481, 128] on icon "Next image" at bounding box center [479, 127] width 7 height 7
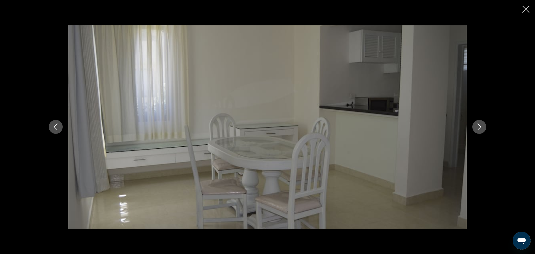
click at [481, 128] on icon "Next image" at bounding box center [479, 127] width 7 height 7
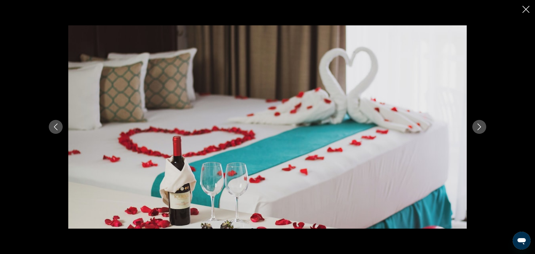
click at [481, 128] on icon "Next image" at bounding box center [479, 127] width 7 height 7
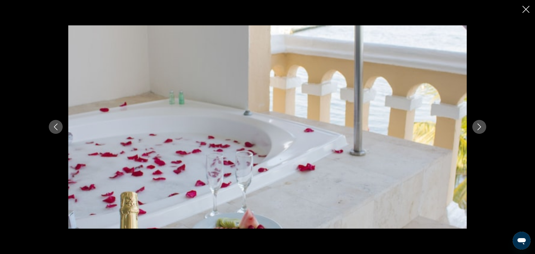
click at [481, 128] on icon "Next image" at bounding box center [479, 127] width 7 height 7
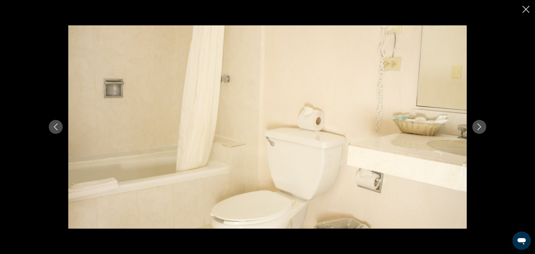
click at [481, 128] on icon "Next image" at bounding box center [479, 127] width 7 height 7
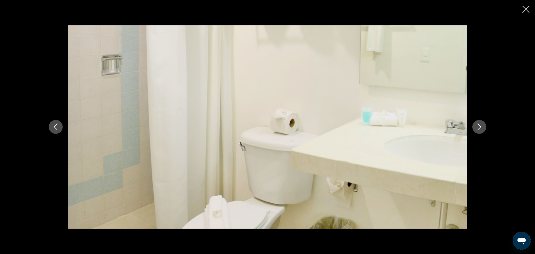
click at [481, 128] on icon "Next image" at bounding box center [479, 127] width 7 height 7
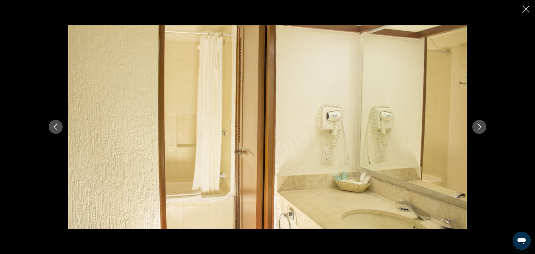
click at [481, 128] on icon "Next image" at bounding box center [479, 127] width 7 height 7
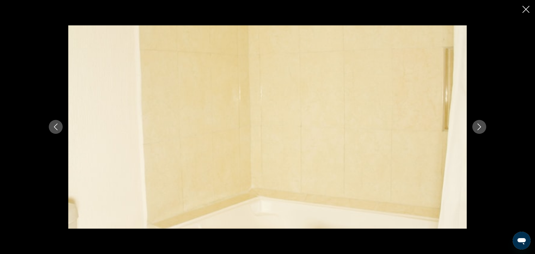
click at [481, 128] on icon "Next image" at bounding box center [479, 127] width 7 height 7
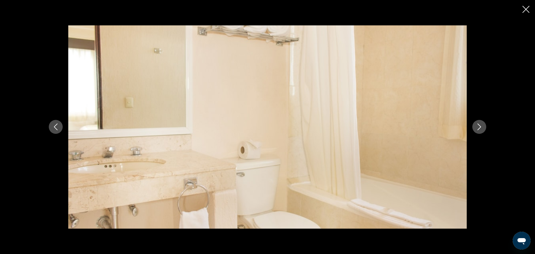
click at [481, 128] on icon "Next image" at bounding box center [479, 127] width 7 height 7
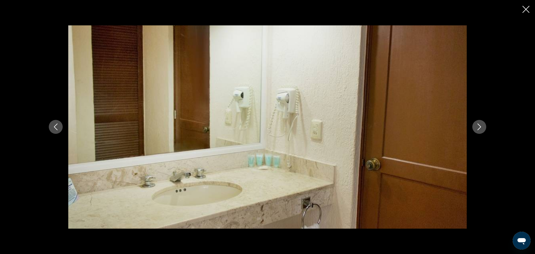
click at [481, 128] on icon "Next image" at bounding box center [479, 127] width 7 height 7
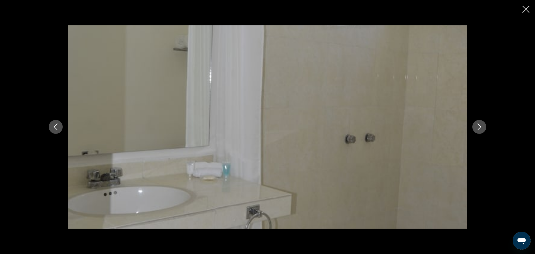
click at [481, 128] on icon "Next image" at bounding box center [479, 127] width 7 height 7
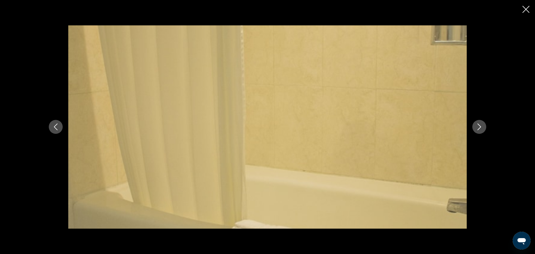
click at [481, 128] on icon "Next image" at bounding box center [479, 127] width 7 height 7
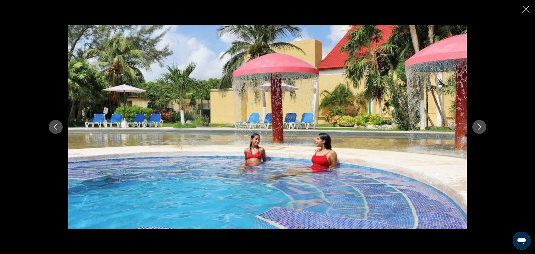
click at [481, 128] on icon "Next image" at bounding box center [479, 127] width 7 height 7
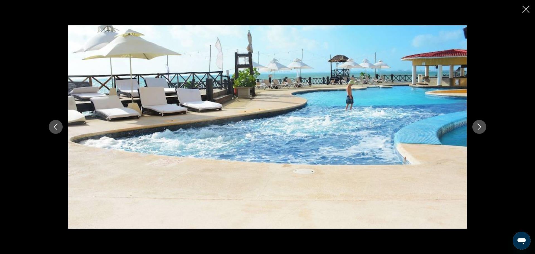
click at [481, 128] on icon "Next image" at bounding box center [479, 127] width 7 height 7
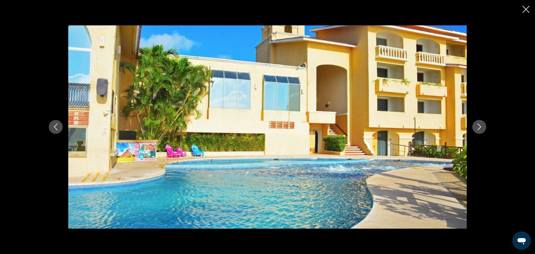
click at [481, 128] on icon "Next image" at bounding box center [479, 127] width 7 height 7
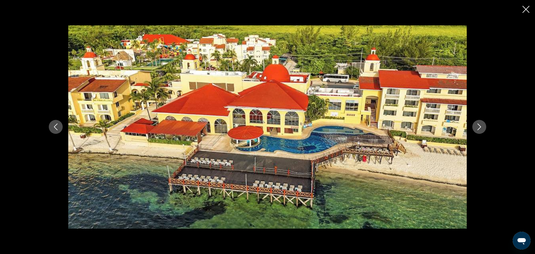
click at [481, 128] on icon "Next image" at bounding box center [479, 127] width 7 height 7
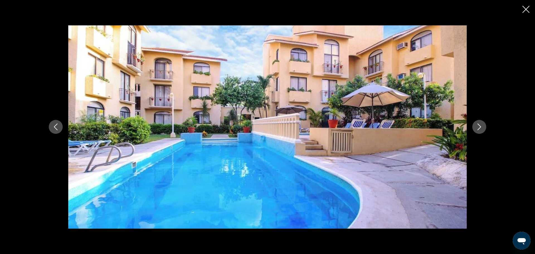
click at [481, 128] on icon "Next image" at bounding box center [479, 127] width 7 height 7
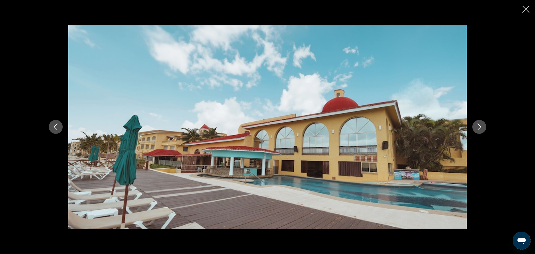
click at [481, 128] on icon "Next image" at bounding box center [479, 127] width 7 height 7
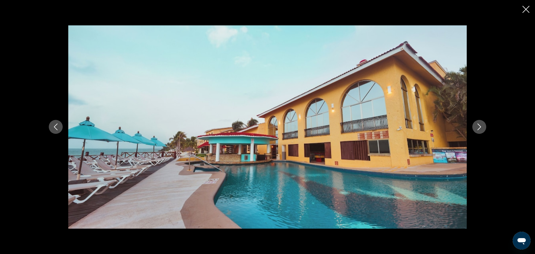
click at [481, 128] on icon "Next image" at bounding box center [479, 127] width 7 height 7
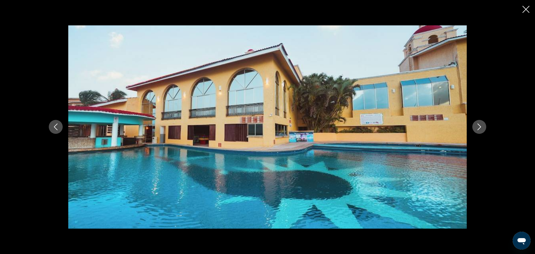
click at [481, 128] on icon "Next image" at bounding box center [479, 127] width 7 height 7
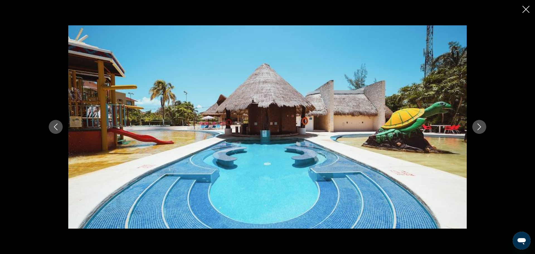
click at [481, 128] on icon "Next image" at bounding box center [479, 127] width 7 height 7
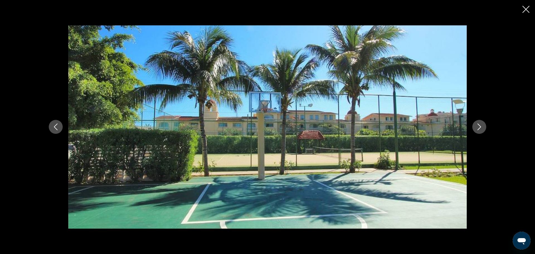
click at [481, 128] on icon "Next image" at bounding box center [479, 127] width 7 height 7
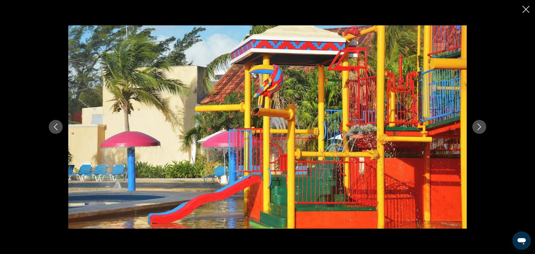
click at [481, 128] on icon "Next image" at bounding box center [479, 127] width 7 height 7
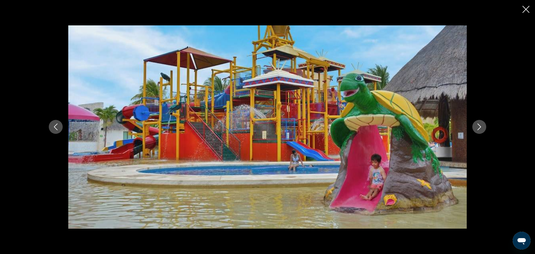
click at [481, 128] on icon "Next image" at bounding box center [479, 127] width 7 height 7
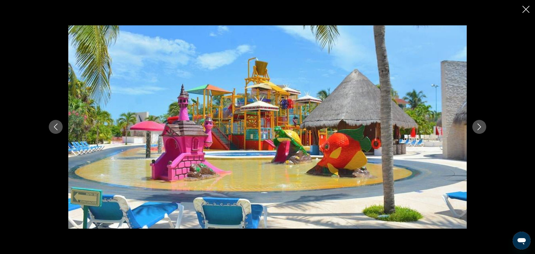
click at [481, 128] on icon "Next image" at bounding box center [479, 127] width 7 height 7
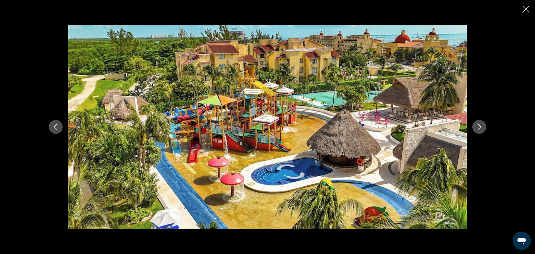
click at [481, 128] on icon "Next image" at bounding box center [479, 127] width 7 height 7
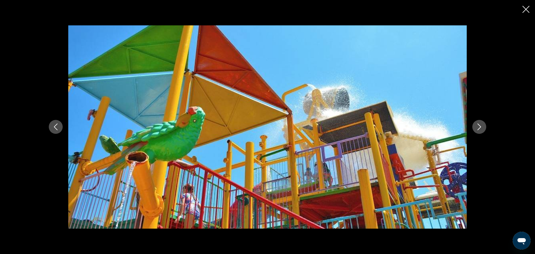
click at [481, 128] on icon "Next image" at bounding box center [479, 127] width 7 height 7
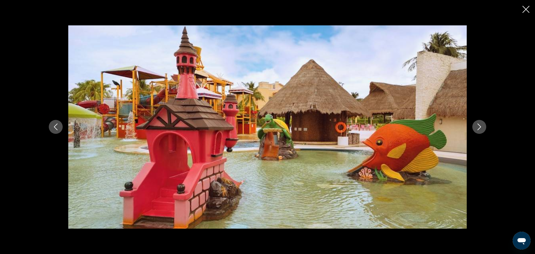
click at [481, 128] on icon "Next image" at bounding box center [479, 127] width 7 height 7
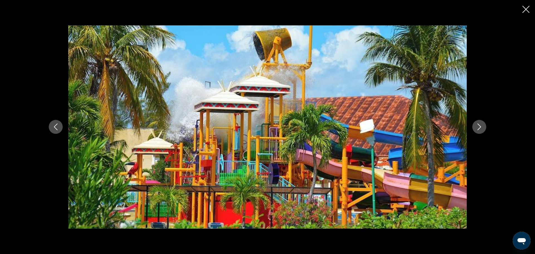
click at [481, 128] on icon "Next image" at bounding box center [479, 127] width 7 height 7
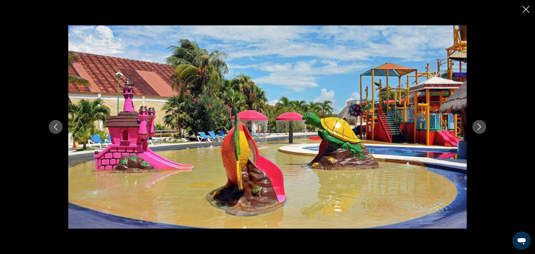
click at [481, 128] on icon "Next image" at bounding box center [479, 127] width 7 height 7
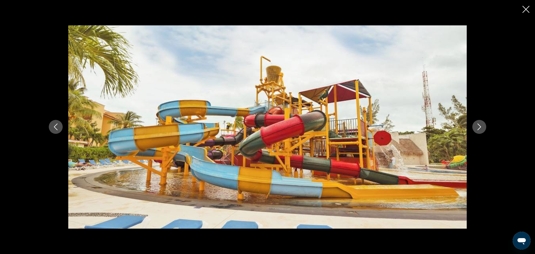
click at [481, 128] on icon "Next image" at bounding box center [479, 127] width 7 height 7
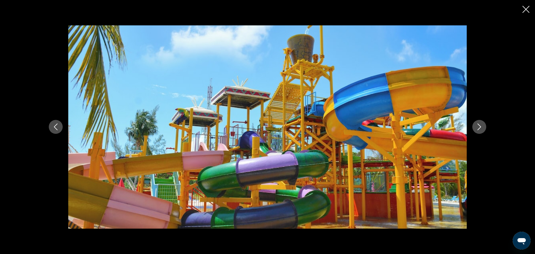
click at [481, 128] on icon "Next image" at bounding box center [479, 127] width 7 height 7
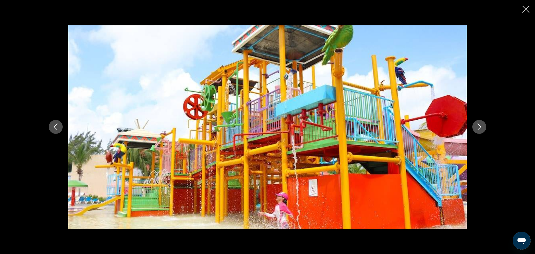
click at [481, 128] on icon "Next image" at bounding box center [479, 127] width 7 height 7
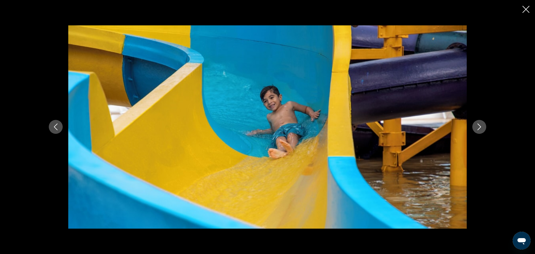
click at [481, 128] on icon "Next image" at bounding box center [479, 127] width 7 height 7
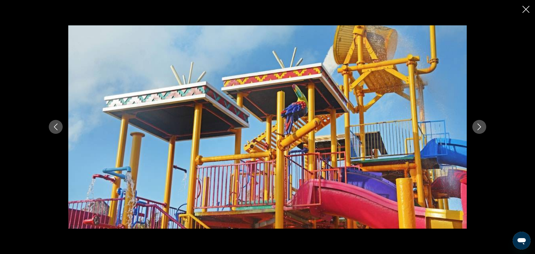
click at [481, 128] on icon "Next image" at bounding box center [479, 127] width 7 height 7
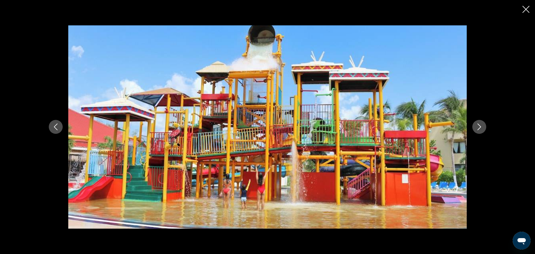
click at [481, 128] on icon "Next image" at bounding box center [479, 127] width 7 height 7
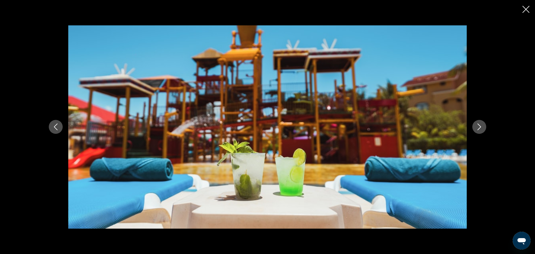
click at [481, 128] on icon "Next image" at bounding box center [479, 127] width 7 height 7
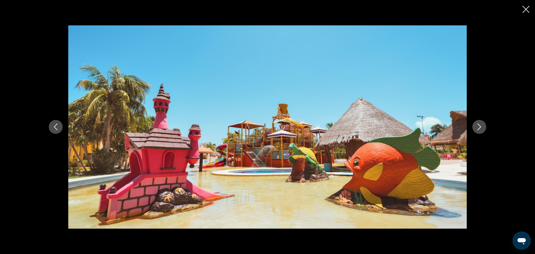
click at [481, 128] on icon "Next image" at bounding box center [479, 127] width 7 height 7
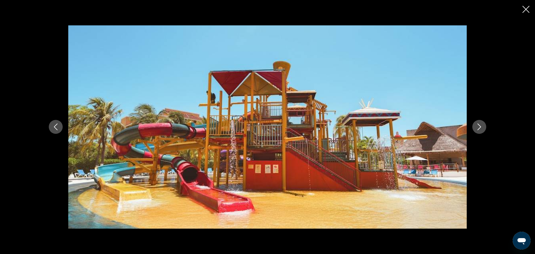
click at [481, 128] on icon "Next image" at bounding box center [479, 127] width 7 height 7
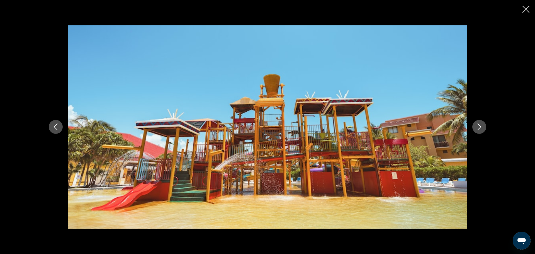
click at [481, 128] on icon "Next image" at bounding box center [479, 127] width 7 height 7
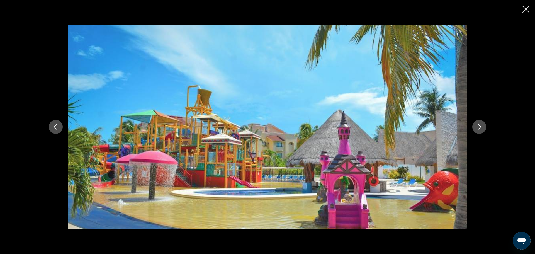
click at [481, 128] on icon "Next image" at bounding box center [479, 127] width 7 height 7
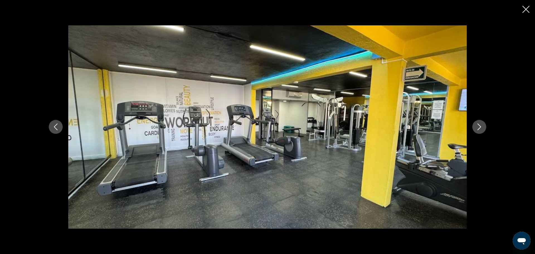
click at [481, 128] on icon "Next image" at bounding box center [479, 127] width 7 height 7
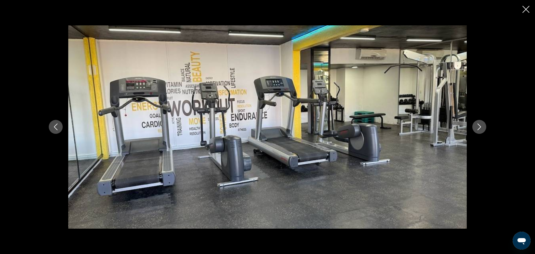
click at [481, 128] on icon "Next image" at bounding box center [479, 127] width 7 height 7
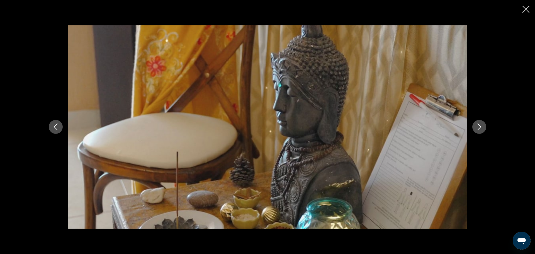
click at [481, 128] on icon "Next image" at bounding box center [479, 127] width 7 height 7
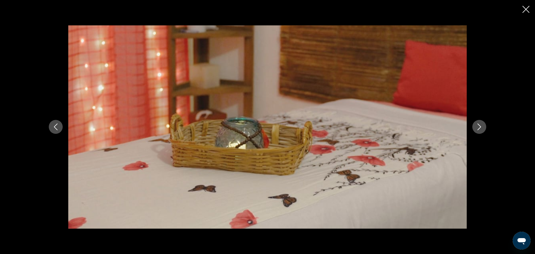
click at [481, 128] on icon "Next image" at bounding box center [479, 127] width 7 height 7
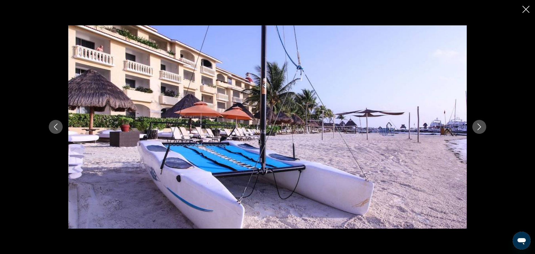
click at [481, 128] on icon "Next image" at bounding box center [479, 127] width 7 height 7
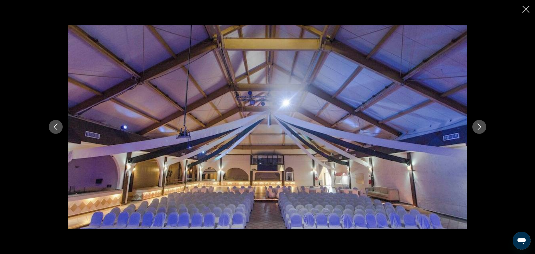
click at [481, 128] on icon "Next image" at bounding box center [479, 127] width 7 height 7
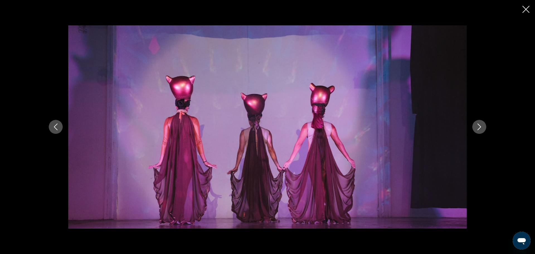
click at [481, 128] on icon "Next image" at bounding box center [479, 127] width 7 height 7
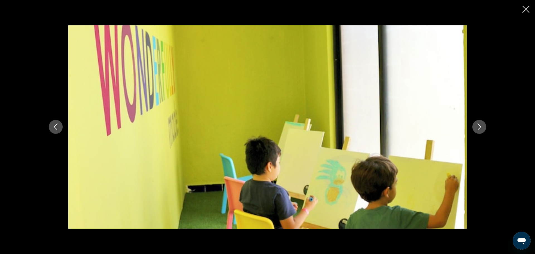
click at [481, 128] on icon "Next image" at bounding box center [479, 127] width 7 height 7
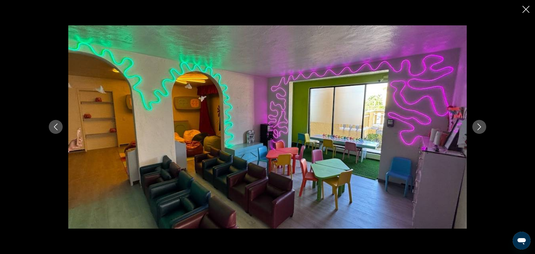
click at [481, 128] on icon "Next image" at bounding box center [479, 127] width 7 height 7
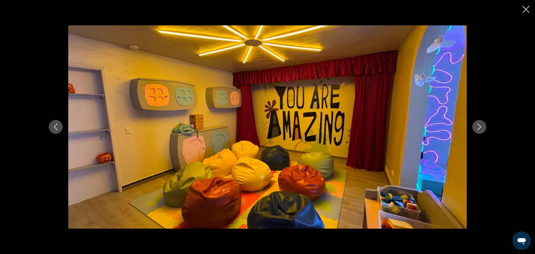
click at [481, 128] on icon "Next image" at bounding box center [479, 127] width 7 height 7
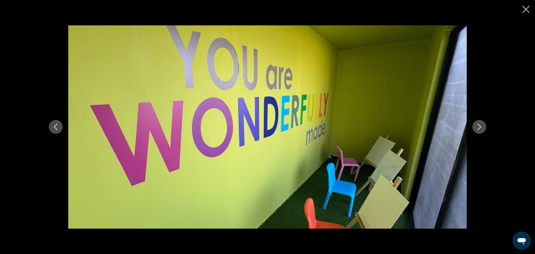
click at [481, 128] on icon "Next image" at bounding box center [479, 127] width 7 height 7
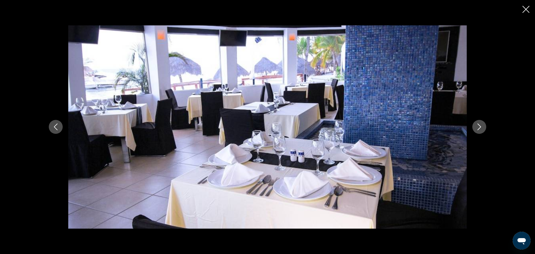
click at [481, 128] on icon "Next image" at bounding box center [479, 127] width 7 height 7
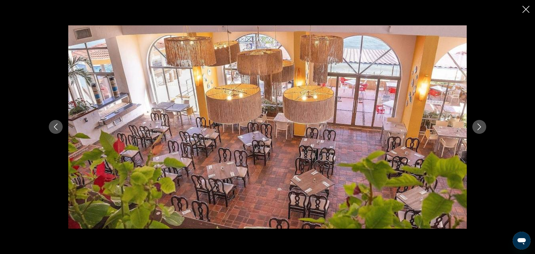
click at [481, 128] on icon "Next image" at bounding box center [479, 127] width 7 height 7
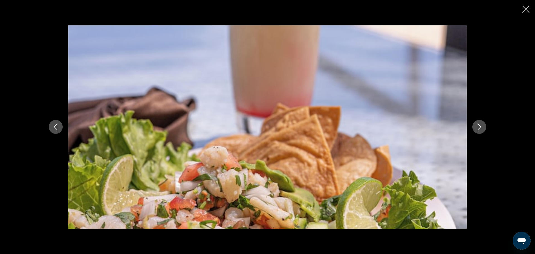
click at [481, 128] on icon "Next image" at bounding box center [479, 127] width 7 height 7
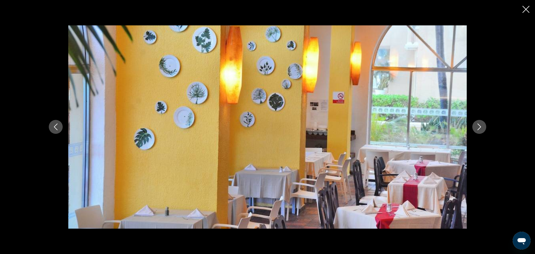
click at [481, 128] on icon "Next image" at bounding box center [479, 127] width 7 height 7
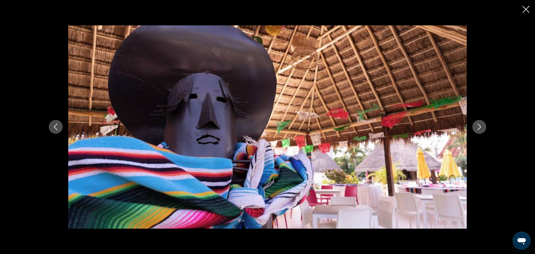
click at [481, 128] on icon "Next image" at bounding box center [479, 127] width 7 height 7
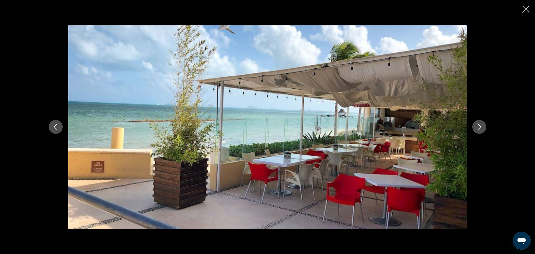
click at [481, 128] on icon "Next image" at bounding box center [479, 127] width 7 height 7
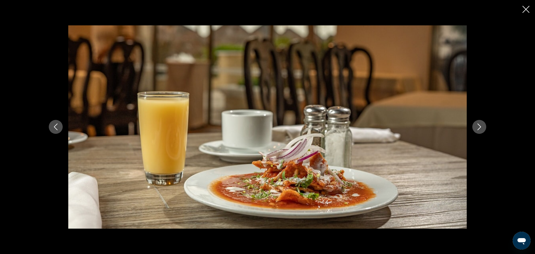
click at [481, 128] on icon "Next image" at bounding box center [479, 127] width 7 height 7
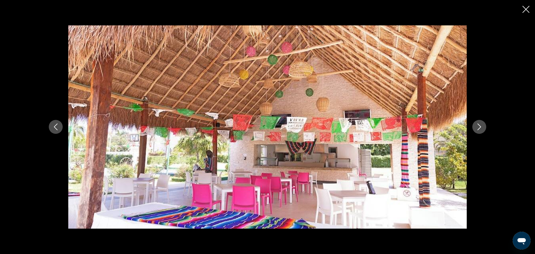
click at [481, 128] on icon "Next image" at bounding box center [479, 127] width 7 height 7
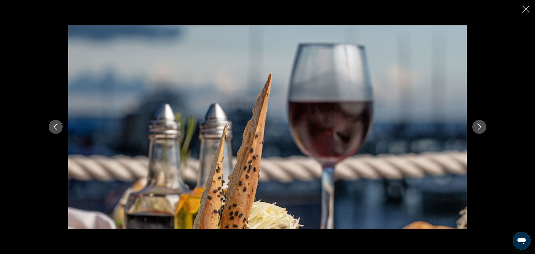
click at [481, 128] on icon "Next image" at bounding box center [479, 127] width 7 height 7
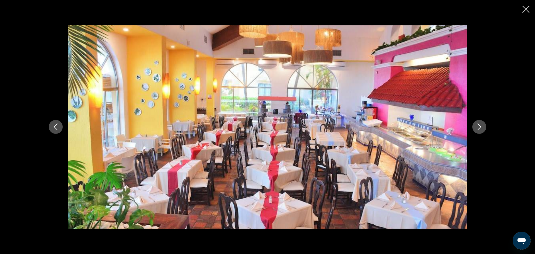
click at [481, 128] on icon "Next image" at bounding box center [479, 127] width 7 height 7
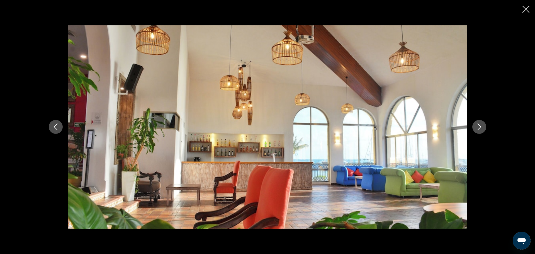
click at [481, 128] on icon "Next image" at bounding box center [479, 127] width 7 height 7
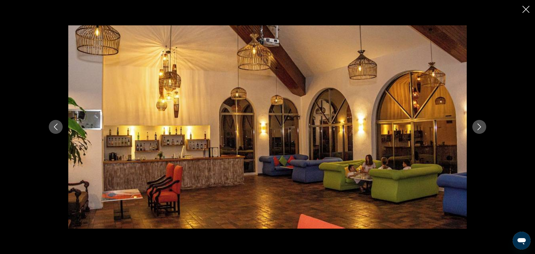
click at [481, 128] on icon "Next image" at bounding box center [479, 127] width 7 height 7
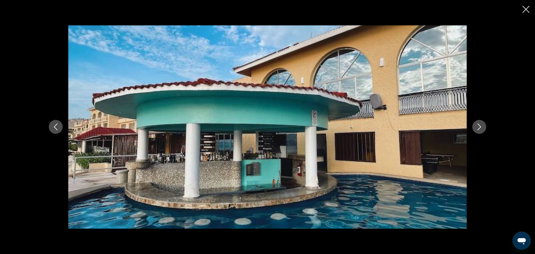
click at [481, 128] on icon "Next image" at bounding box center [479, 127] width 7 height 7
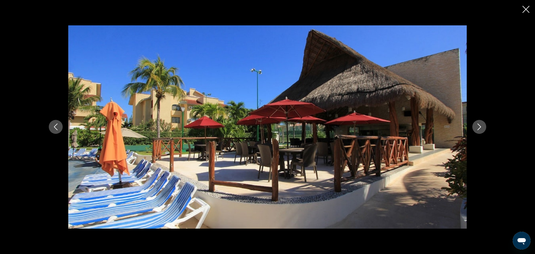
click at [481, 128] on icon "Next image" at bounding box center [479, 127] width 7 height 7
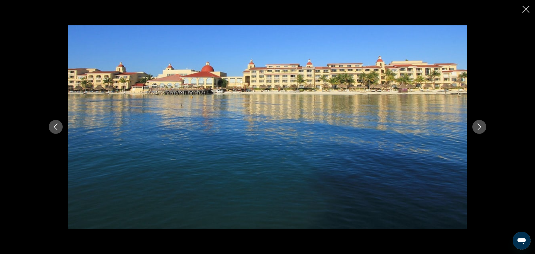
click at [481, 128] on icon "Next image" at bounding box center [479, 127] width 7 height 7
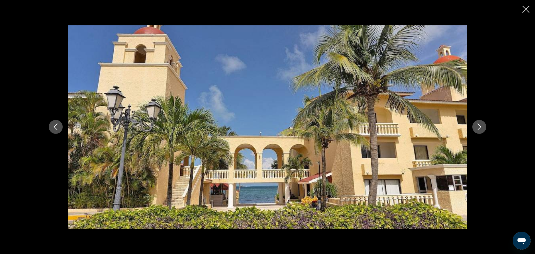
click at [481, 128] on icon "Next image" at bounding box center [479, 127] width 7 height 7
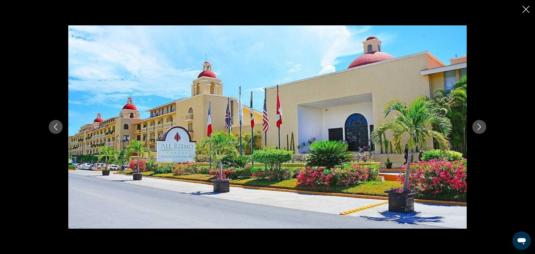
click at [481, 128] on icon "Next image" at bounding box center [479, 127] width 7 height 7
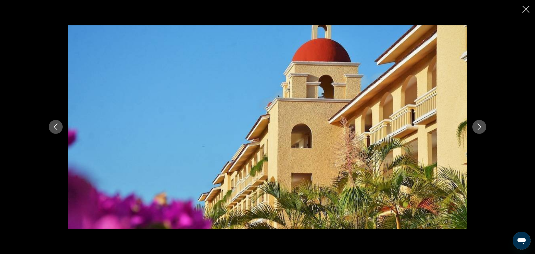
click at [481, 128] on icon "Next image" at bounding box center [479, 127] width 7 height 7
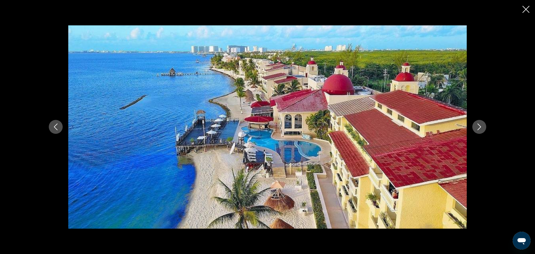
click at [481, 128] on icon "Next image" at bounding box center [479, 127] width 7 height 7
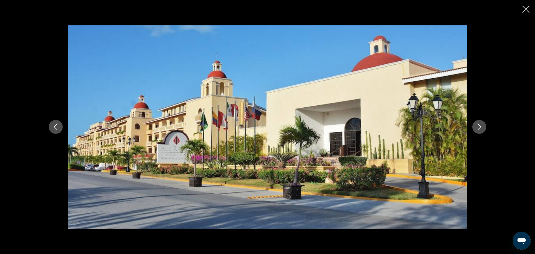
click at [477, 128] on icon "Next image" at bounding box center [479, 127] width 7 height 7
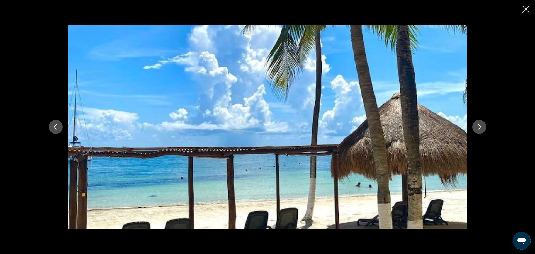
click at [477, 128] on icon "Next image" at bounding box center [479, 127] width 7 height 7
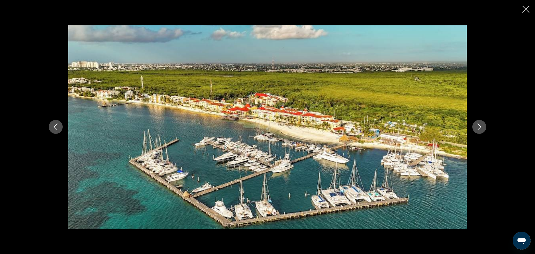
click at [477, 128] on icon "Next image" at bounding box center [479, 127] width 7 height 7
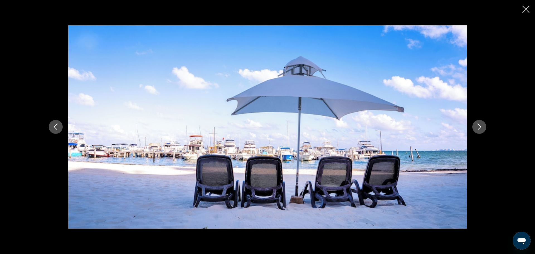
click at [477, 128] on icon "Next image" at bounding box center [479, 127] width 7 height 7
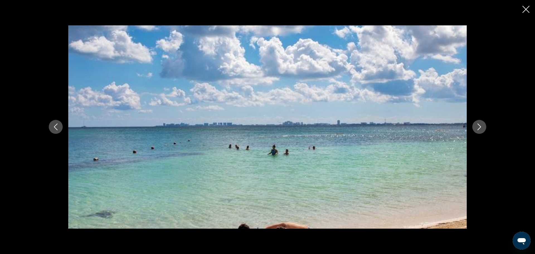
click at [477, 128] on icon "Next image" at bounding box center [479, 127] width 7 height 7
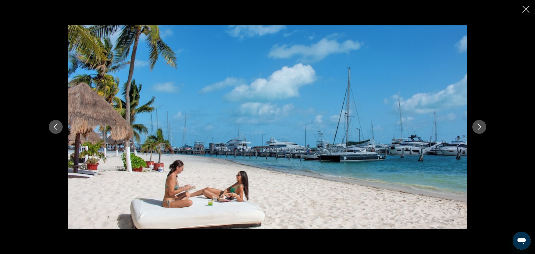
click at [477, 128] on icon "Next image" at bounding box center [479, 127] width 7 height 7
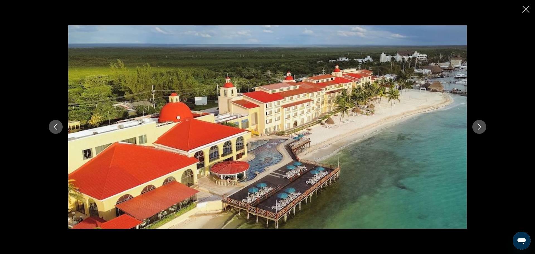
click at [477, 128] on icon "Next image" at bounding box center [479, 127] width 7 height 7
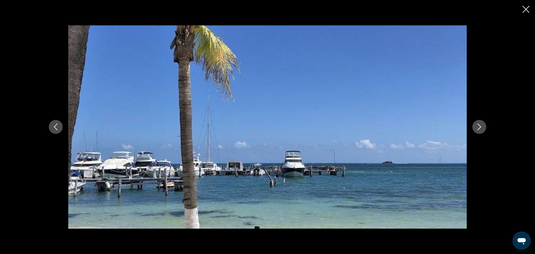
click at [526, 8] on icon "Close slideshow" at bounding box center [526, 9] width 7 height 7
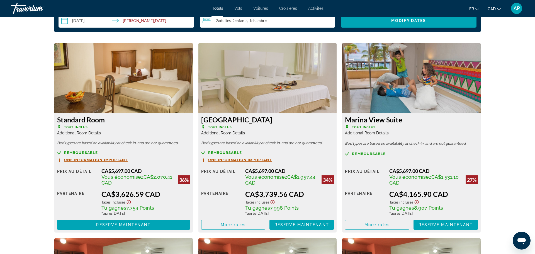
scroll to position [724, 0]
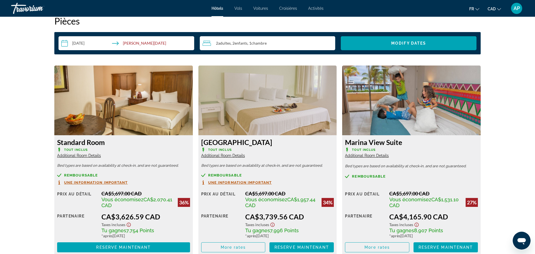
click at [239, 107] on img "Main content" at bounding box center [268, 101] width 139 height 70
click at [229, 248] on span "More rates" at bounding box center [233, 247] width 25 height 4
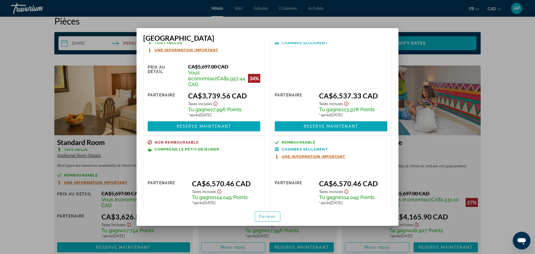
scroll to position [0, 0]
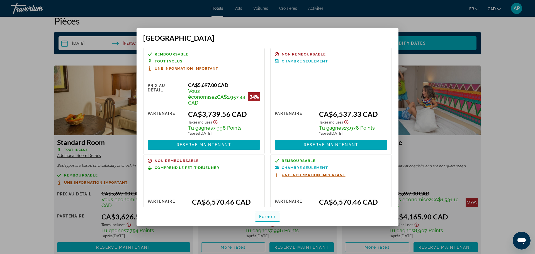
click at [260, 217] on span "Fermer" at bounding box center [267, 216] width 17 height 4
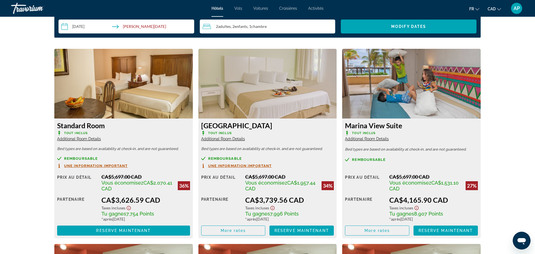
scroll to position [718, 0]
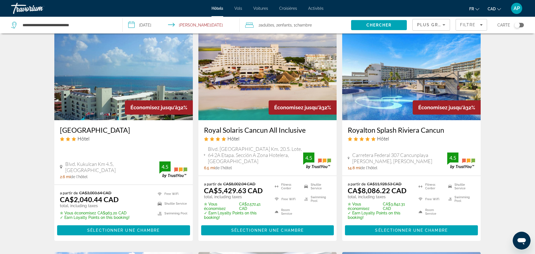
scroll to position [451, 0]
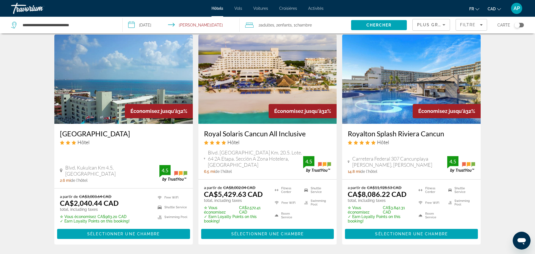
click at [117, 134] on h3 "[GEOGRAPHIC_DATA]" at bounding box center [123, 133] width 127 height 8
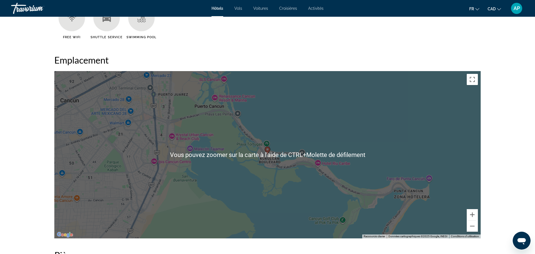
scroll to position [485, 0]
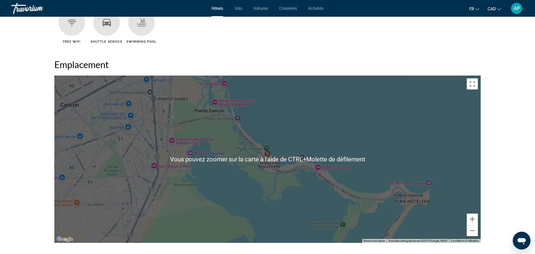
click at [287, 148] on div "Pour activer le glissement avec le clavier, appuyez sur Alt+Entrée. Une fois ce…" at bounding box center [267, 159] width 427 height 167
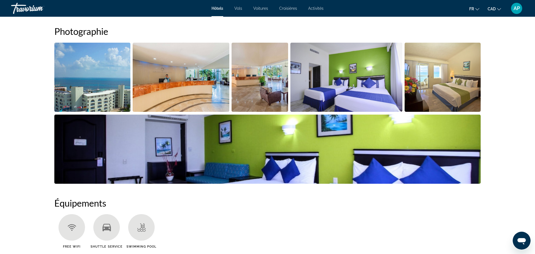
scroll to position [267, 0]
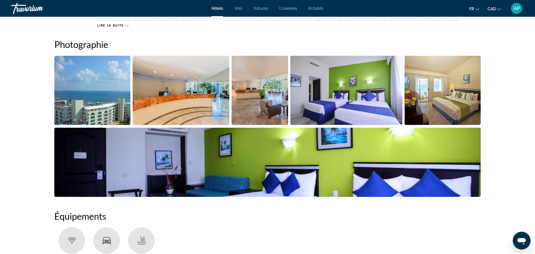
click at [186, 99] on img "Open full-screen image slider" at bounding box center [181, 90] width 97 height 69
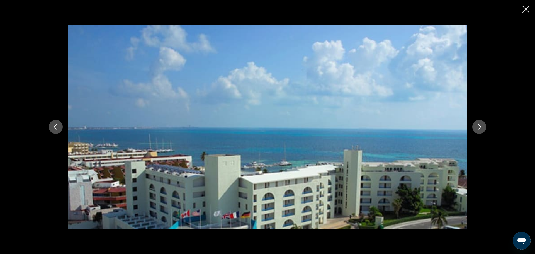
click at [480, 124] on icon "Next image" at bounding box center [479, 127] width 7 height 7
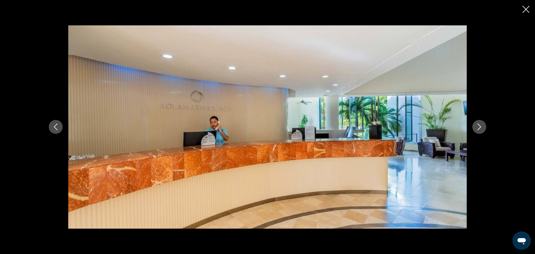
click at [480, 124] on icon "Next image" at bounding box center [479, 127] width 7 height 7
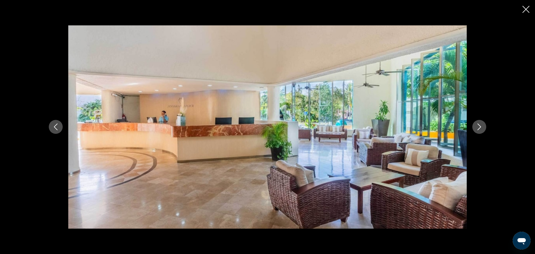
click at [480, 124] on icon "Next image" at bounding box center [479, 127] width 7 height 7
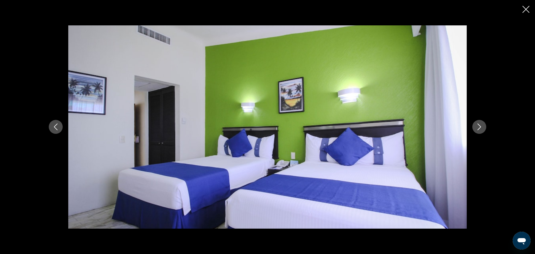
click at [480, 124] on icon "Next image" at bounding box center [479, 127] width 7 height 7
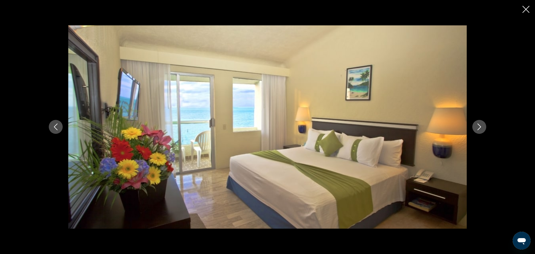
click at [480, 124] on icon "Next image" at bounding box center [479, 127] width 7 height 7
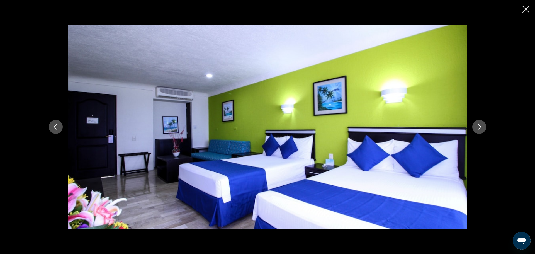
click at [480, 124] on icon "Next image" at bounding box center [479, 127] width 7 height 7
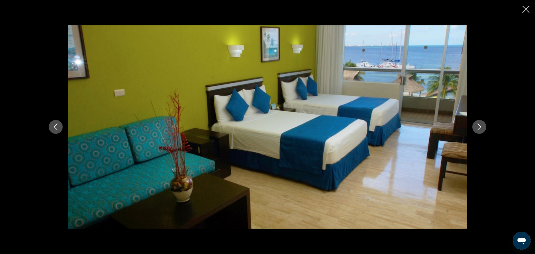
click at [480, 124] on icon "Next image" at bounding box center [479, 127] width 7 height 7
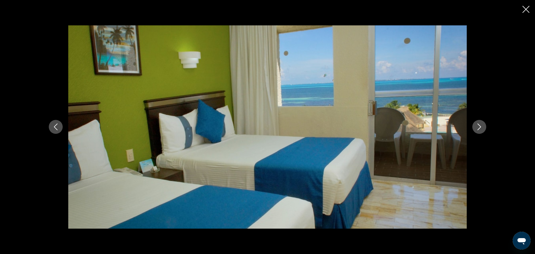
click at [480, 124] on icon "Next image" at bounding box center [479, 127] width 7 height 7
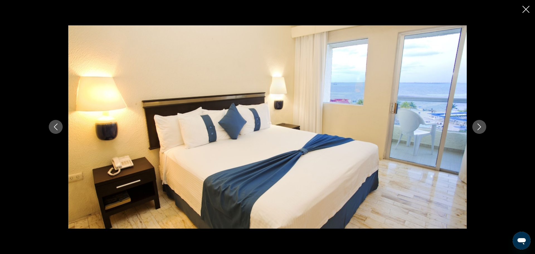
click at [480, 124] on icon "Next image" at bounding box center [479, 127] width 7 height 7
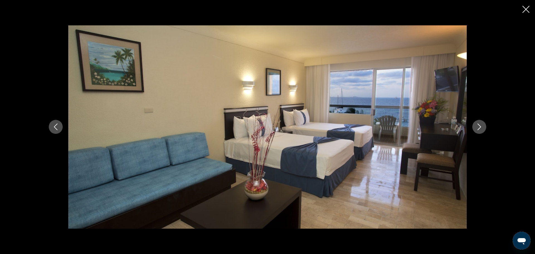
click at [480, 124] on icon "Next image" at bounding box center [479, 127] width 7 height 7
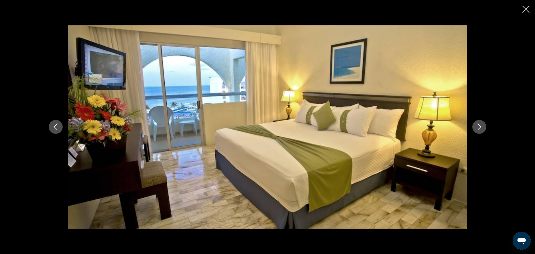
click at [480, 124] on icon "Next image" at bounding box center [479, 127] width 7 height 7
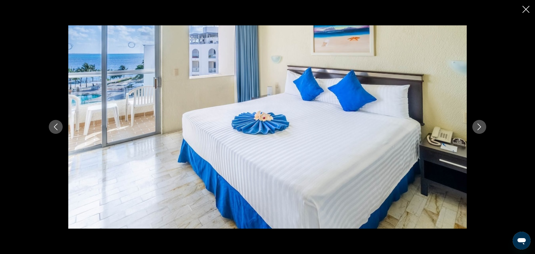
click at [480, 124] on icon "Next image" at bounding box center [479, 127] width 7 height 7
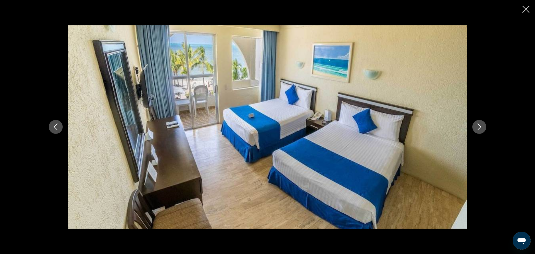
click at [480, 124] on icon "Next image" at bounding box center [479, 127] width 7 height 7
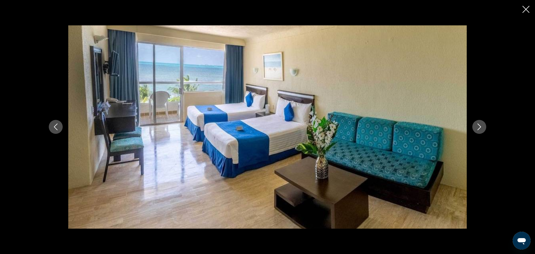
click at [480, 124] on icon "Next image" at bounding box center [479, 127] width 7 height 7
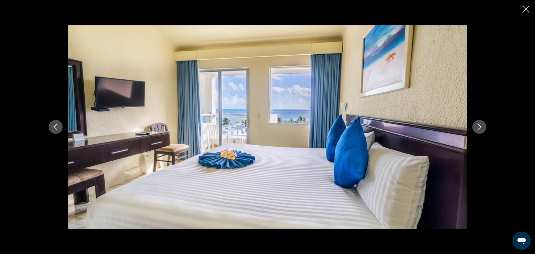
click at [480, 124] on icon "Next image" at bounding box center [479, 127] width 7 height 7
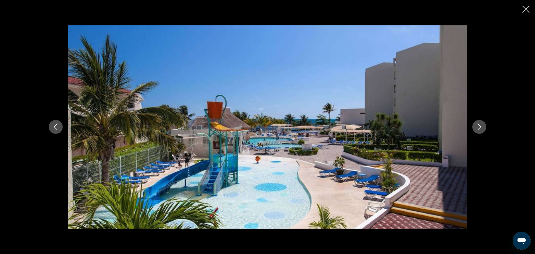
click at [480, 124] on icon "Next image" at bounding box center [479, 127] width 7 height 7
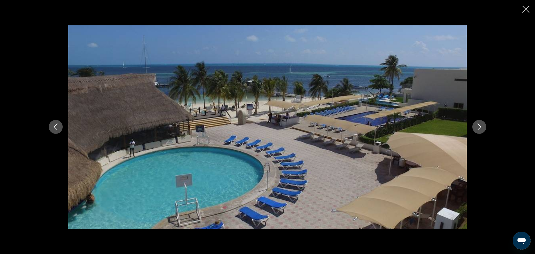
click at [480, 124] on icon "Next image" at bounding box center [479, 127] width 7 height 7
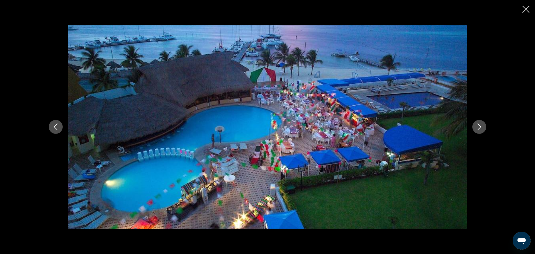
click at [480, 124] on icon "Next image" at bounding box center [479, 127] width 7 height 7
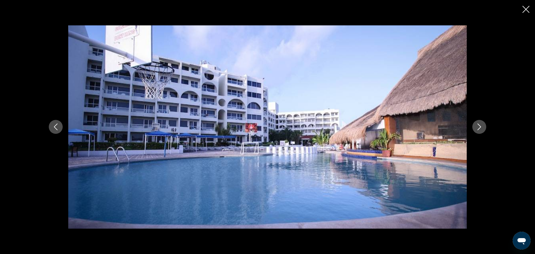
click at [480, 124] on icon "Next image" at bounding box center [479, 127] width 7 height 7
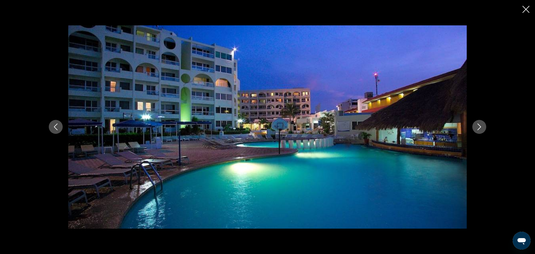
click at [480, 124] on icon "Next image" at bounding box center [479, 127] width 7 height 7
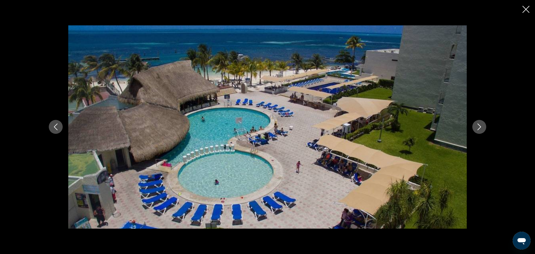
click at [480, 124] on icon "Next image" at bounding box center [479, 127] width 7 height 7
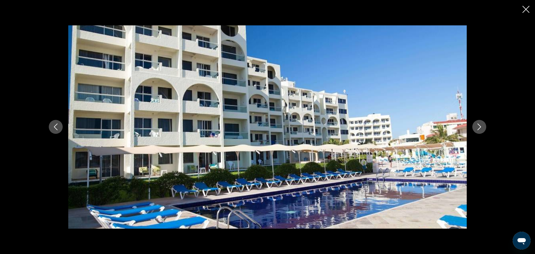
click at [480, 124] on icon "Next image" at bounding box center [479, 127] width 7 height 7
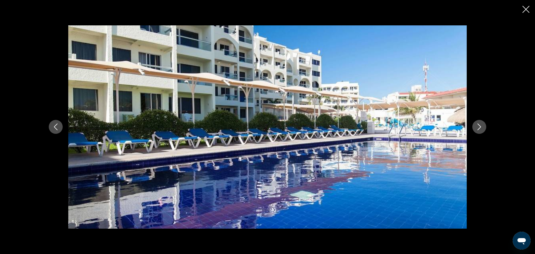
click at [480, 124] on icon "Next image" at bounding box center [479, 127] width 7 height 7
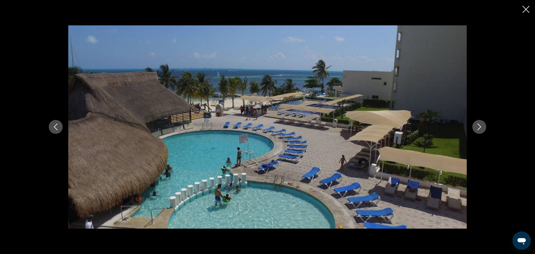
click at [480, 124] on icon "Next image" at bounding box center [479, 127] width 7 height 7
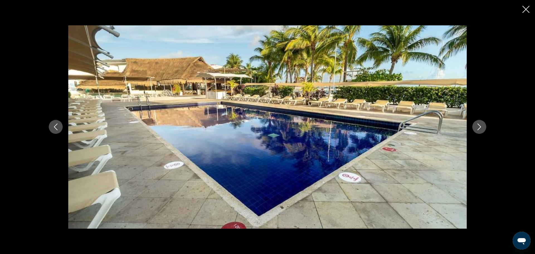
click at [480, 124] on icon "Next image" at bounding box center [479, 127] width 7 height 7
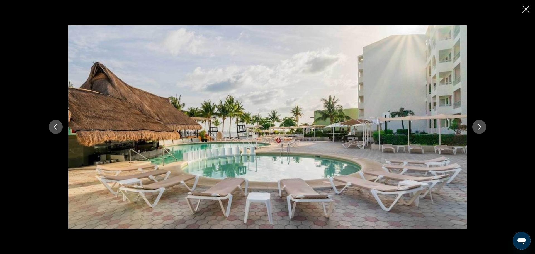
click at [480, 124] on icon "Next image" at bounding box center [479, 127] width 7 height 7
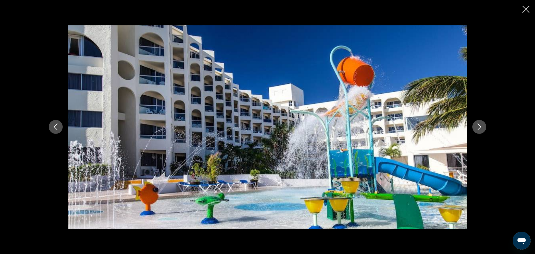
click at [480, 124] on icon "Next image" at bounding box center [479, 127] width 7 height 7
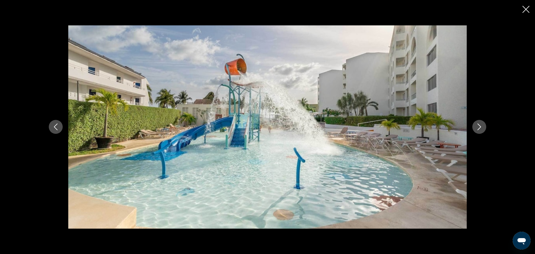
click at [480, 124] on icon "Next image" at bounding box center [479, 127] width 7 height 7
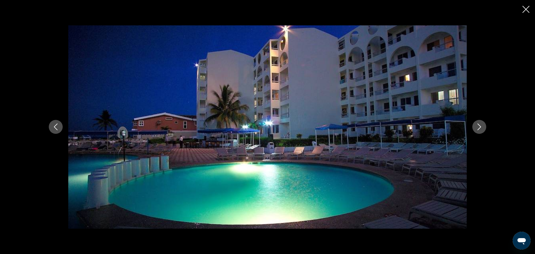
click at [480, 124] on icon "Next image" at bounding box center [479, 127] width 7 height 7
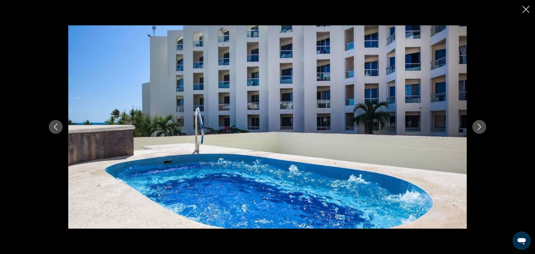
click at [480, 124] on icon "Next image" at bounding box center [479, 127] width 7 height 7
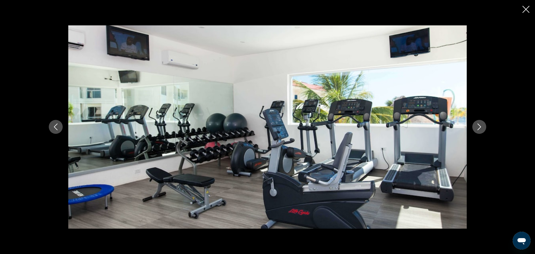
click at [480, 124] on icon "Next image" at bounding box center [479, 127] width 7 height 7
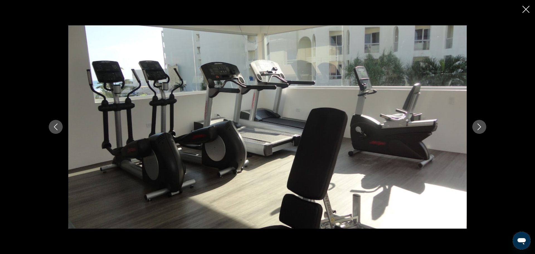
click at [480, 124] on icon "Next image" at bounding box center [479, 127] width 7 height 7
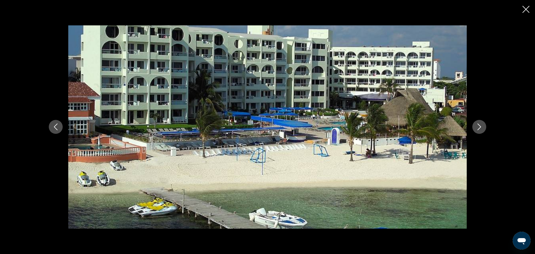
click at [480, 124] on icon "Next image" at bounding box center [479, 127] width 7 height 7
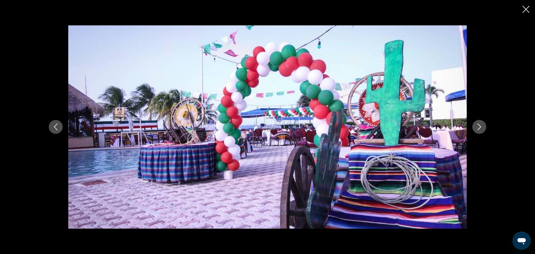
click at [58, 128] on icon "Previous image" at bounding box center [55, 127] width 7 height 7
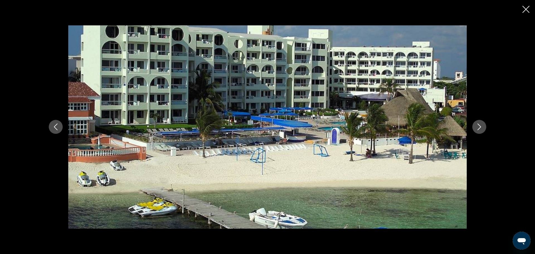
click at [477, 129] on icon "Next image" at bounding box center [479, 127] width 7 height 7
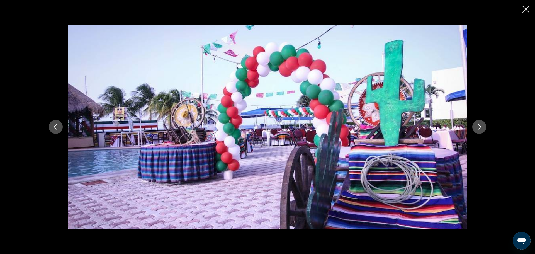
click at [477, 129] on icon "Next image" at bounding box center [479, 127] width 7 height 7
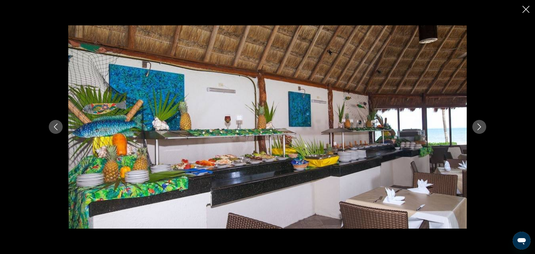
click at [477, 129] on icon "Next image" at bounding box center [479, 127] width 7 height 7
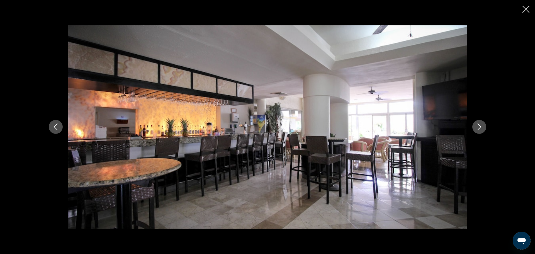
click at [477, 129] on icon "Next image" at bounding box center [479, 127] width 7 height 7
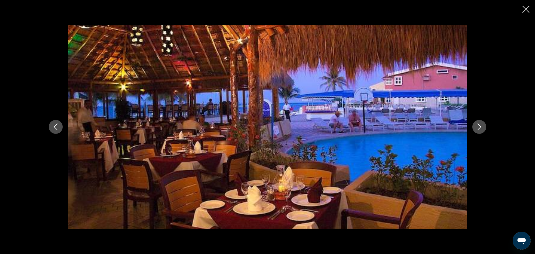
click at [477, 129] on icon "Next image" at bounding box center [479, 127] width 7 height 7
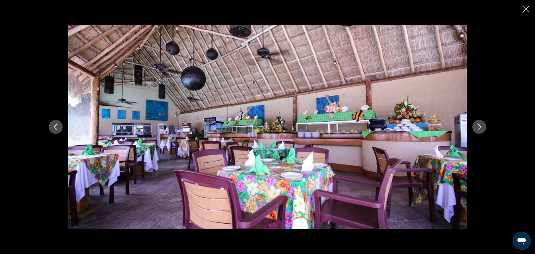
click at [477, 129] on icon "Next image" at bounding box center [479, 127] width 7 height 7
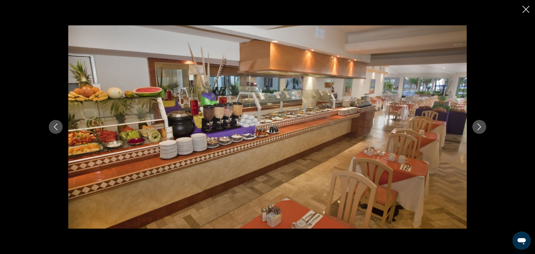
click at [477, 129] on icon "Next image" at bounding box center [479, 127] width 7 height 7
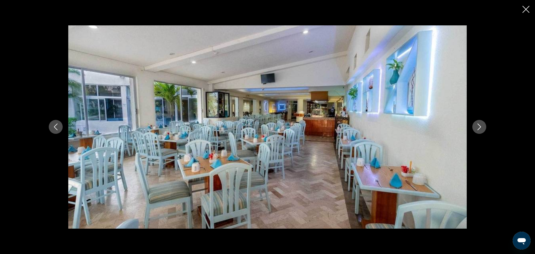
click at [477, 129] on icon "Next image" at bounding box center [479, 127] width 7 height 7
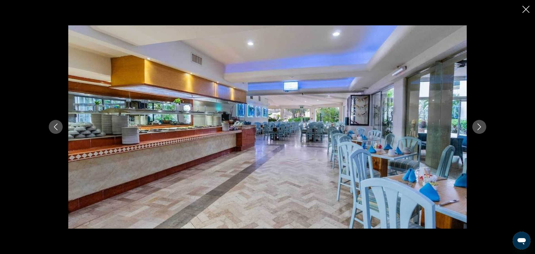
click at [477, 129] on icon "Next image" at bounding box center [479, 127] width 7 height 7
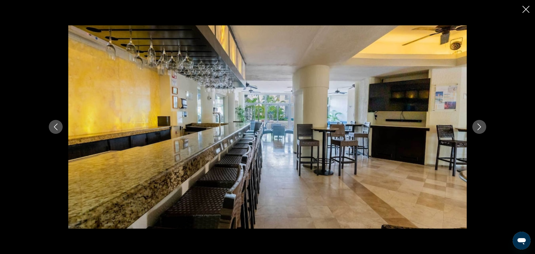
click at [477, 129] on icon "Next image" at bounding box center [479, 127] width 7 height 7
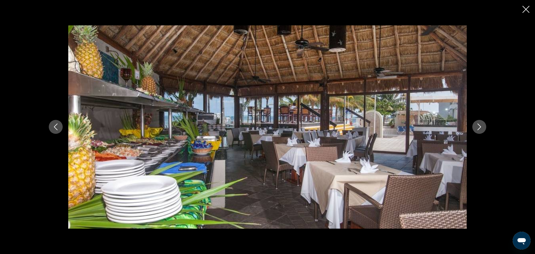
click at [477, 129] on icon "Next image" at bounding box center [479, 127] width 7 height 7
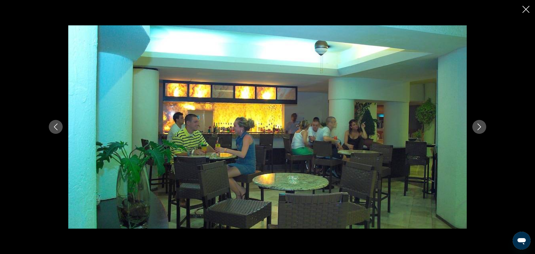
click at [477, 129] on icon "Next image" at bounding box center [479, 127] width 7 height 7
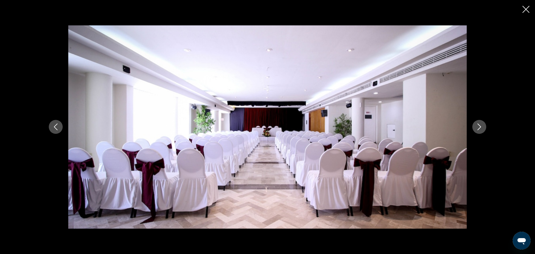
click at [477, 129] on icon "Next image" at bounding box center [479, 127] width 7 height 7
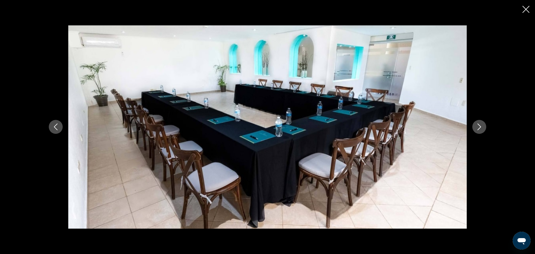
click at [477, 129] on icon "Next image" at bounding box center [479, 127] width 7 height 7
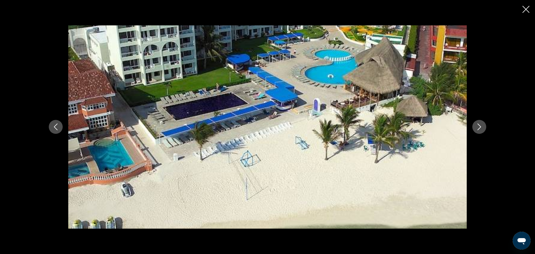
click at [477, 129] on icon "Next image" at bounding box center [479, 127] width 7 height 7
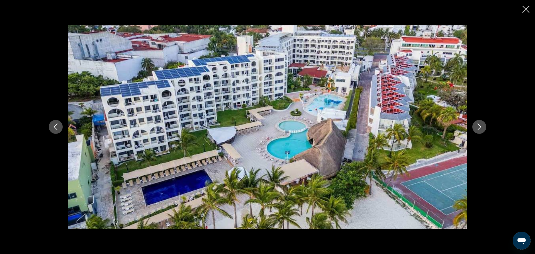
click at [477, 129] on icon "Next image" at bounding box center [479, 127] width 7 height 7
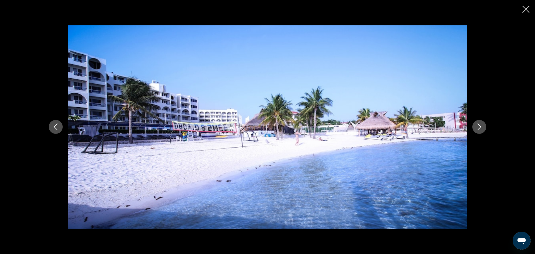
click at [477, 129] on icon "Next image" at bounding box center [479, 127] width 7 height 7
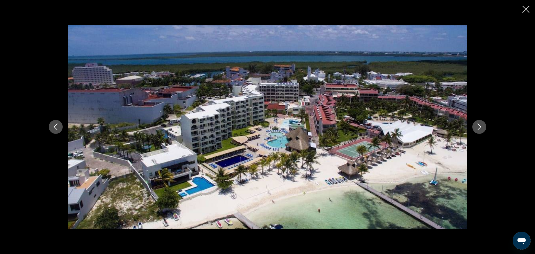
click at [477, 129] on icon "Next image" at bounding box center [479, 127] width 7 height 7
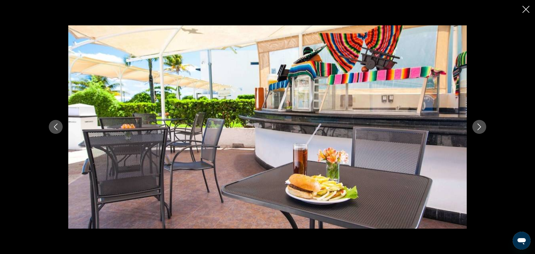
click at [477, 129] on icon "Next image" at bounding box center [479, 127] width 7 height 7
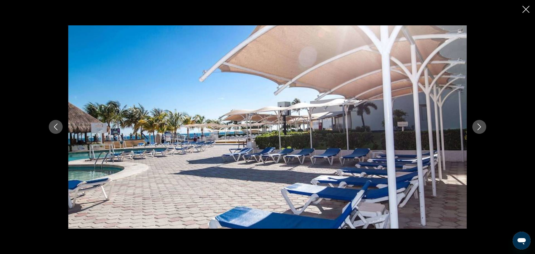
click at [477, 129] on icon "Next image" at bounding box center [479, 127] width 7 height 7
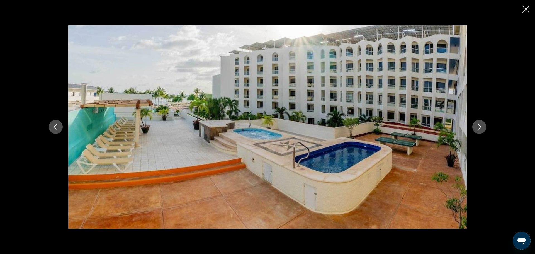
click at [477, 129] on icon "Next image" at bounding box center [479, 127] width 7 height 7
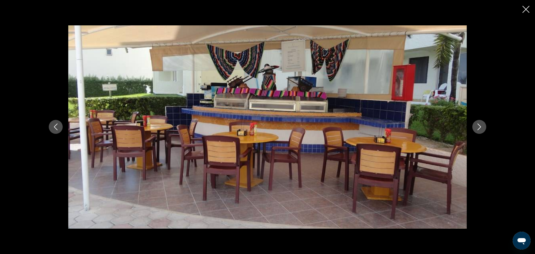
click at [477, 129] on icon "Next image" at bounding box center [479, 127] width 7 height 7
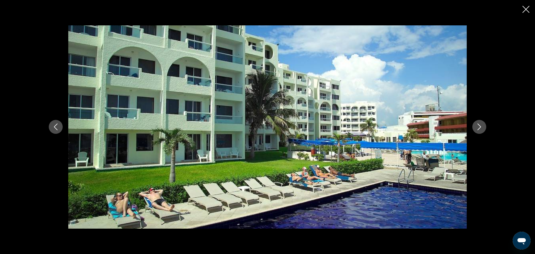
click at [477, 129] on icon "Next image" at bounding box center [479, 127] width 7 height 7
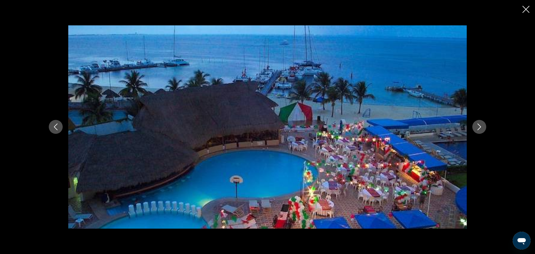
click at [477, 129] on icon "Next image" at bounding box center [479, 127] width 7 height 7
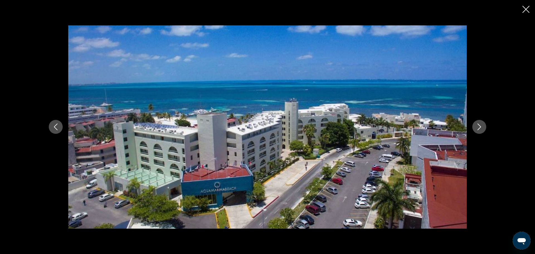
click at [477, 129] on icon "Next image" at bounding box center [479, 127] width 7 height 7
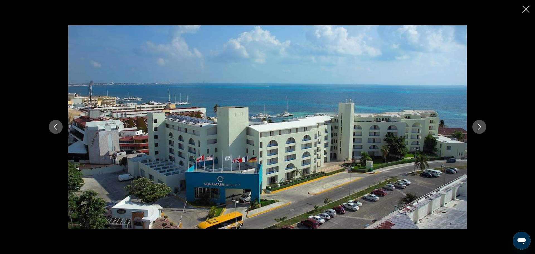
click at [477, 129] on icon "Next image" at bounding box center [479, 127] width 7 height 7
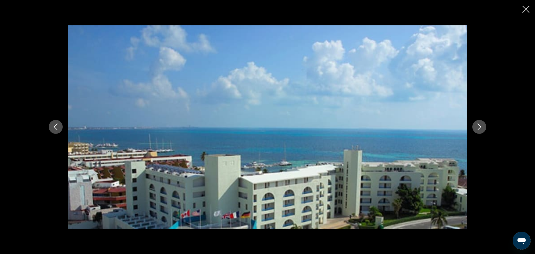
click at [477, 129] on icon "Next image" at bounding box center [479, 127] width 7 height 7
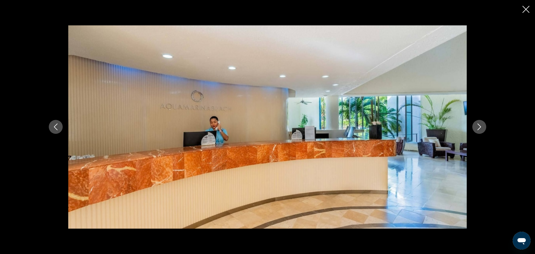
click at [477, 129] on icon "Next image" at bounding box center [479, 127] width 7 height 7
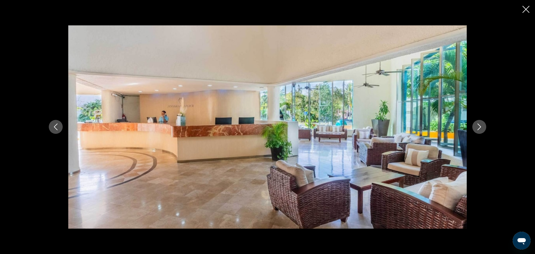
click at [477, 129] on icon "Next image" at bounding box center [479, 127] width 7 height 7
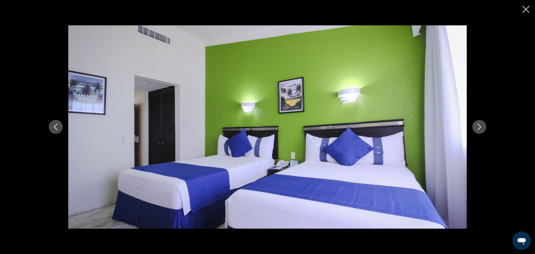
click at [477, 129] on icon "Next image" at bounding box center [479, 127] width 7 height 7
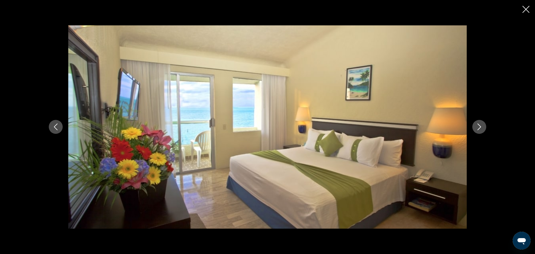
click at [526, 11] on icon "Close slideshow" at bounding box center [526, 9] width 7 height 7
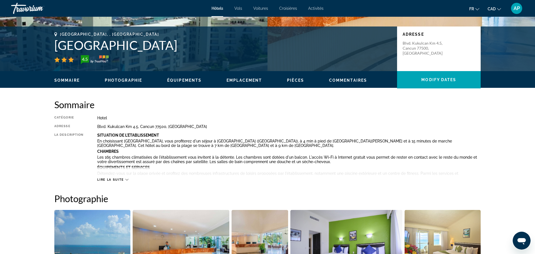
scroll to position [103, 0]
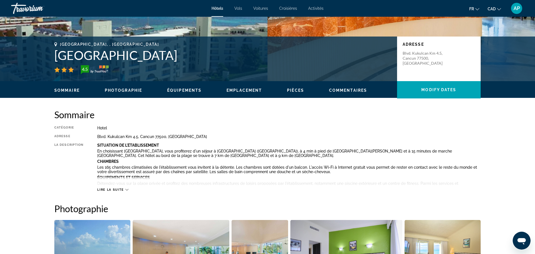
click at [125, 191] on icon "Main content" at bounding box center [126, 189] width 3 height 3
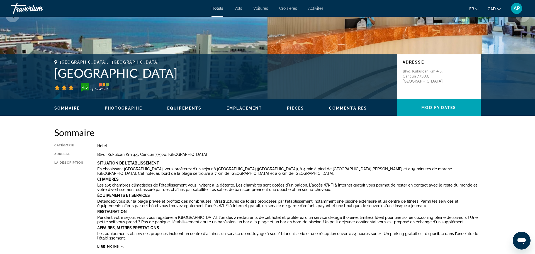
scroll to position [0, 0]
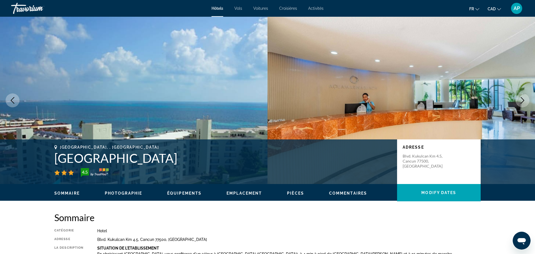
drag, startPoint x: 193, startPoint y: 157, endPoint x: 57, endPoint y: 154, distance: 136.4
click at [57, 154] on h1 "[GEOGRAPHIC_DATA]" at bounding box center [222, 158] width 337 height 15
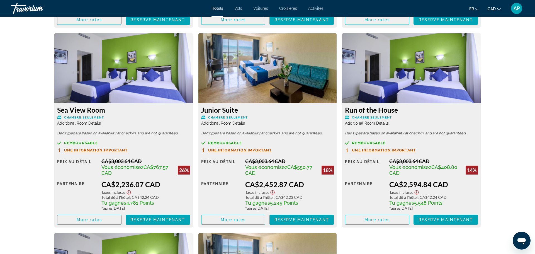
scroll to position [1000, 0]
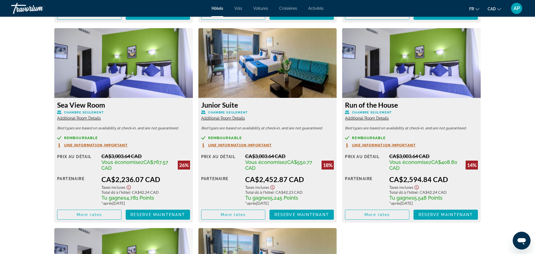
click at [252, 145] on span "Une information important" at bounding box center [240, 145] width 64 height 4
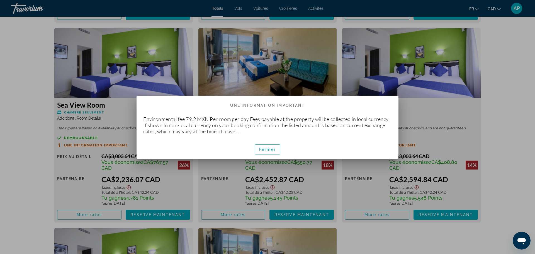
scroll to position [0, 0]
click at [264, 150] on span "Fermer" at bounding box center [267, 149] width 17 height 4
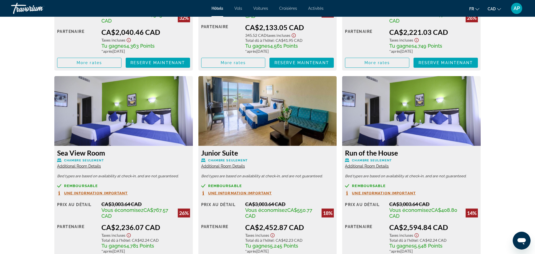
scroll to position [953, 0]
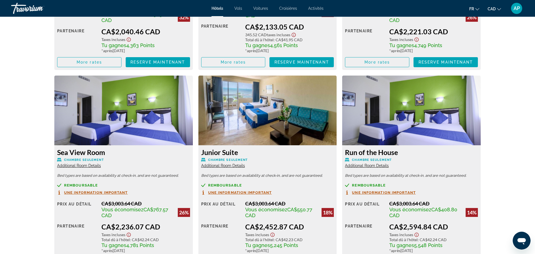
click at [356, 166] on span "Additional Room Details" at bounding box center [367, 165] width 44 height 4
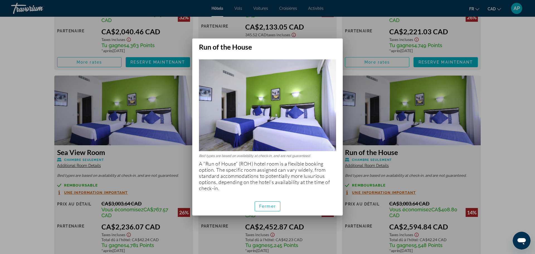
scroll to position [0, 0]
click at [264, 207] on span "Fermer" at bounding box center [267, 206] width 17 height 4
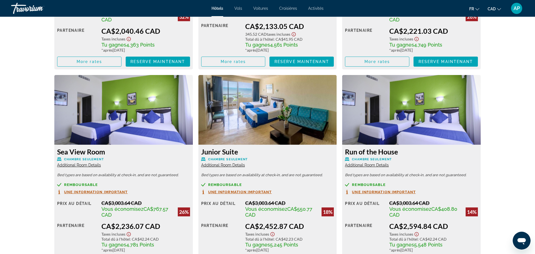
scroll to position [970, 0]
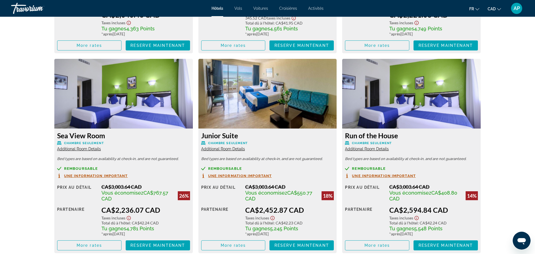
click at [216, 150] on span "Additional Room Details" at bounding box center [223, 149] width 44 height 4
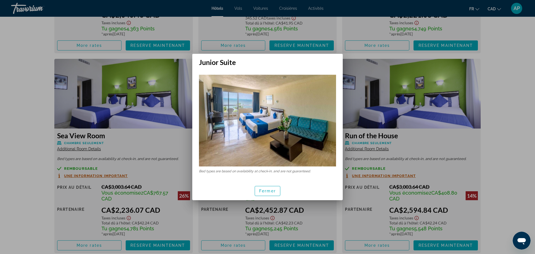
scroll to position [0, 0]
click at [260, 194] on span "button" at bounding box center [267, 190] width 25 height 13
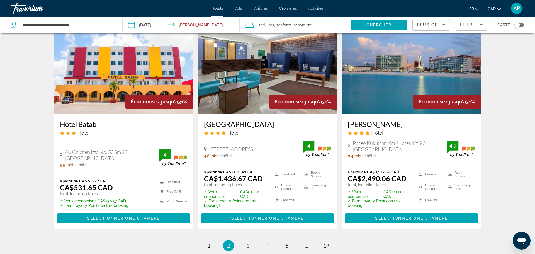
scroll to position [682, 0]
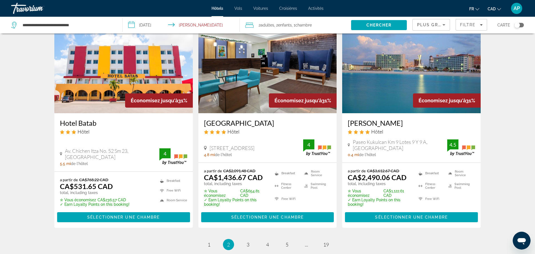
click at [362, 119] on h3 "[PERSON_NAME]" at bounding box center [411, 123] width 127 height 8
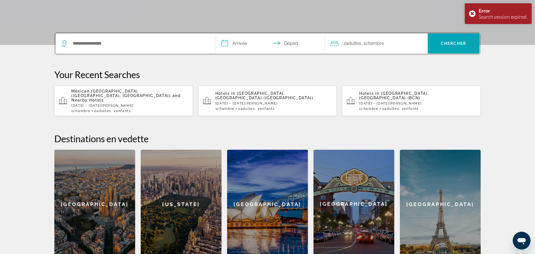
scroll to position [136, 0]
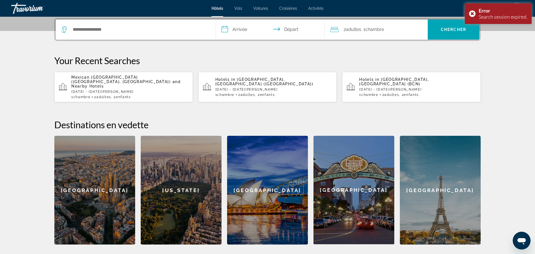
click at [112, 78] on span "Mexican [GEOGRAPHIC_DATA] ([GEOGRAPHIC_DATA], [GEOGRAPHIC_DATA])" at bounding box center [121, 79] width 100 height 9
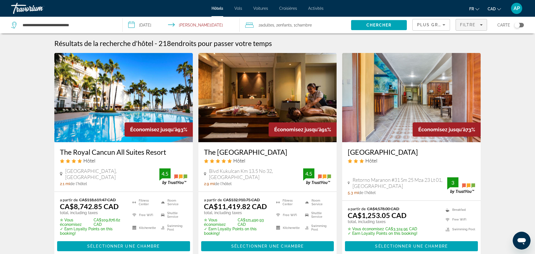
click at [473, 23] on span "Filtre" at bounding box center [468, 25] width 16 height 4
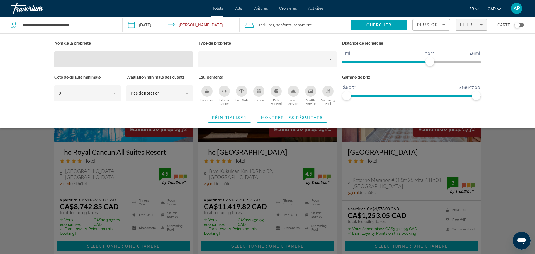
click at [431, 23] on span "Plus grandes économies" at bounding box center [450, 25] width 67 height 4
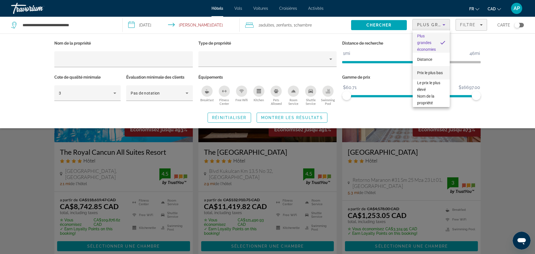
click at [419, 76] on span "Prix le plus bas" at bounding box center [430, 72] width 26 height 7
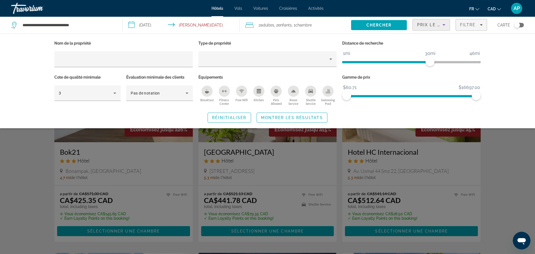
click at [259, 92] on icon "Kitchen" at bounding box center [259, 91] width 4 height 4
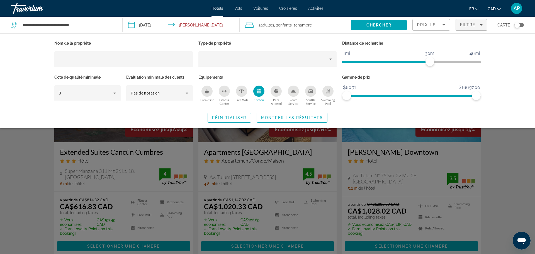
click at [328, 94] on div "Swimming Pool" at bounding box center [328, 91] width 11 height 11
click at [83, 89] on div "3" at bounding box center [87, 93] width 57 height 16
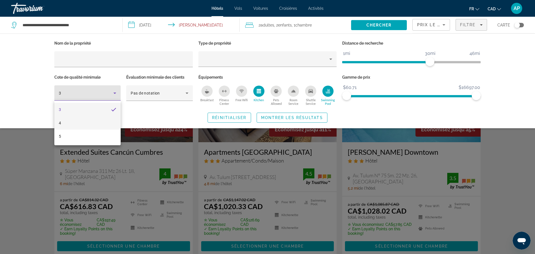
click at [64, 122] on mat-option "4" at bounding box center [87, 122] width 66 height 13
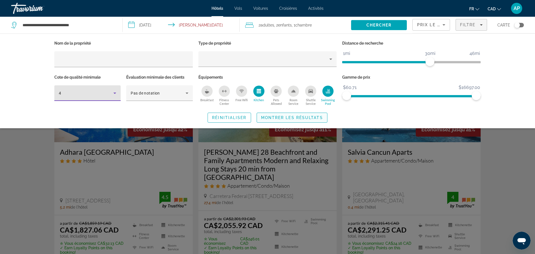
click at [274, 115] on span "Montrer les résultats" at bounding box center [292, 117] width 62 height 4
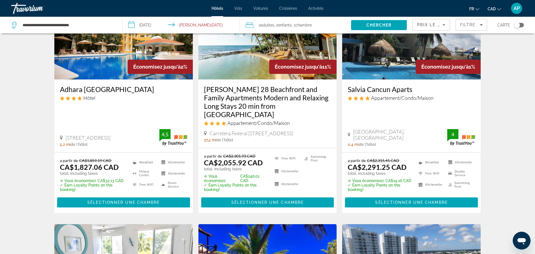
scroll to position [63, 0]
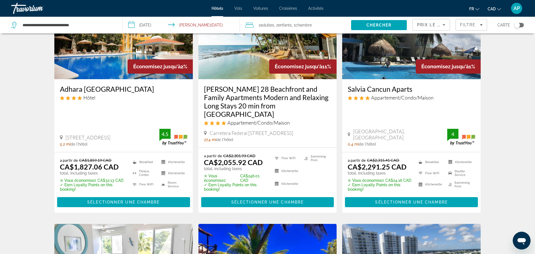
click at [228, 102] on h3 "[PERSON_NAME] 28 Beachfront and Family Apartments Modern and Relaxing Long Stay…" at bounding box center [267, 101] width 127 height 33
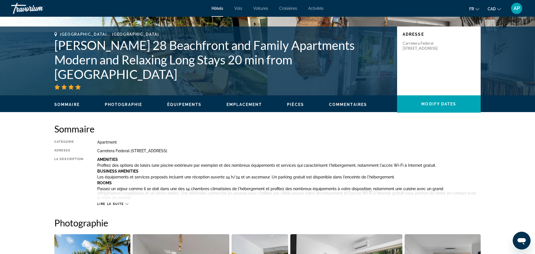
scroll to position [69, 0]
